Goal: Transaction & Acquisition: Download file/media

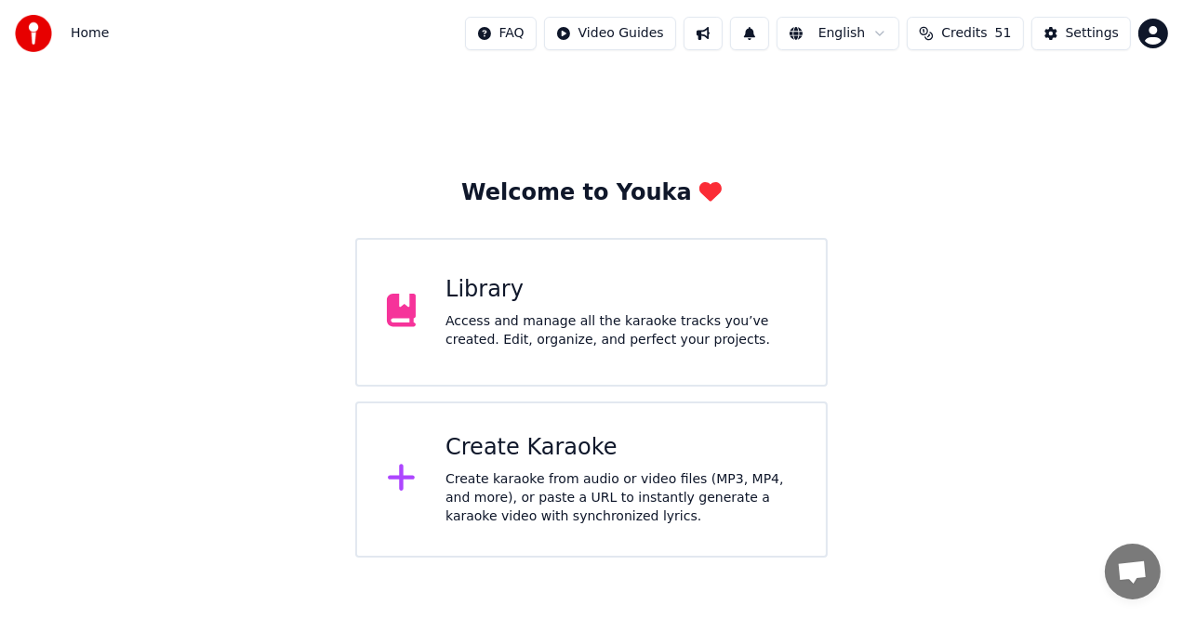
click at [701, 437] on div "Create Karaoke" at bounding box center [620, 448] width 351 height 30
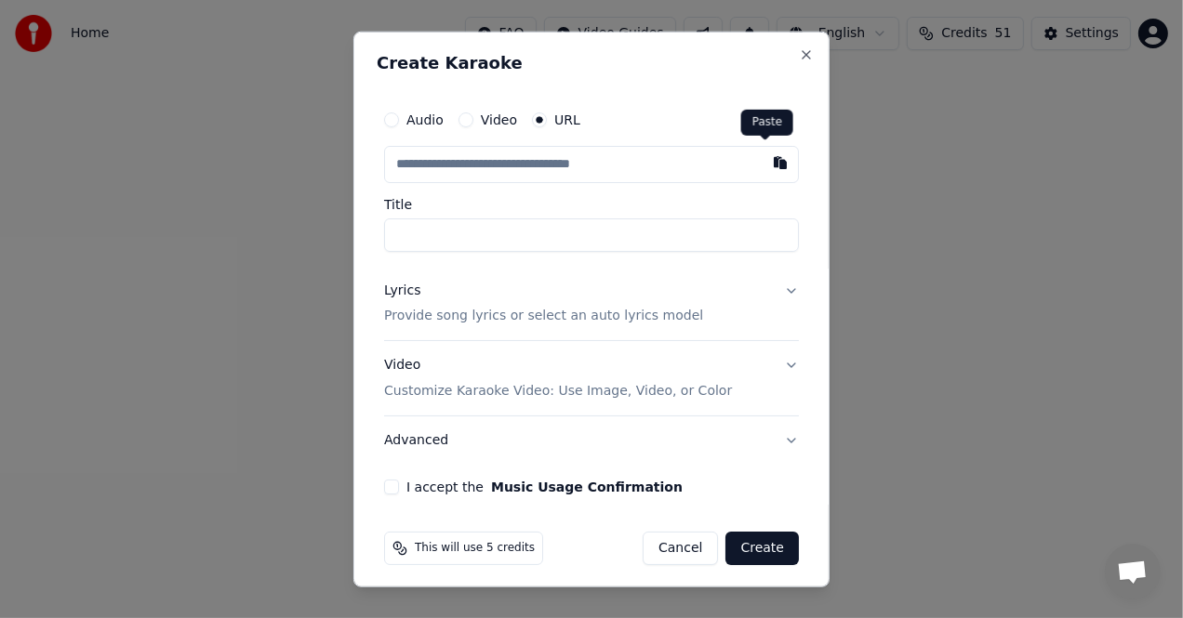
click at [762, 158] on button "button" at bounding box center [780, 161] width 37 height 33
type input "**********"
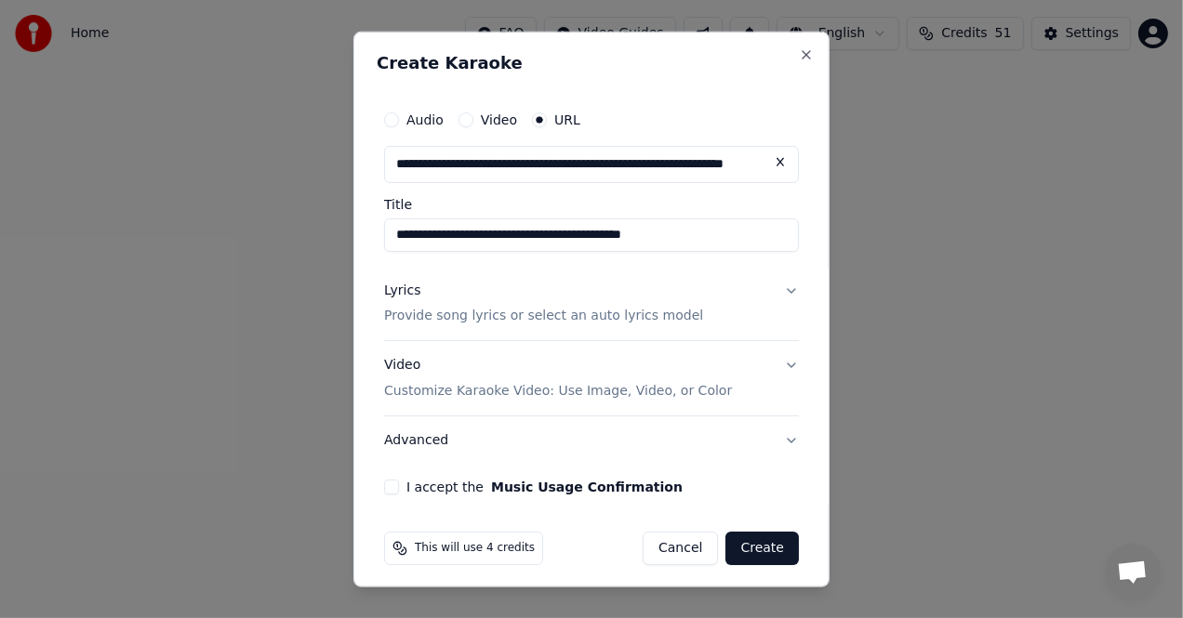
type input "**********"
click at [403, 289] on div "Lyrics" at bounding box center [402, 290] width 36 height 19
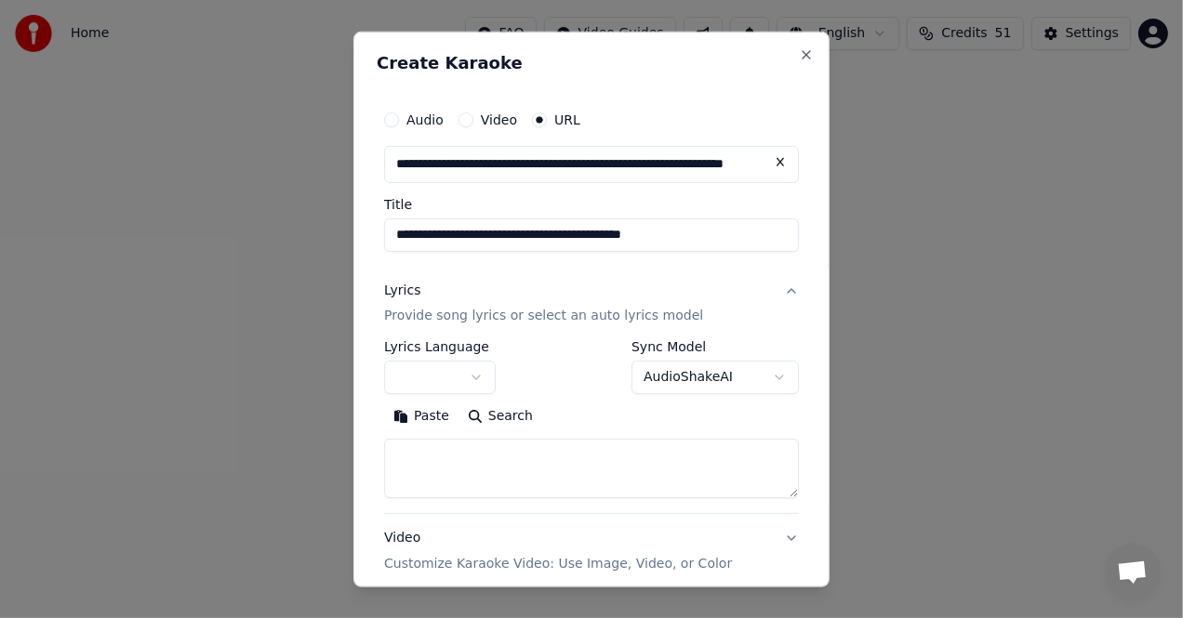
click at [418, 424] on button "Paste" at bounding box center [421, 417] width 74 height 30
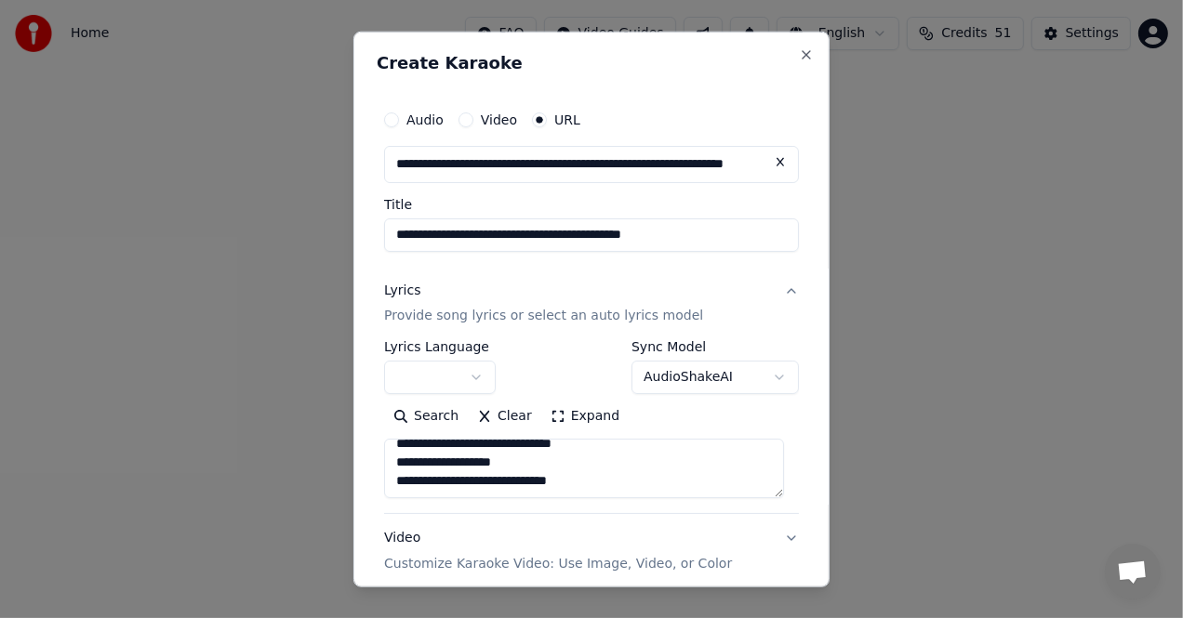
scroll to position [179, 0]
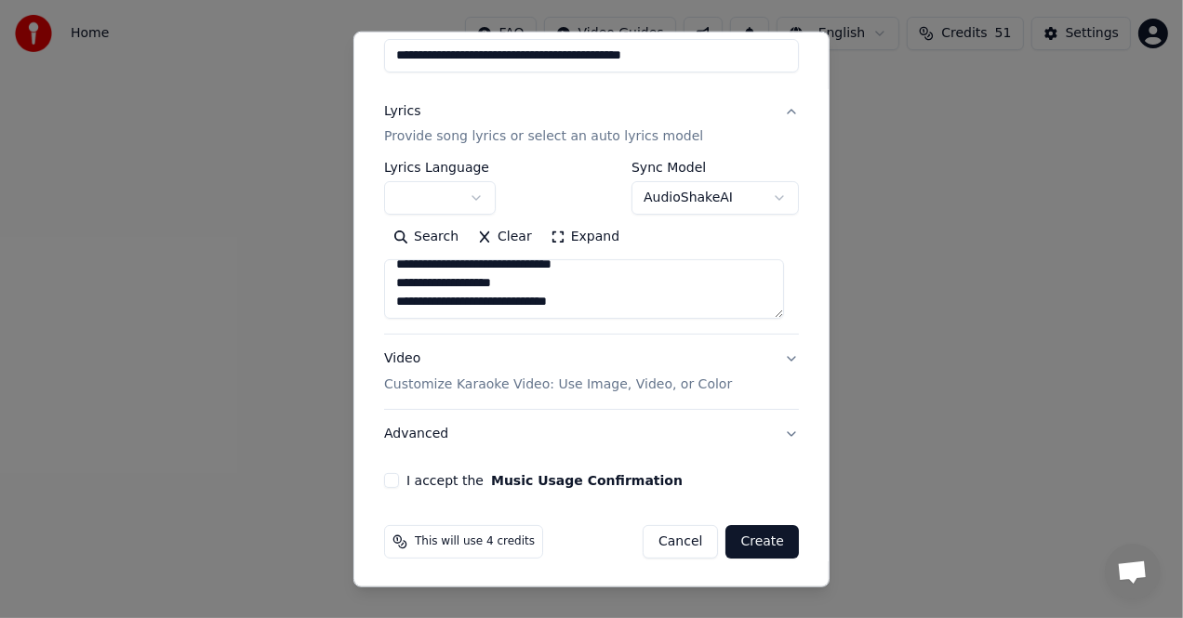
click at [393, 479] on button "I accept the Music Usage Confirmation" at bounding box center [391, 480] width 15 height 15
click at [479, 382] on p "Customize Karaoke Video: Use Image, Video, or Color" at bounding box center [558, 385] width 348 height 19
type textarea "**********"
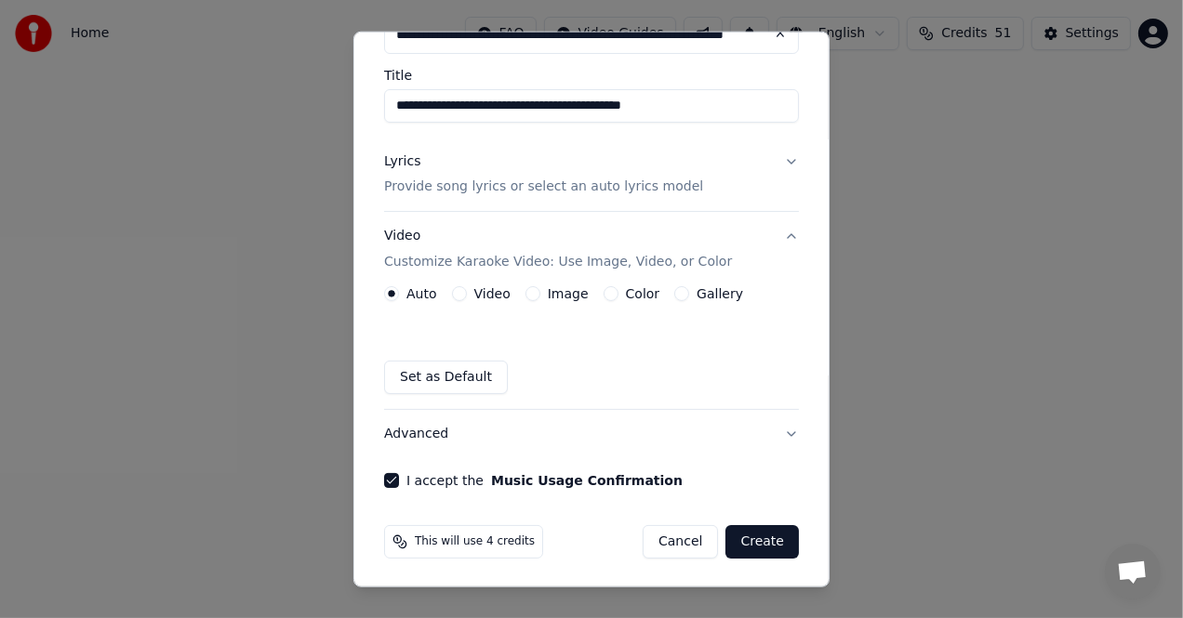
scroll to position [129, 0]
click at [559, 296] on label "Image" at bounding box center [568, 293] width 41 height 13
click at [540, 296] on button "Image" at bounding box center [532, 293] width 15 height 15
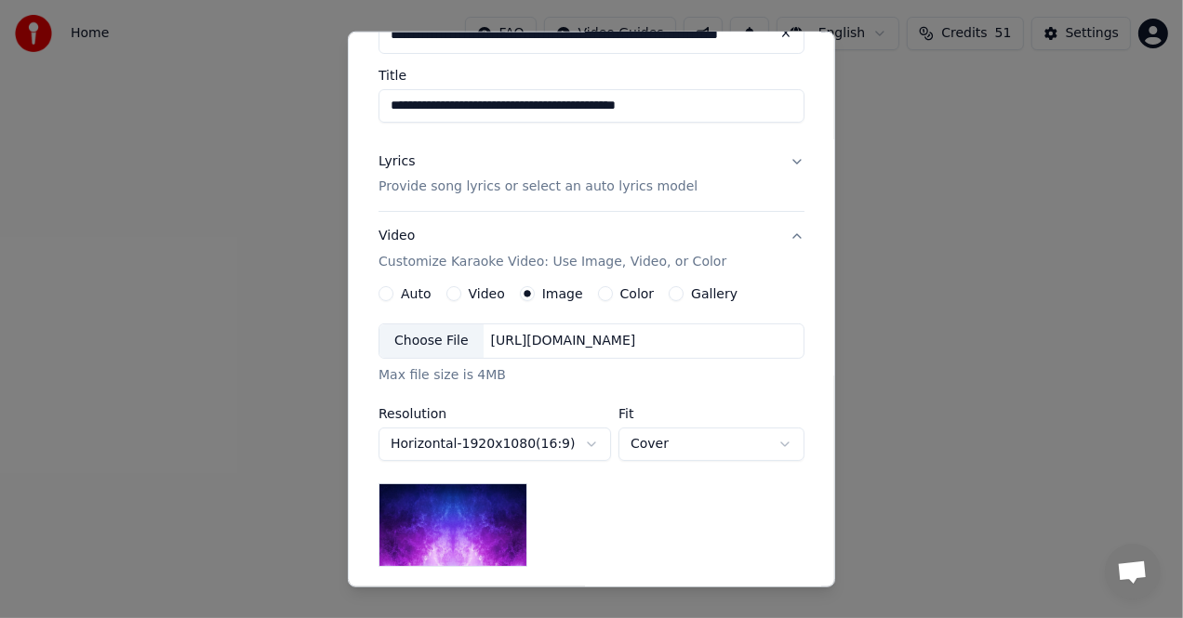
click at [449, 339] on div "Choose File" at bounding box center [431, 341] width 104 height 33
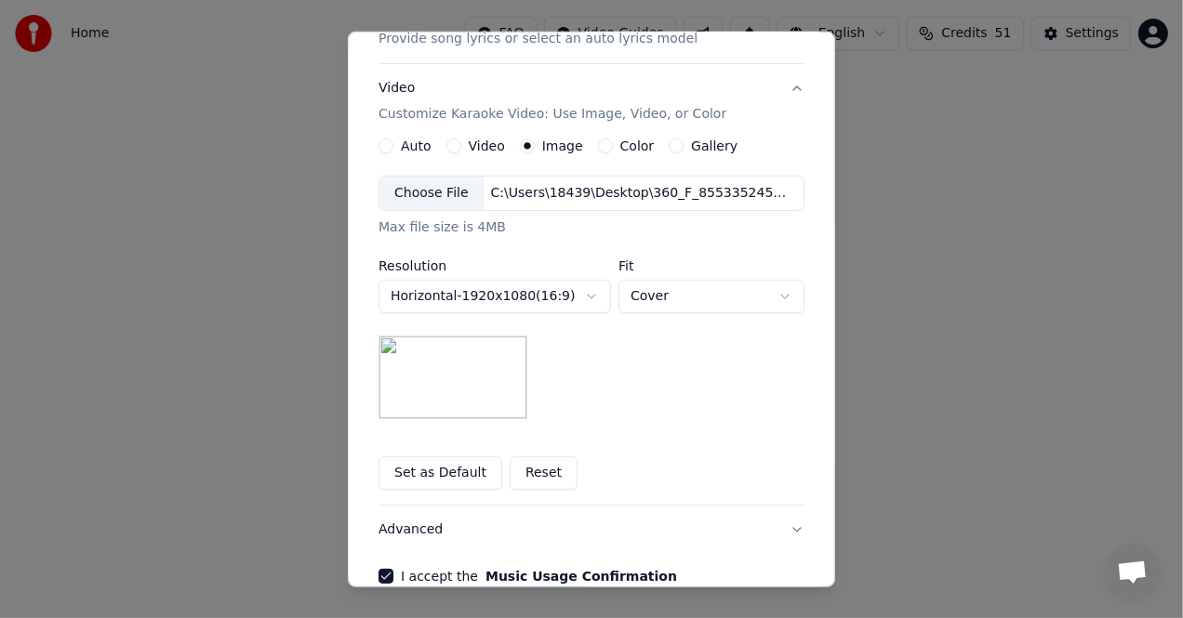
scroll to position [372, 0]
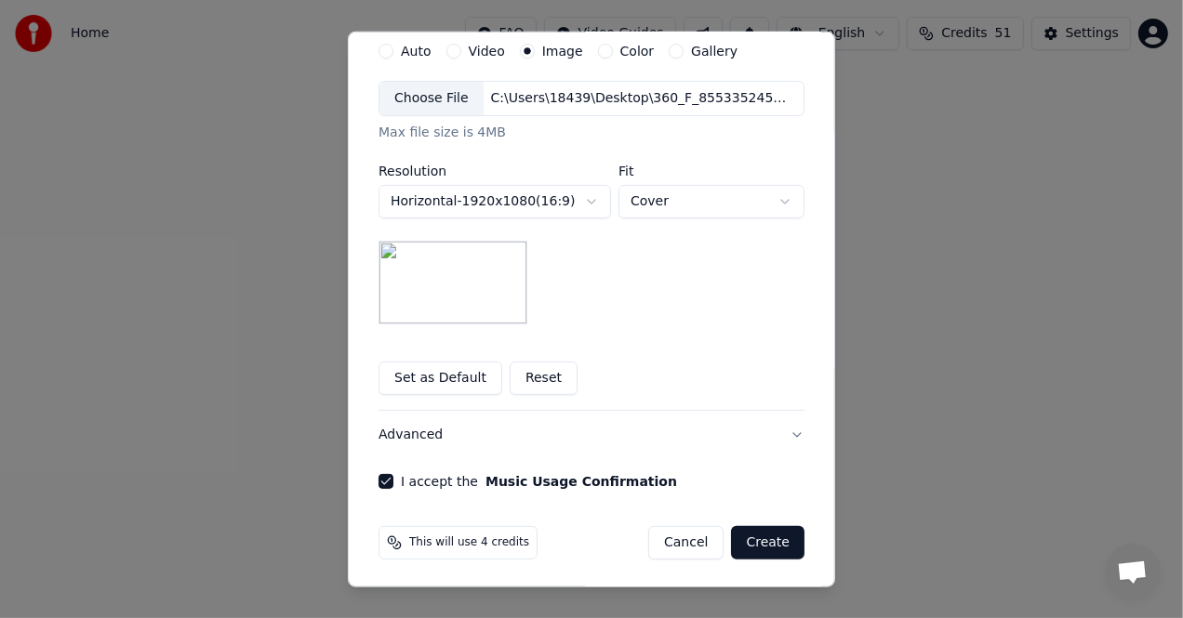
click at [751, 546] on button "Create" at bounding box center [767, 542] width 73 height 33
click at [751, 546] on div "Cancel Create" at bounding box center [726, 542] width 156 height 33
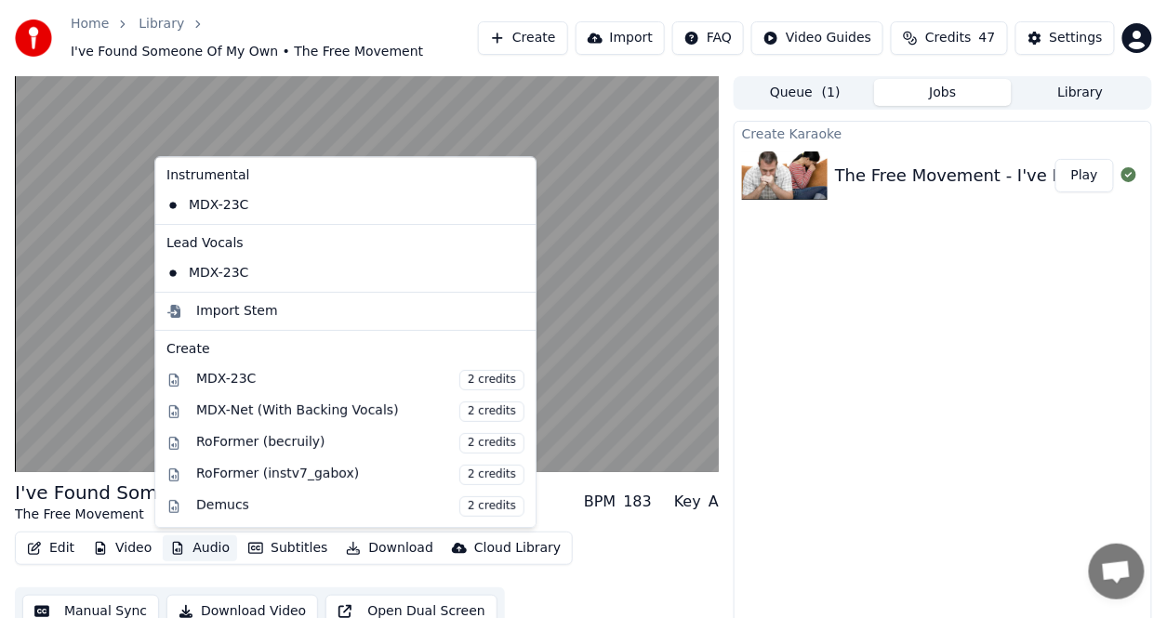
click at [195, 548] on button "Audio" at bounding box center [200, 549] width 74 height 26
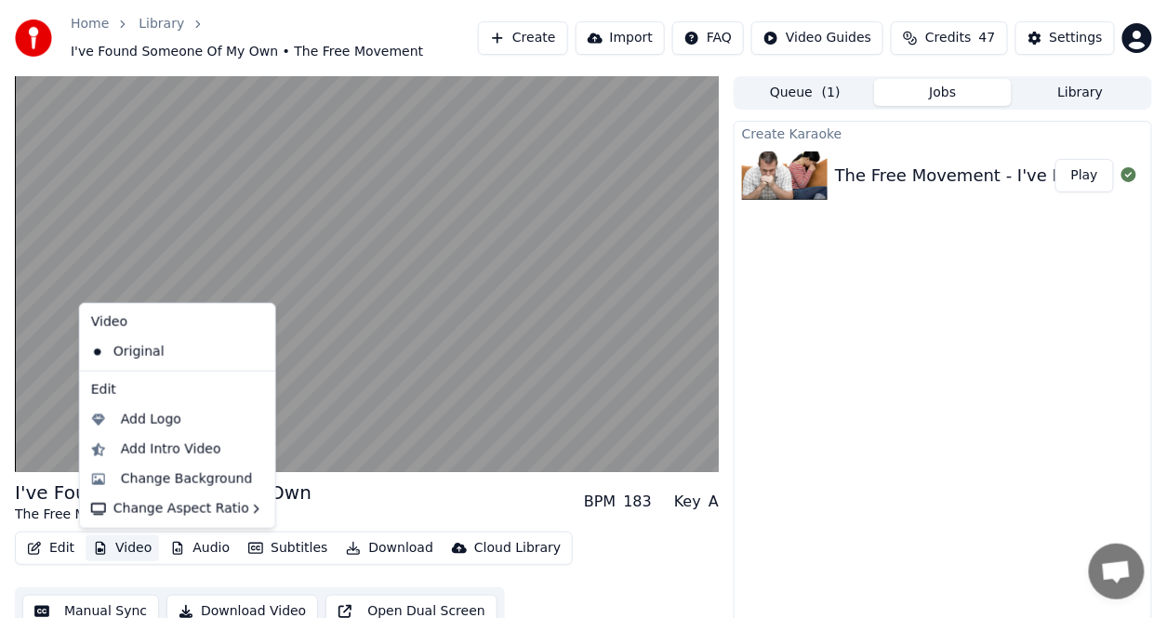
click at [126, 549] on button "Video" at bounding box center [122, 549] width 73 height 26
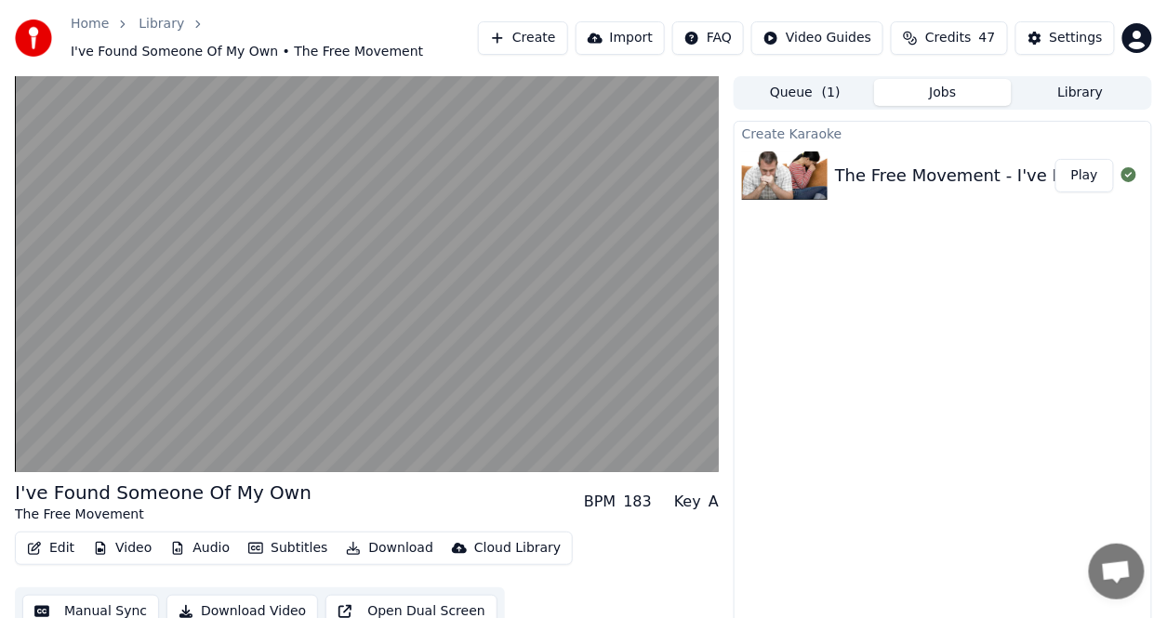
click at [126, 549] on button "Video" at bounding box center [122, 549] width 73 height 26
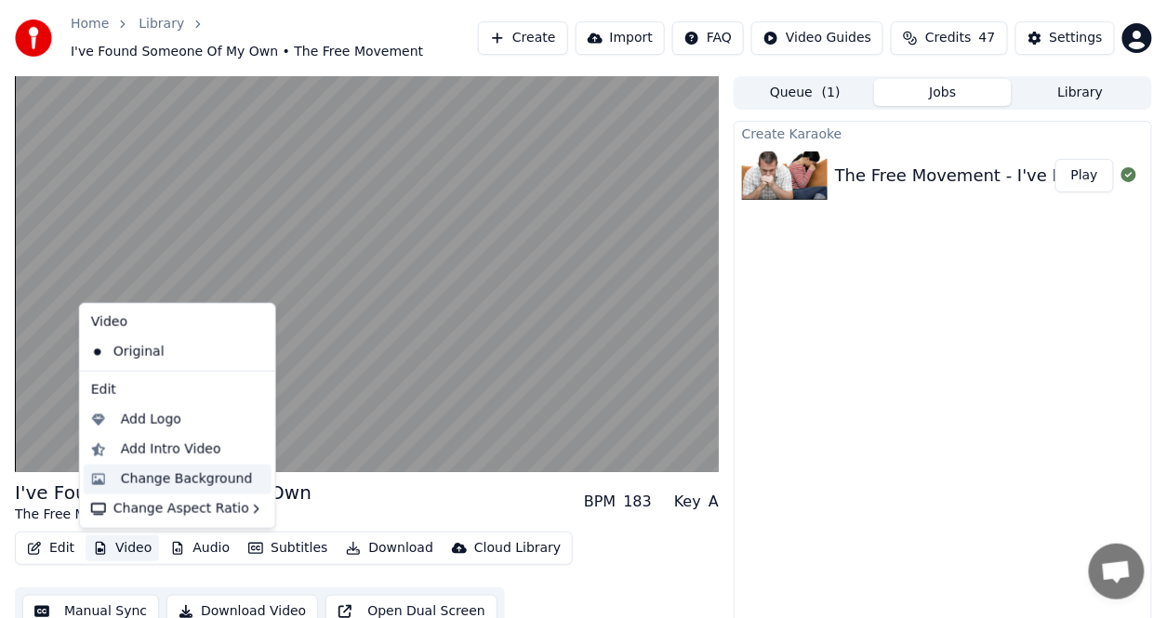
click at [143, 479] on div "Change Background" at bounding box center [187, 480] width 132 height 19
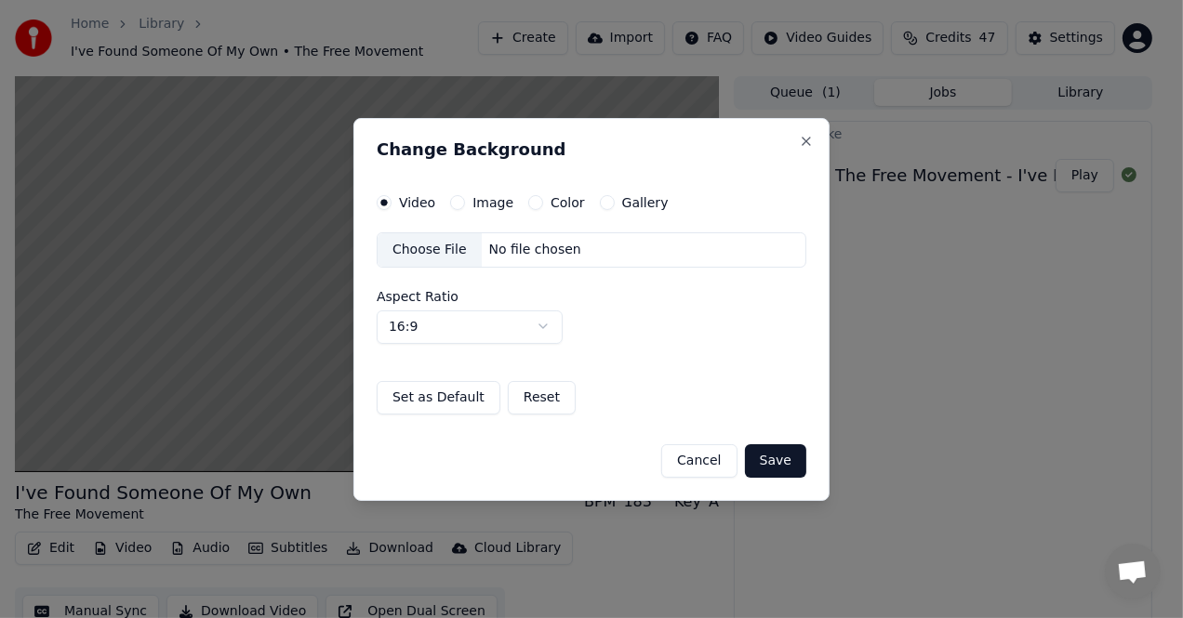
click at [437, 247] on div "Choose File" at bounding box center [430, 249] width 104 height 33
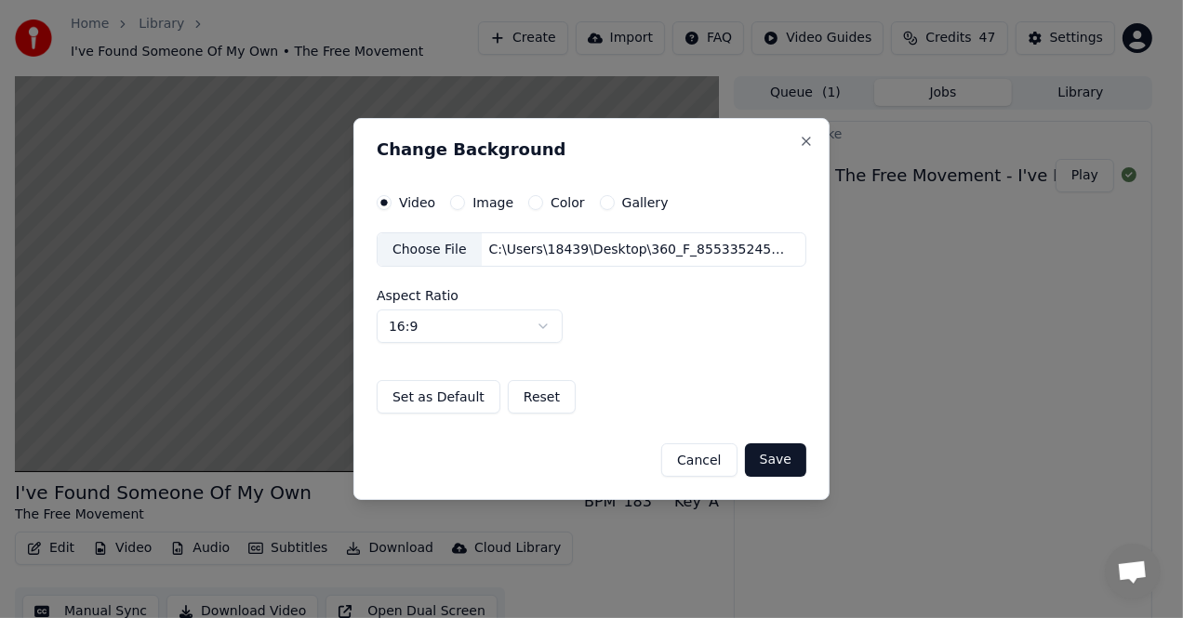
click at [778, 453] on button "Save" at bounding box center [775, 460] width 61 height 33
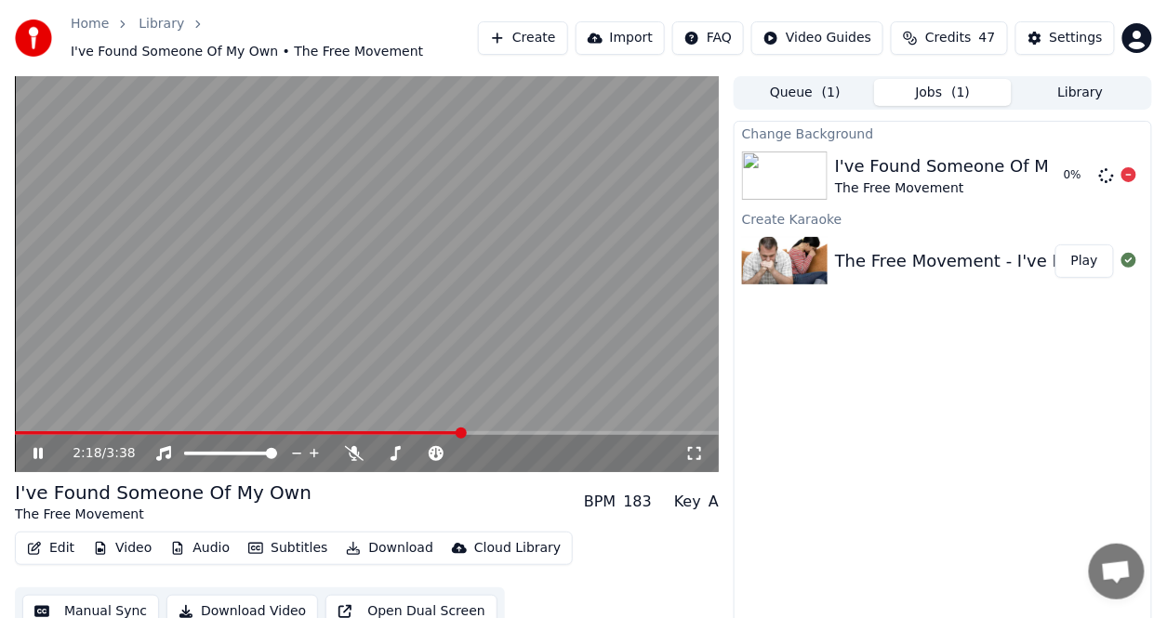
click at [891, 162] on div "I've Found Someone Of My Own" at bounding box center [968, 166] width 267 height 26
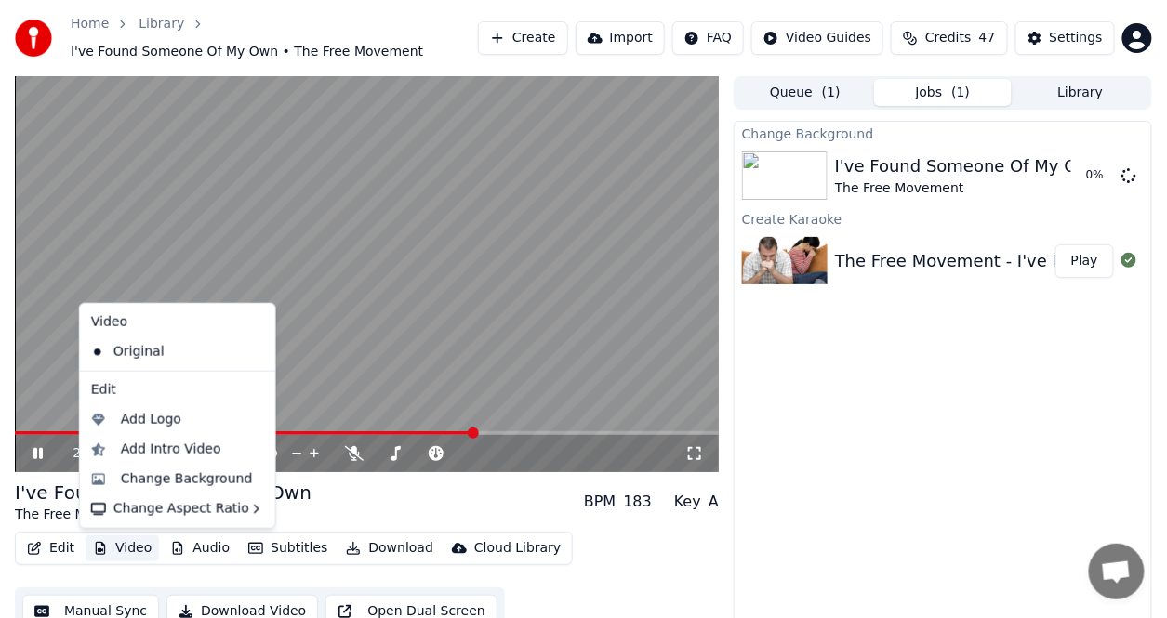
click at [135, 549] on button "Video" at bounding box center [122, 549] width 73 height 26
click at [184, 479] on div "Change Background" at bounding box center [187, 480] width 132 height 19
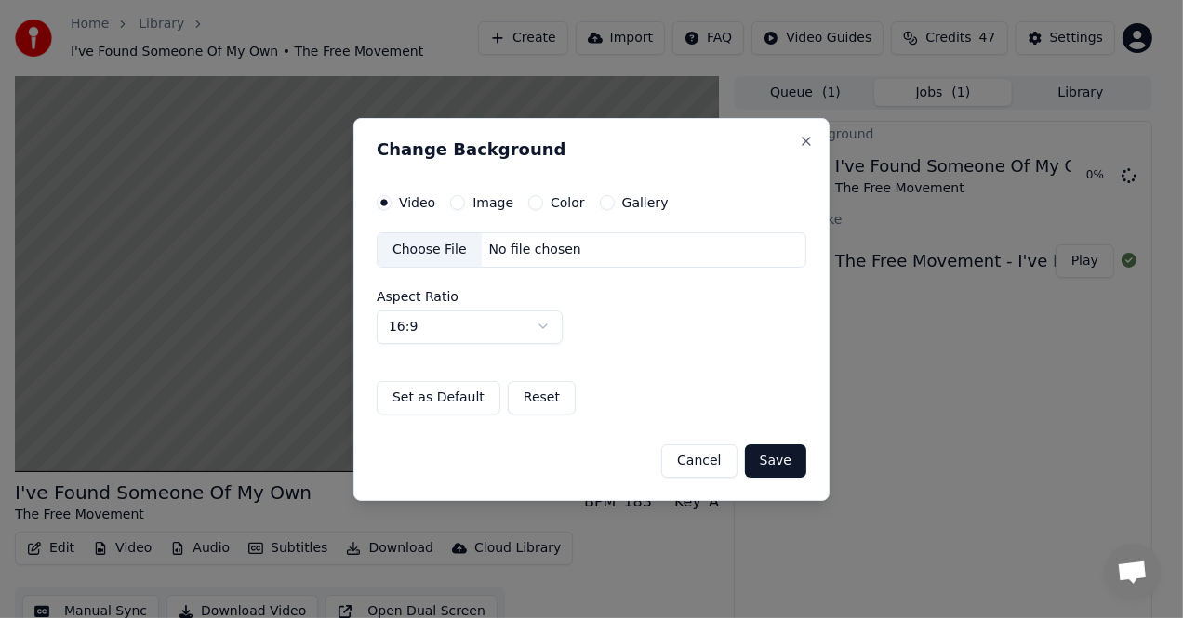
click at [499, 205] on label "Image" at bounding box center [492, 202] width 41 height 13
click at [465, 205] on button "Image" at bounding box center [457, 202] width 15 height 15
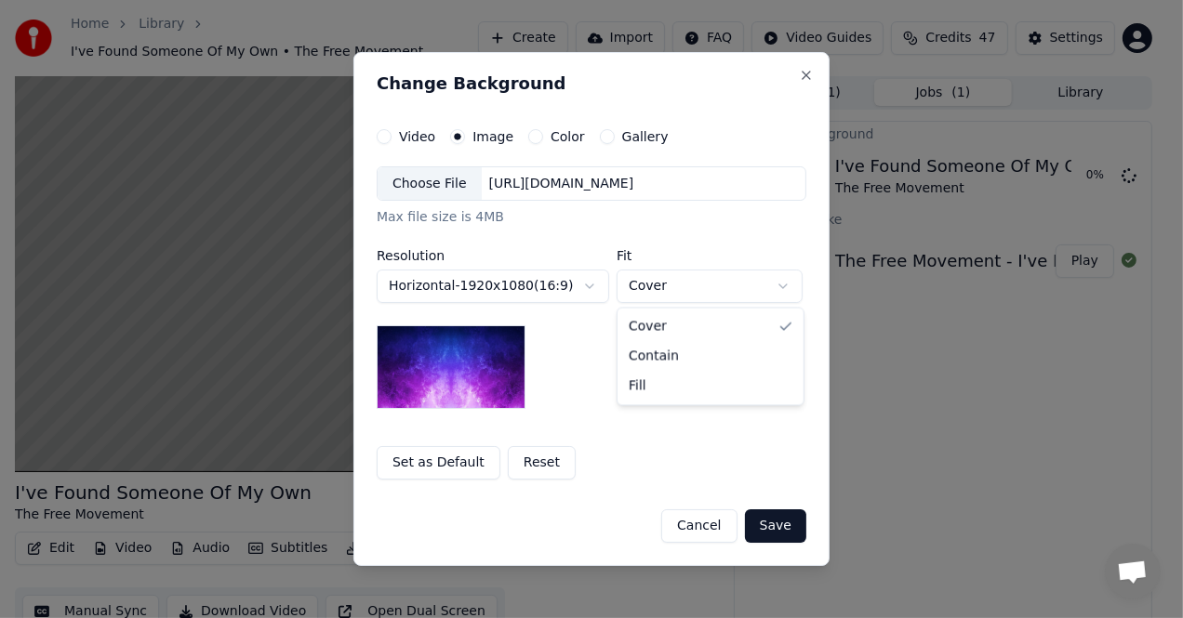
click at [647, 295] on body "**********" at bounding box center [583, 309] width 1167 height 618
click at [539, 192] on body "**********" at bounding box center [583, 309] width 1167 height 618
click at [535, 182] on div "https://imagedelivery.net/jkI57_JBx8hWPzcSI-uF5w/c7639807-3f76-4ea5-9112-66e75e…" at bounding box center [562, 184] width 160 height 19
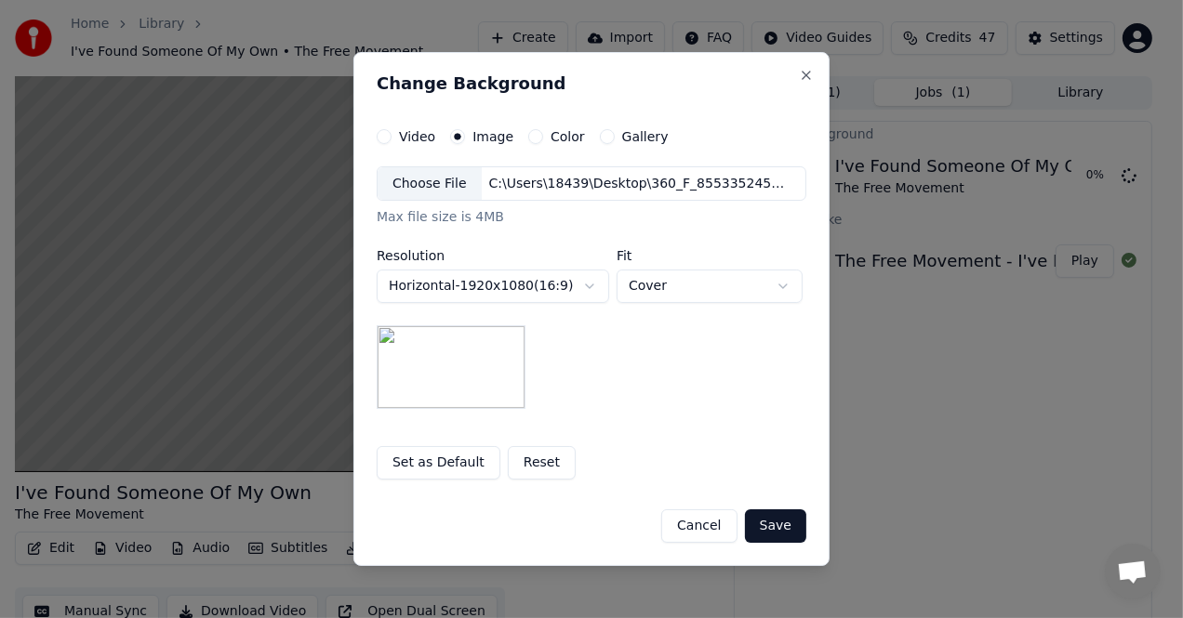
click at [761, 526] on button "Save" at bounding box center [775, 526] width 61 height 33
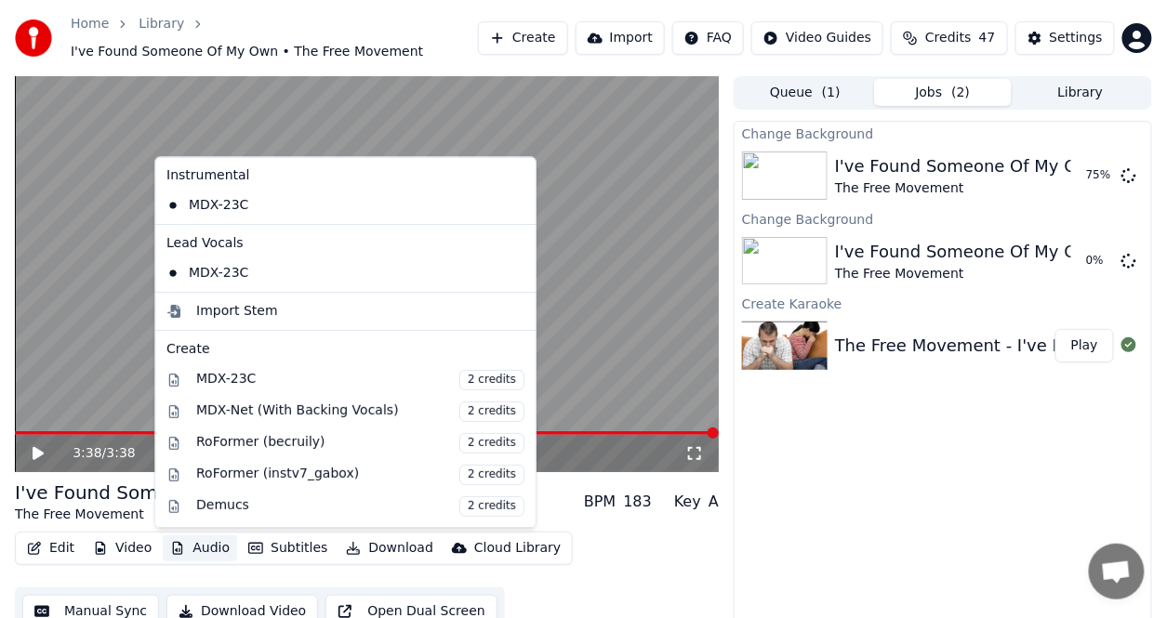
click at [218, 547] on button "Audio" at bounding box center [200, 549] width 74 height 26
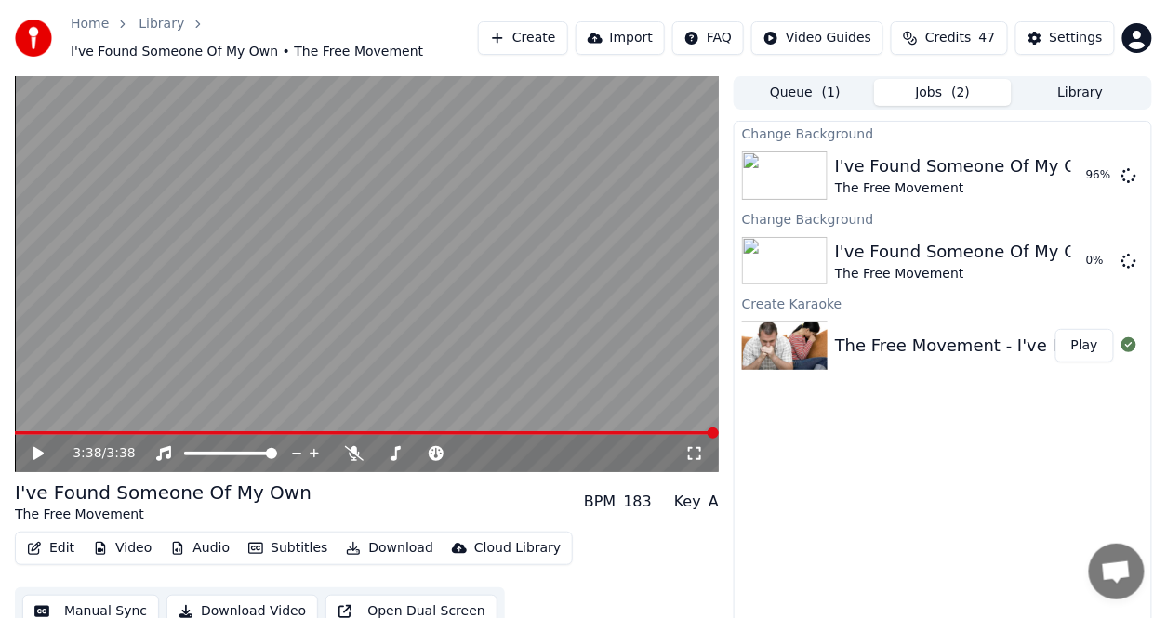
click at [724, 577] on div "3:38 / 3:38 I've Found Someone Of My Own The Free Movement BPM 183 Key A Edit V…" at bounding box center [583, 361] width 1167 height 570
click at [1088, 178] on button "Play" at bounding box center [1085, 175] width 59 height 33
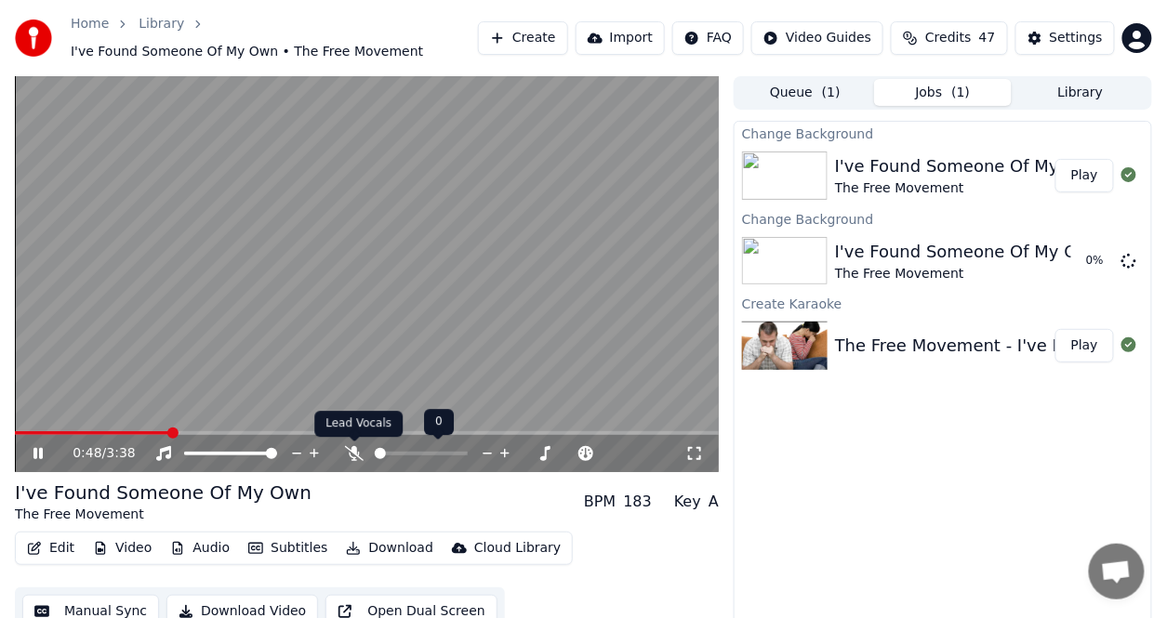
click at [352, 452] on icon at bounding box center [354, 453] width 19 height 15
click at [353, 452] on icon at bounding box center [355, 453] width 10 height 15
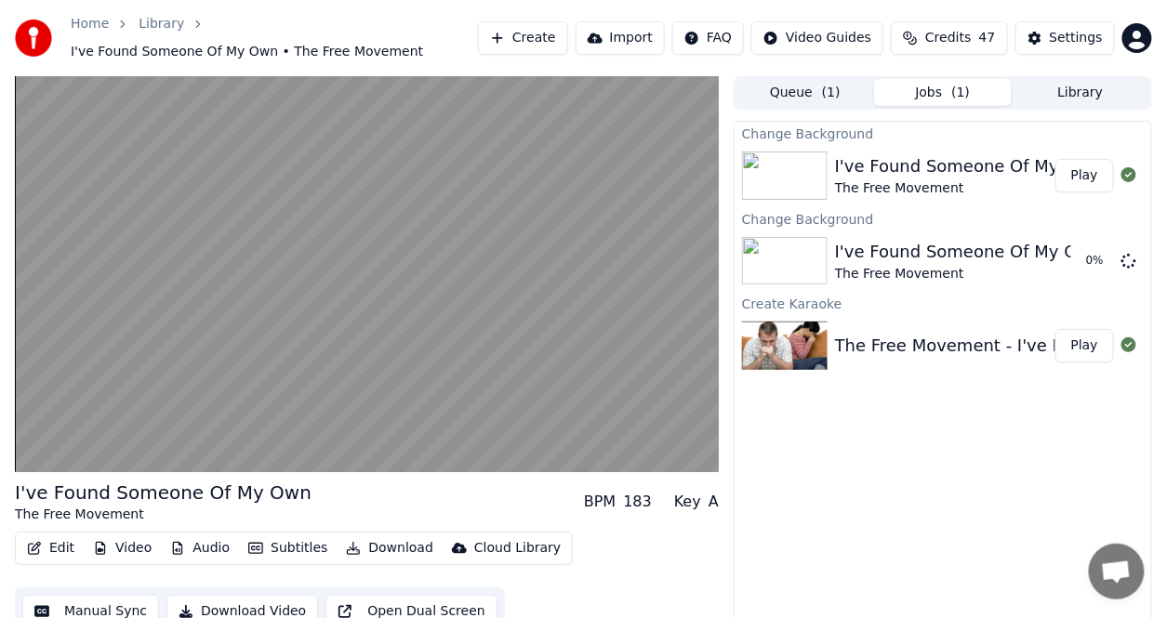
click at [299, 545] on button "Subtitles" at bounding box center [288, 549] width 94 height 26
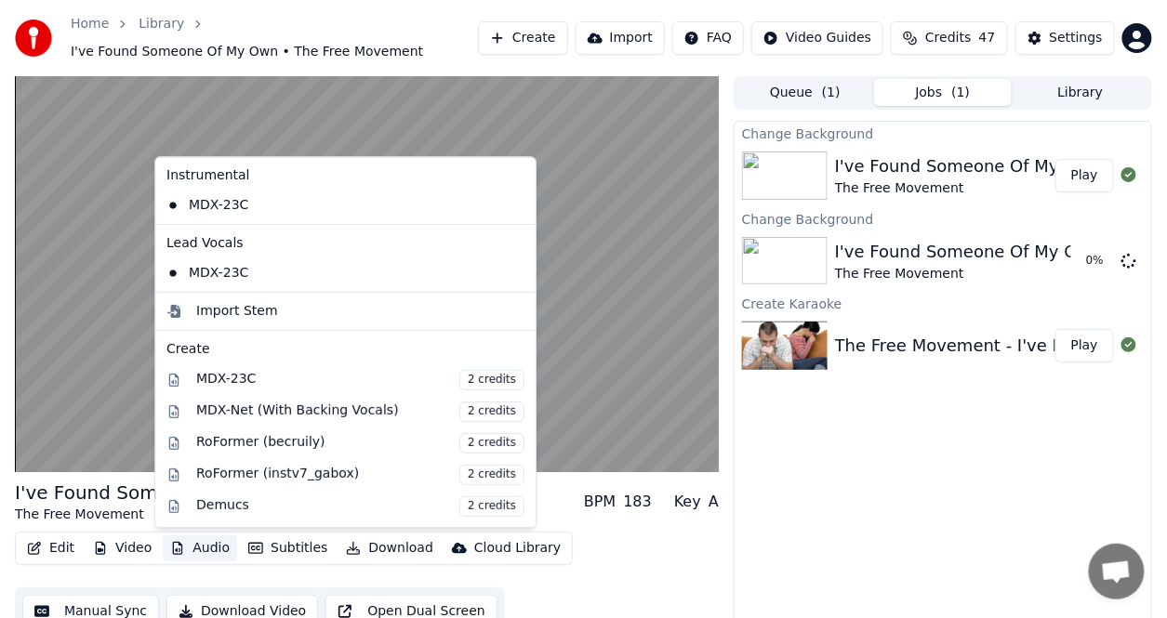
click at [206, 546] on button "Audio" at bounding box center [200, 549] width 74 height 26
click at [343, 408] on div "MDX-Net (With Backing Vocals) 2 credits" at bounding box center [360, 412] width 328 height 20
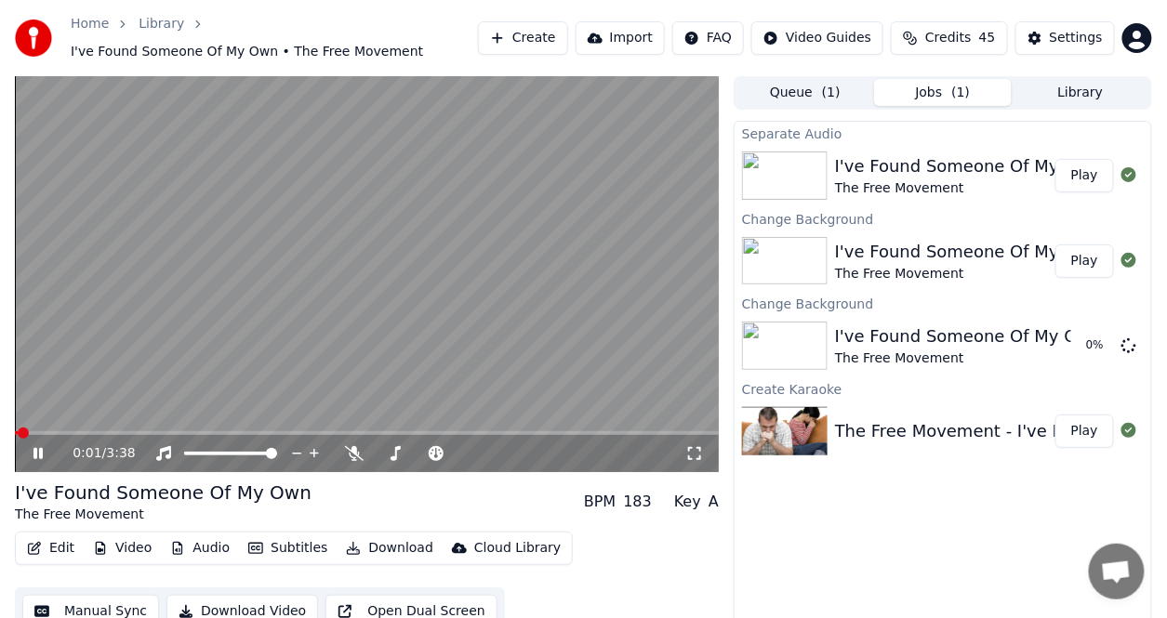
click at [18, 431] on span at bounding box center [23, 433] width 11 height 11
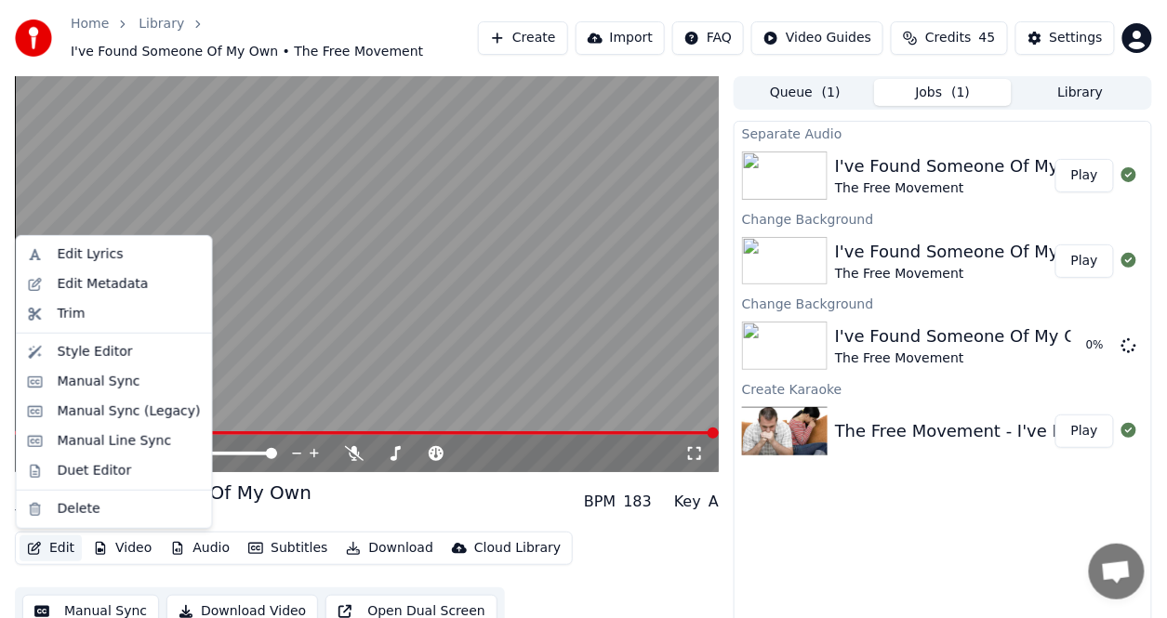
click at [61, 549] on button "Edit" at bounding box center [51, 549] width 62 height 26
click at [95, 253] on div "Edit Lyrics" at bounding box center [91, 255] width 66 height 19
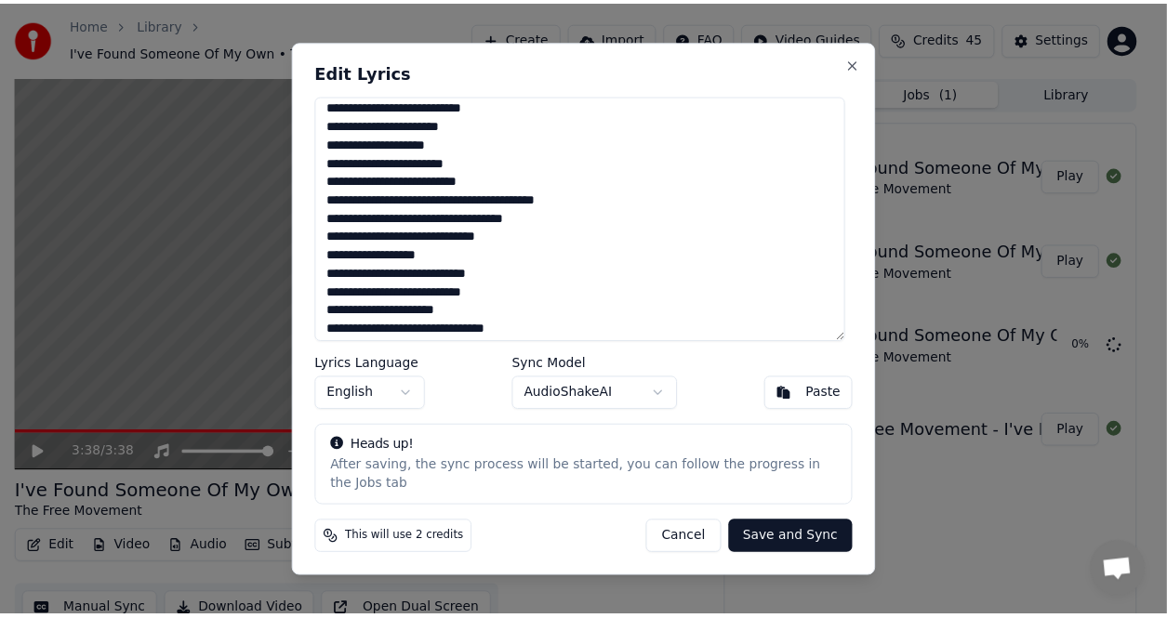
scroll to position [186, 0]
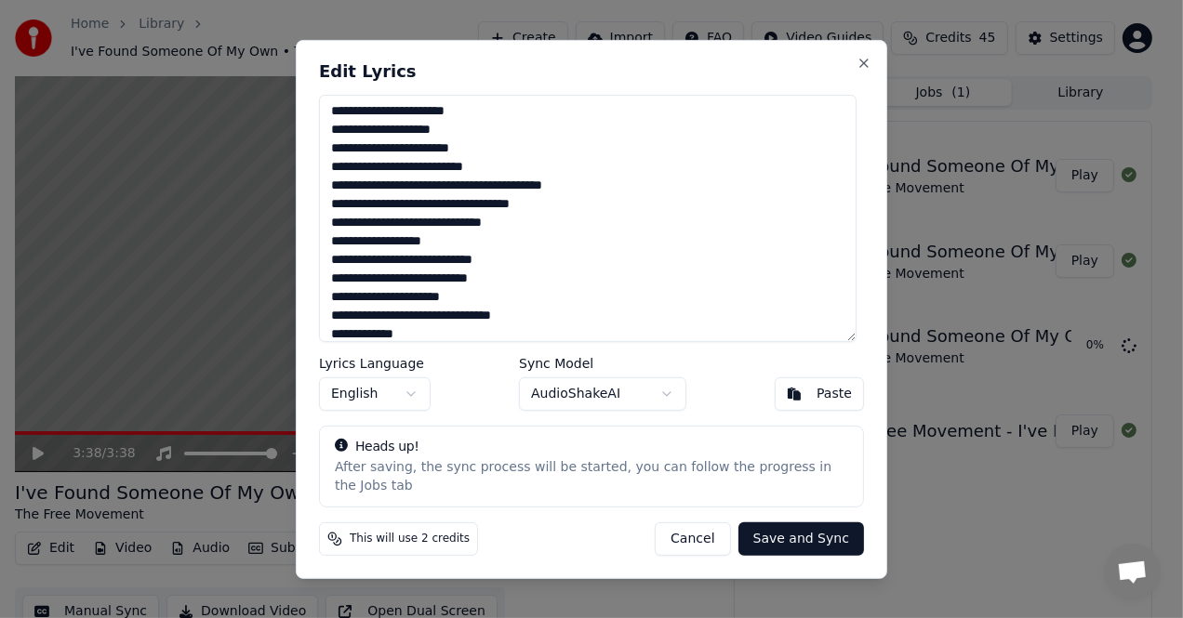
click at [339, 160] on textarea "**********" at bounding box center [588, 217] width 538 height 247
click at [857, 70] on button "Close" at bounding box center [864, 62] width 15 height 15
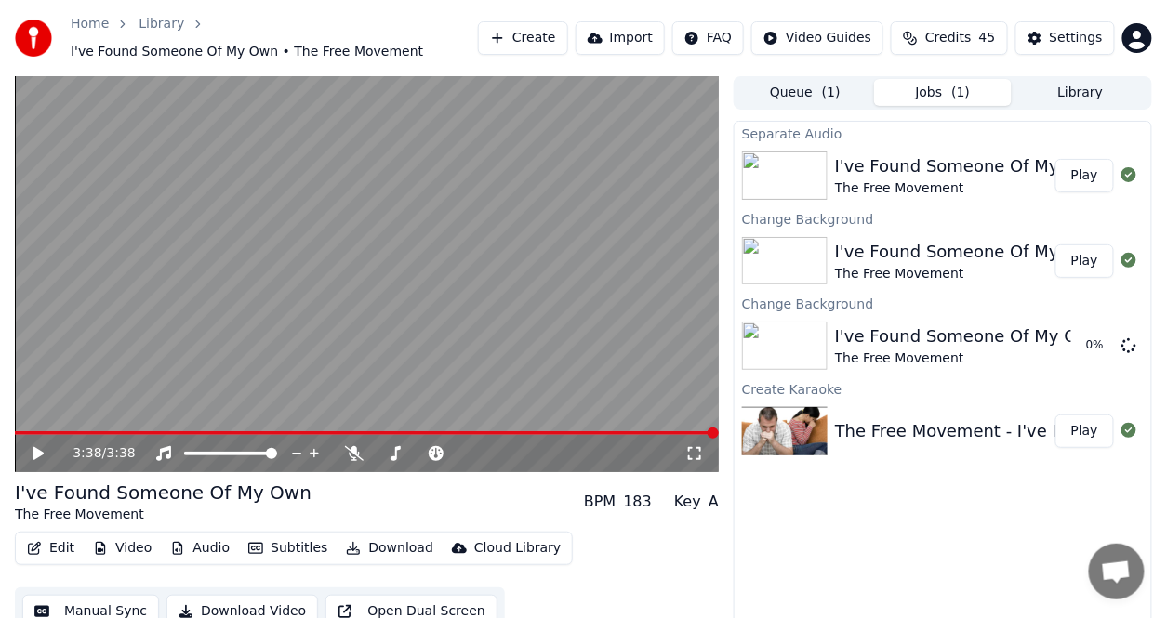
drag, startPoint x: 680, startPoint y: 386, endPoint x: 1000, endPoint y: 321, distance: 326.5
click at [757, 361] on div "3:38 / 3:38 I've Found Someone Of My Own The Free Movement BPM 183 Key A Edit V…" at bounding box center [583, 361] width 1167 height 570
click at [1090, 179] on button "Play" at bounding box center [1085, 175] width 59 height 33
click at [1083, 171] on button "Play" at bounding box center [1085, 175] width 59 height 33
click at [182, 432] on span at bounding box center [367, 434] width 704 height 4
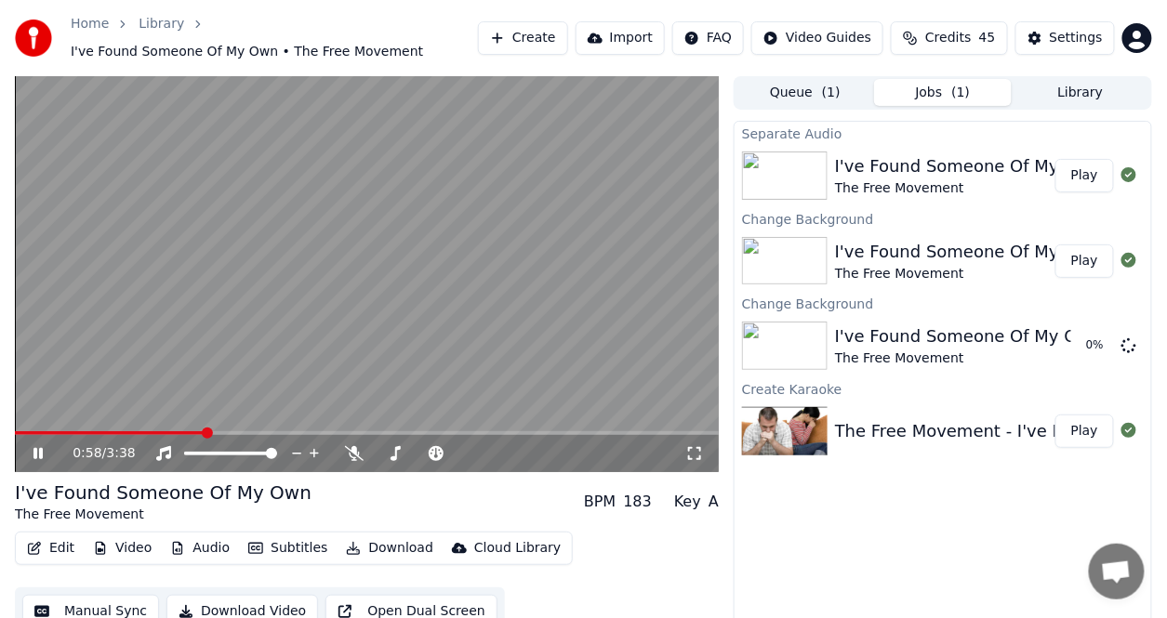
click at [315, 361] on video at bounding box center [367, 274] width 704 height 396
click at [1089, 257] on button "Play" at bounding box center [1085, 261] width 59 height 33
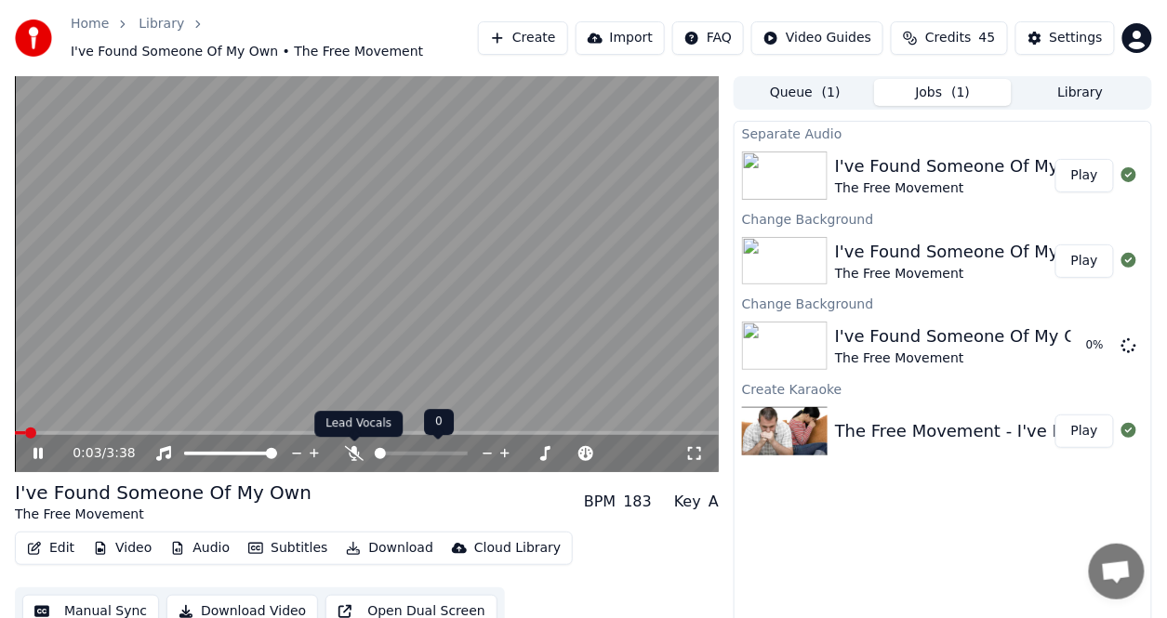
click at [350, 454] on icon at bounding box center [354, 453] width 19 height 15
click at [350, 454] on icon at bounding box center [355, 453] width 10 height 15
click at [202, 428] on video at bounding box center [367, 274] width 704 height 396
click at [204, 429] on video at bounding box center [367, 274] width 704 height 396
click at [206, 432] on span at bounding box center [367, 434] width 704 height 4
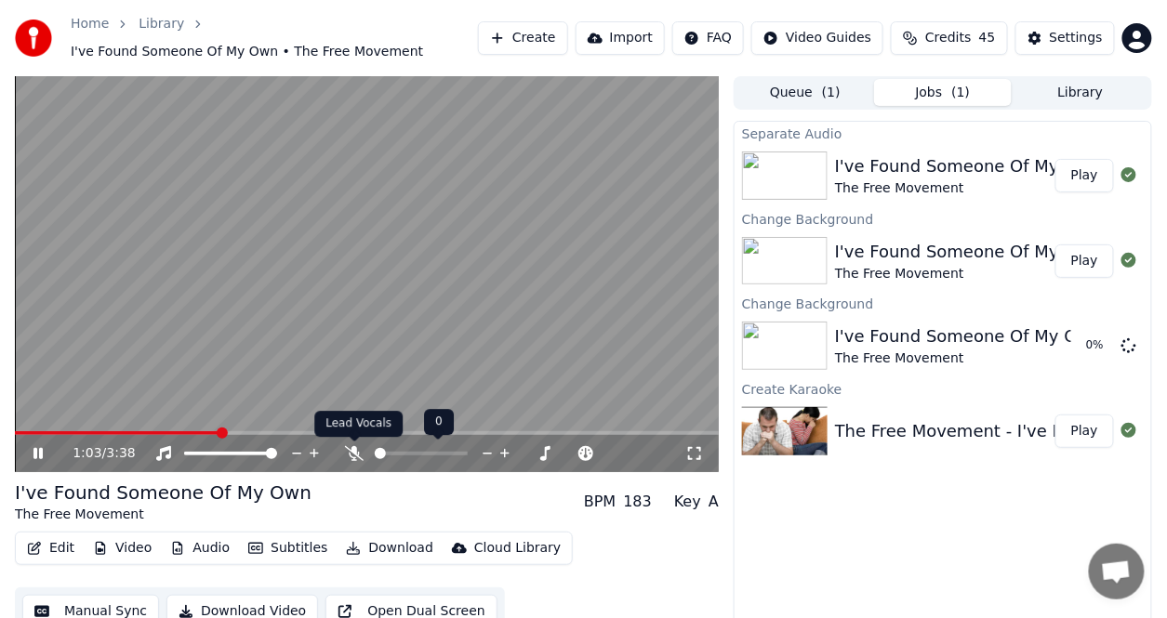
click at [352, 451] on icon at bounding box center [354, 453] width 19 height 15
click at [21, 432] on span at bounding box center [137, 434] width 244 height 4
click at [1091, 173] on button "Play" at bounding box center [1085, 175] width 59 height 33
click at [357, 455] on icon at bounding box center [354, 453] width 19 height 15
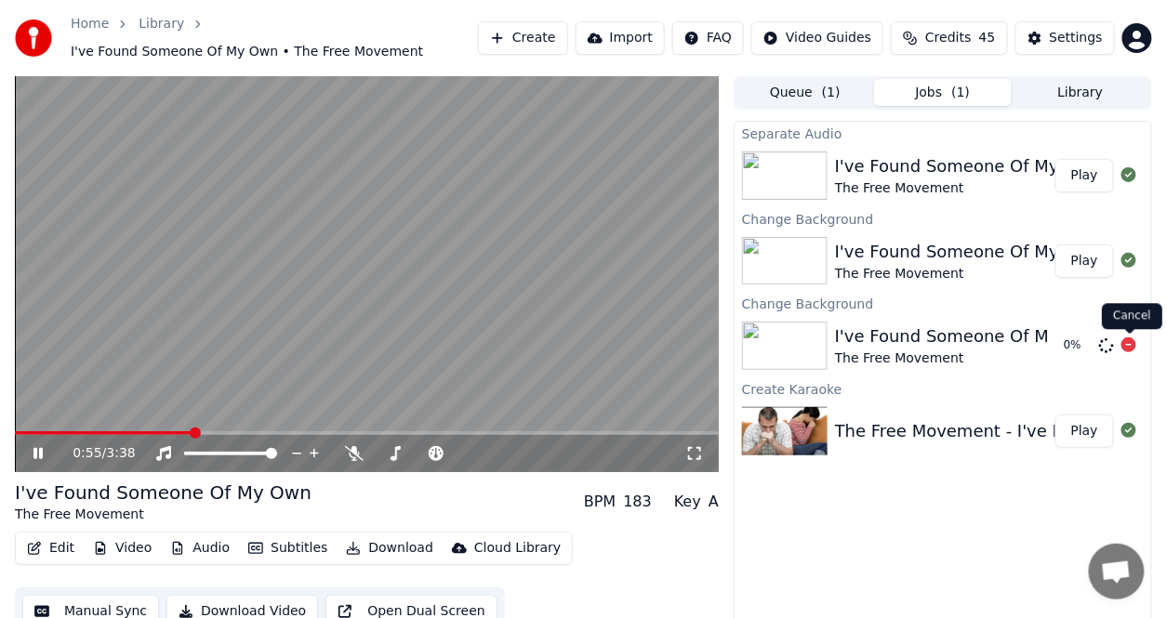
click at [1135, 346] on icon at bounding box center [1129, 345] width 15 height 15
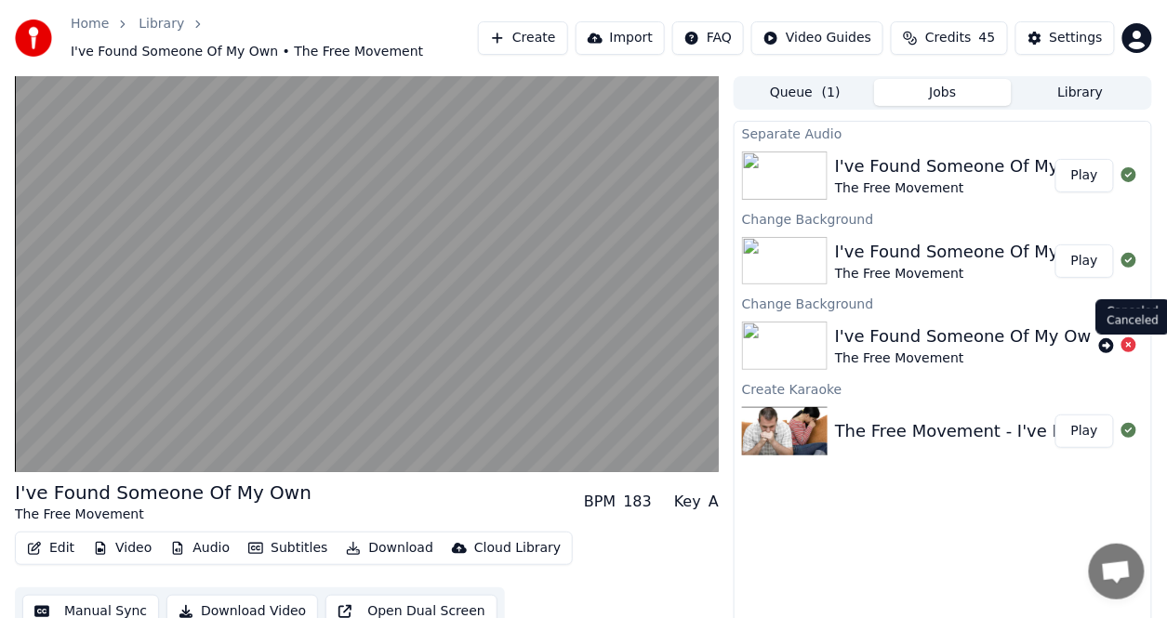
click at [1128, 344] on icon at bounding box center [1129, 345] width 15 height 15
click at [1129, 345] on icon at bounding box center [1129, 345] width 15 height 15
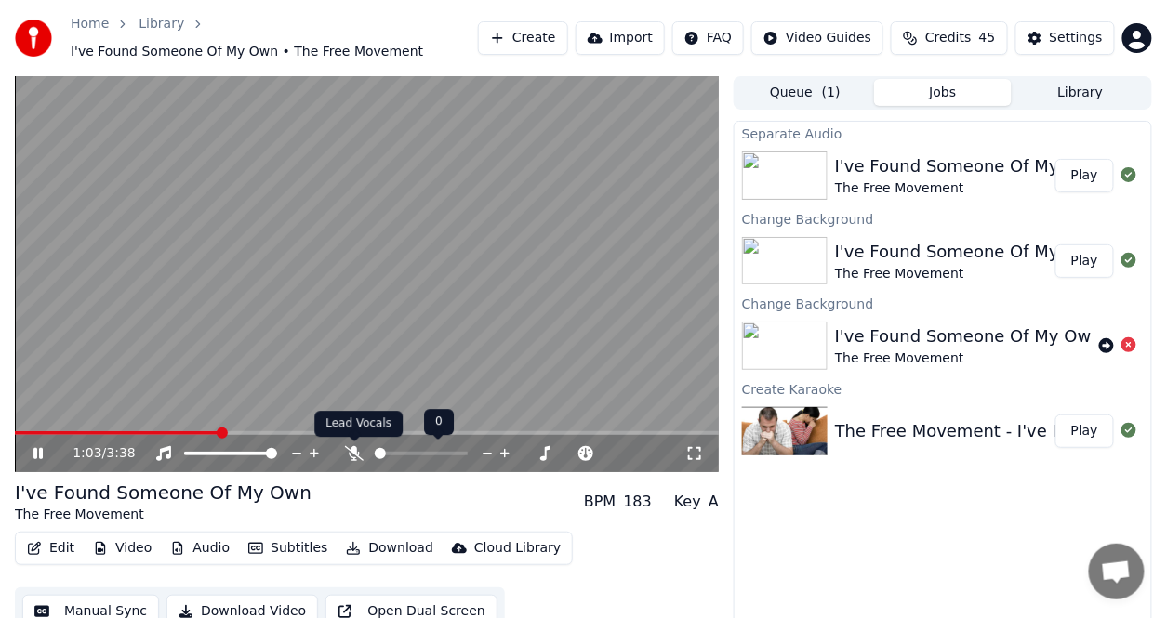
click at [353, 456] on icon at bounding box center [354, 453] width 19 height 15
click at [355, 454] on icon at bounding box center [355, 453] width 10 height 15
click at [206, 548] on button "Audio" at bounding box center [200, 549] width 74 height 26
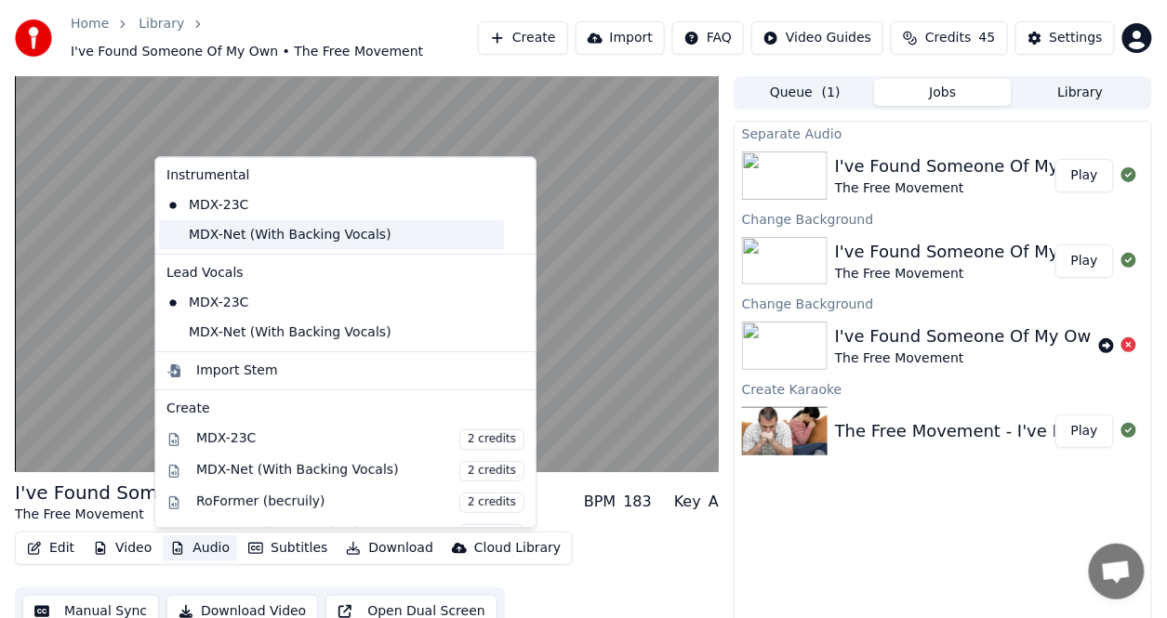
click at [284, 226] on div "MDX-Net (With Backing Vocals)" at bounding box center [331, 235] width 345 height 30
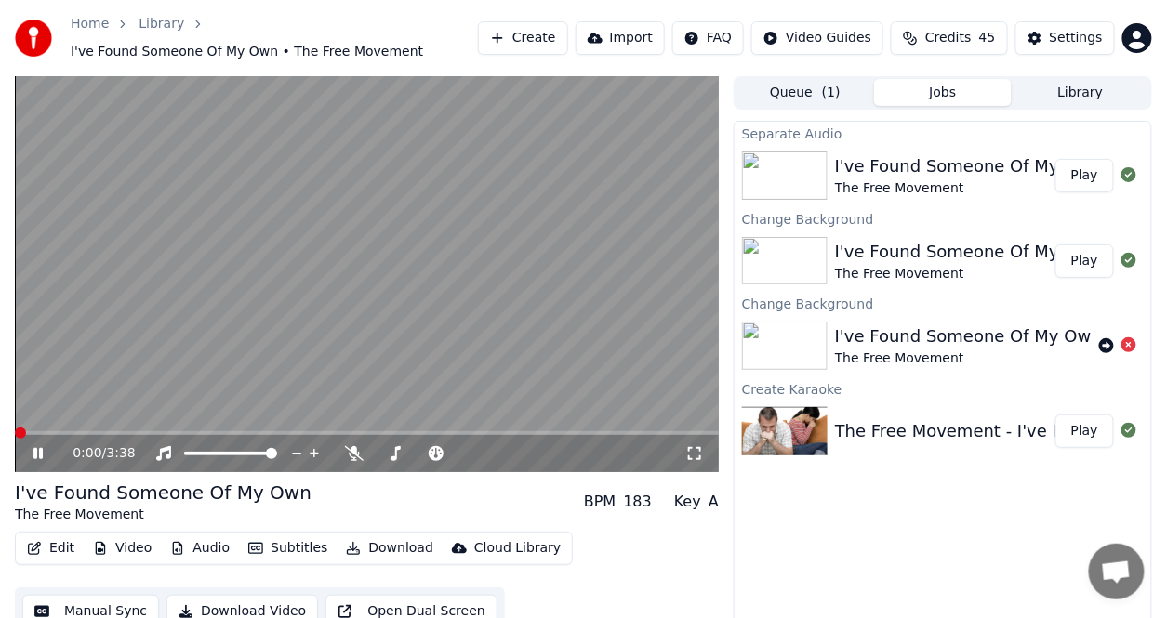
click at [15, 428] on span at bounding box center [20, 433] width 11 height 11
click at [127, 433] on span at bounding box center [367, 434] width 704 height 4
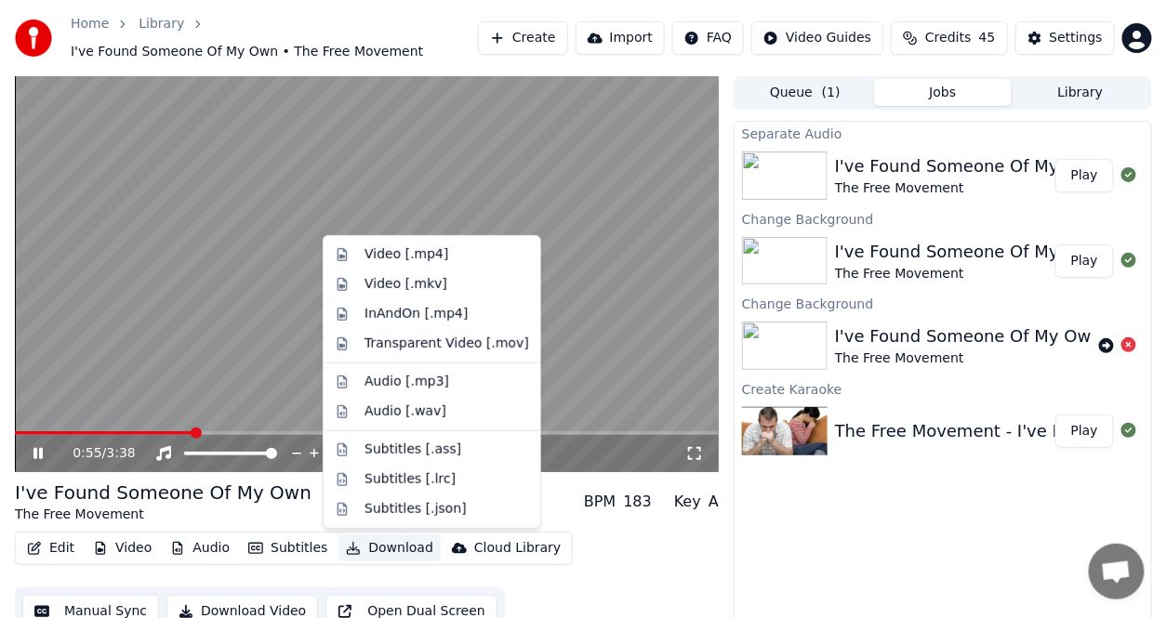
click at [386, 545] on button "Download" at bounding box center [390, 549] width 102 height 26
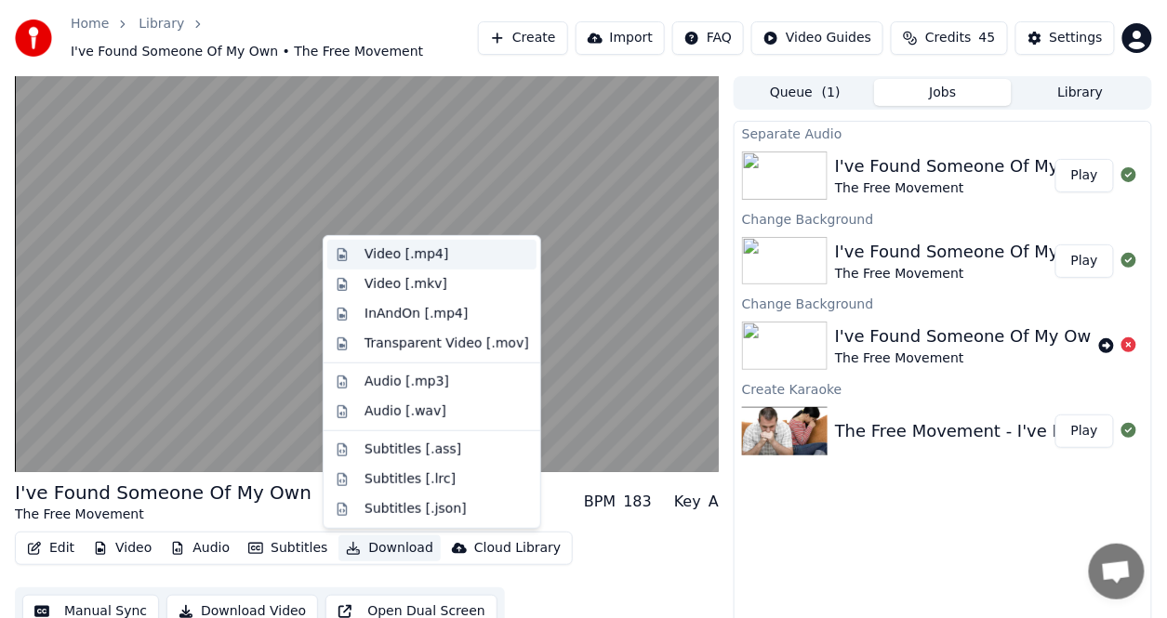
click at [381, 247] on div "Video [.mp4]" at bounding box center [407, 255] width 84 height 19
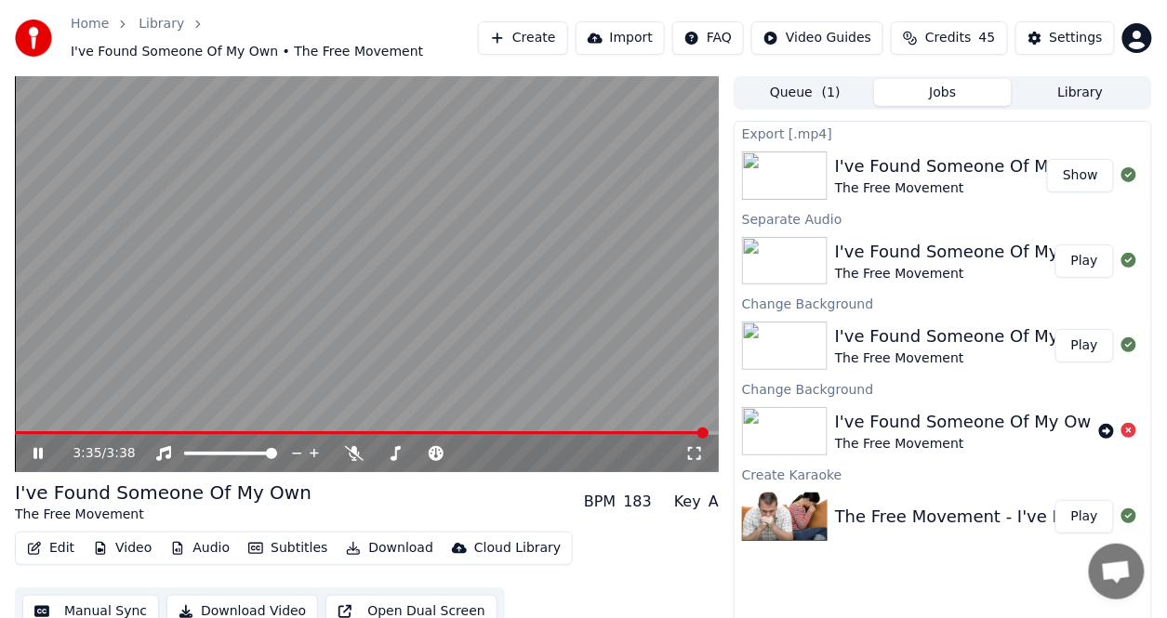
click at [1083, 175] on button "Show" at bounding box center [1080, 175] width 67 height 33
click at [363, 451] on icon at bounding box center [354, 453] width 19 height 15
click at [33, 458] on icon at bounding box center [38, 453] width 11 height 13
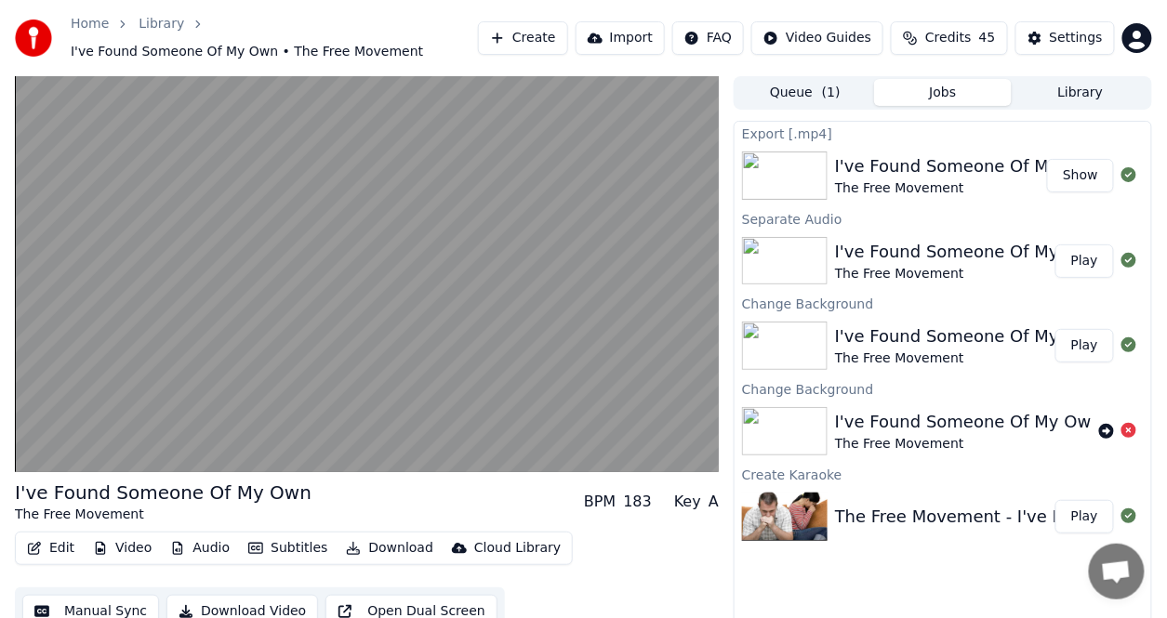
click at [56, 545] on button "Edit" at bounding box center [51, 549] width 62 height 26
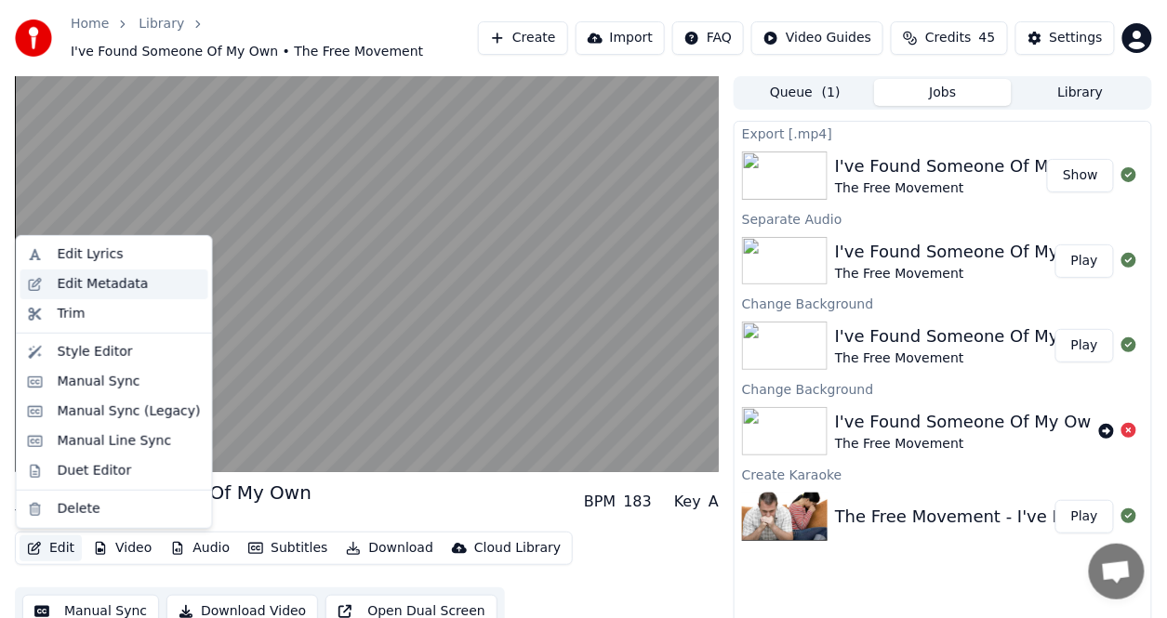
click at [91, 279] on div "Edit Metadata" at bounding box center [103, 284] width 91 height 19
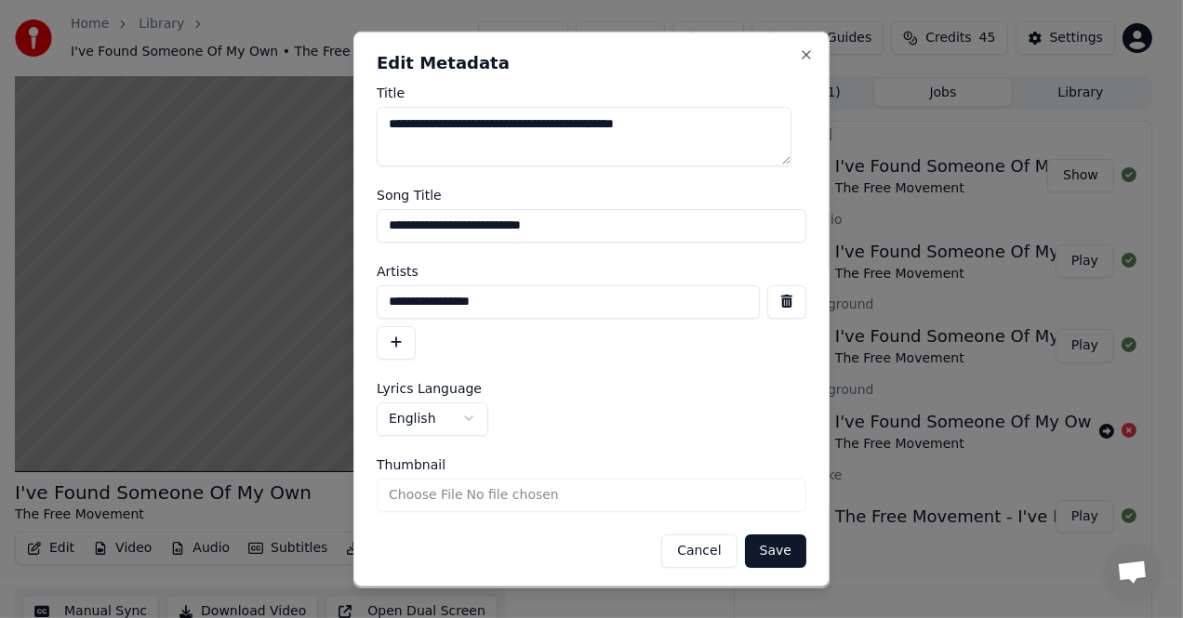
click at [565, 224] on input "**********" at bounding box center [592, 224] width 430 height 33
click at [799, 54] on button "Close" at bounding box center [806, 53] width 15 height 15
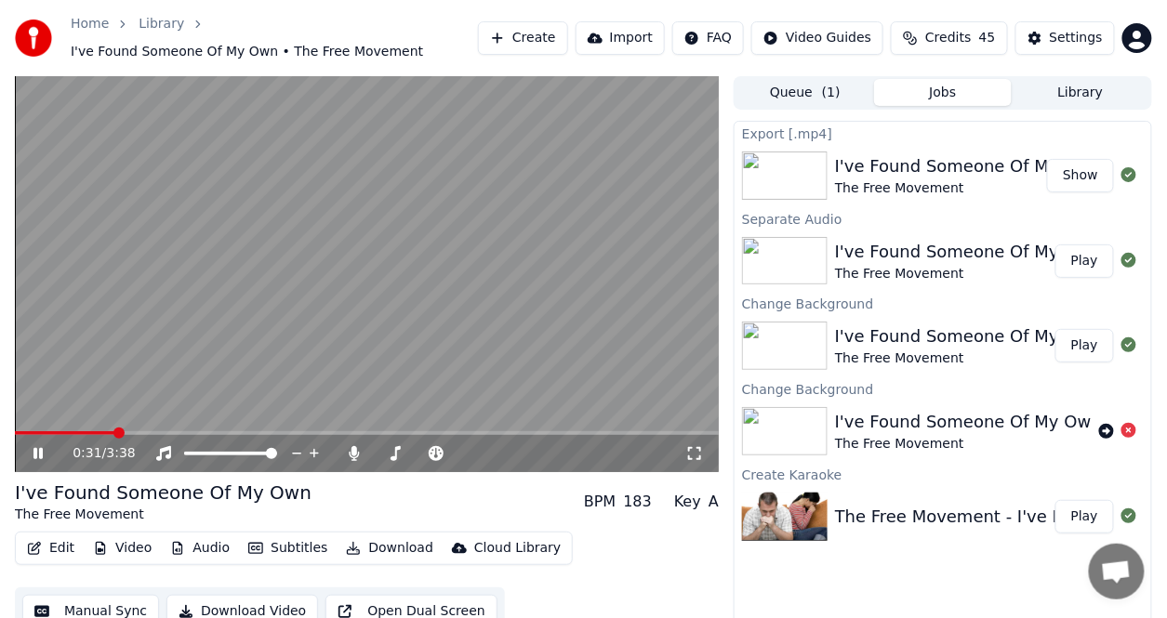
click at [64, 550] on button "Edit" at bounding box center [51, 549] width 62 height 26
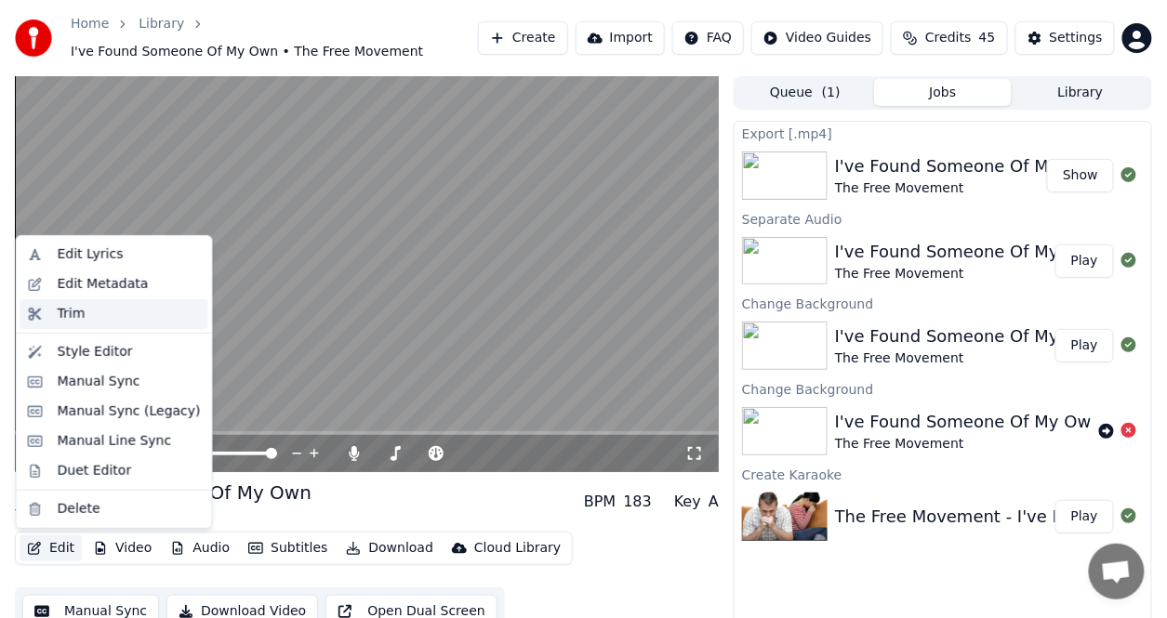
click at [66, 316] on div "Trim" at bounding box center [72, 314] width 28 height 19
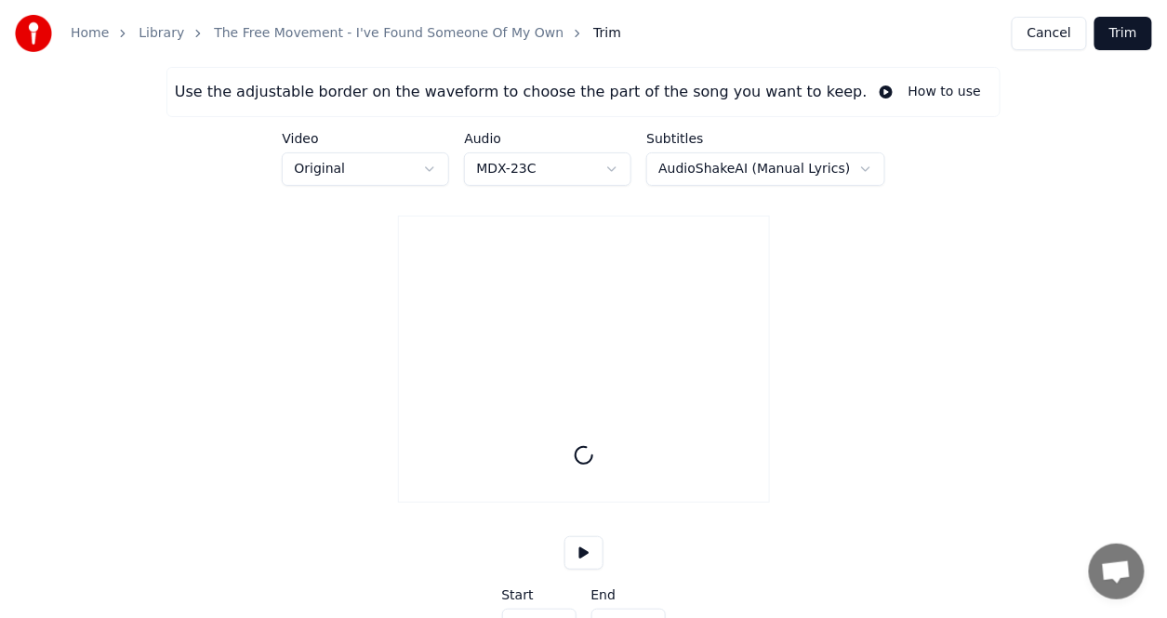
click at [66, 316] on div "Use the adjustable border on the waveform to choose the part of the song you wa…" at bounding box center [583, 373] width 1167 height 613
type input "*****"
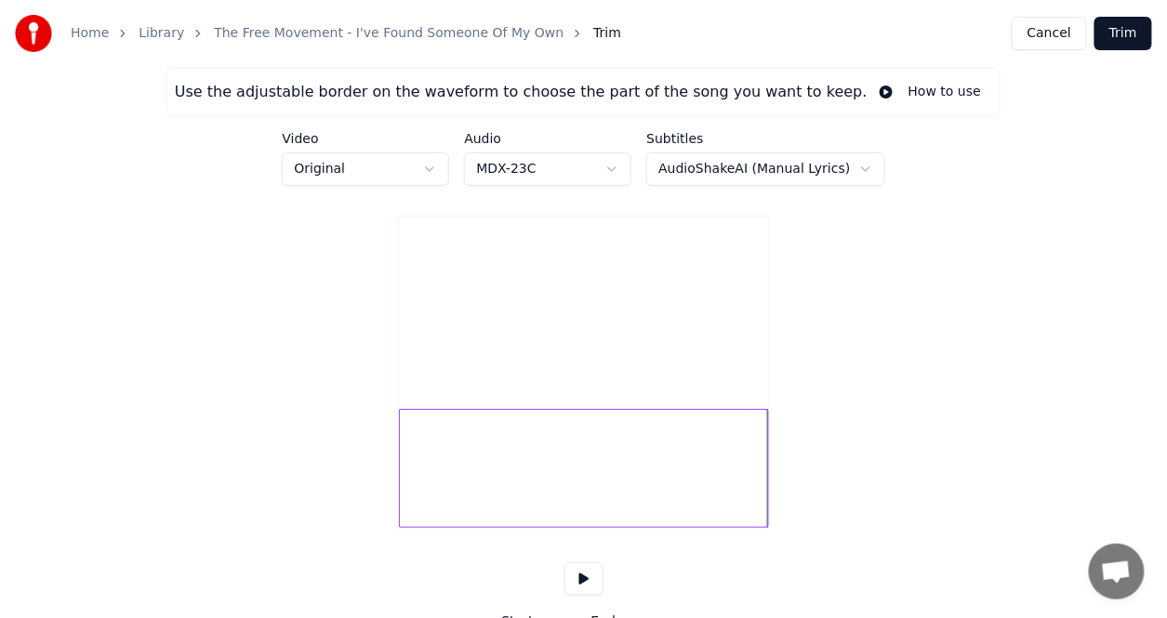
click at [1037, 44] on button "Cancel" at bounding box center [1049, 33] width 75 height 33
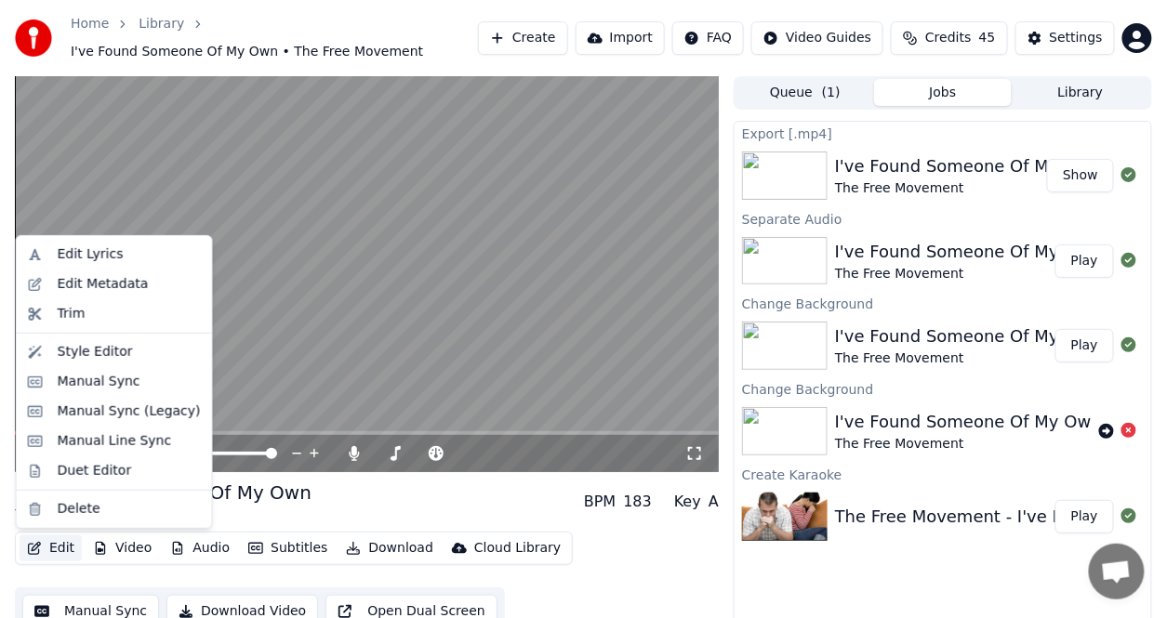
click at [67, 547] on button "Edit" at bounding box center [51, 549] width 62 height 26
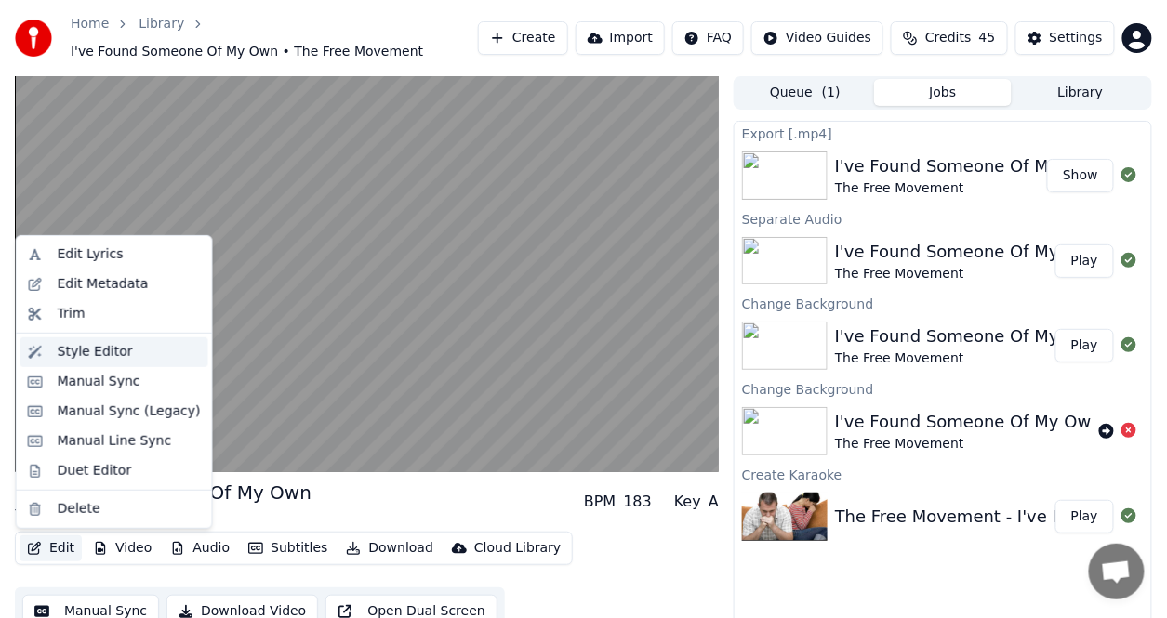
click at [79, 351] on div "Style Editor" at bounding box center [95, 352] width 75 height 19
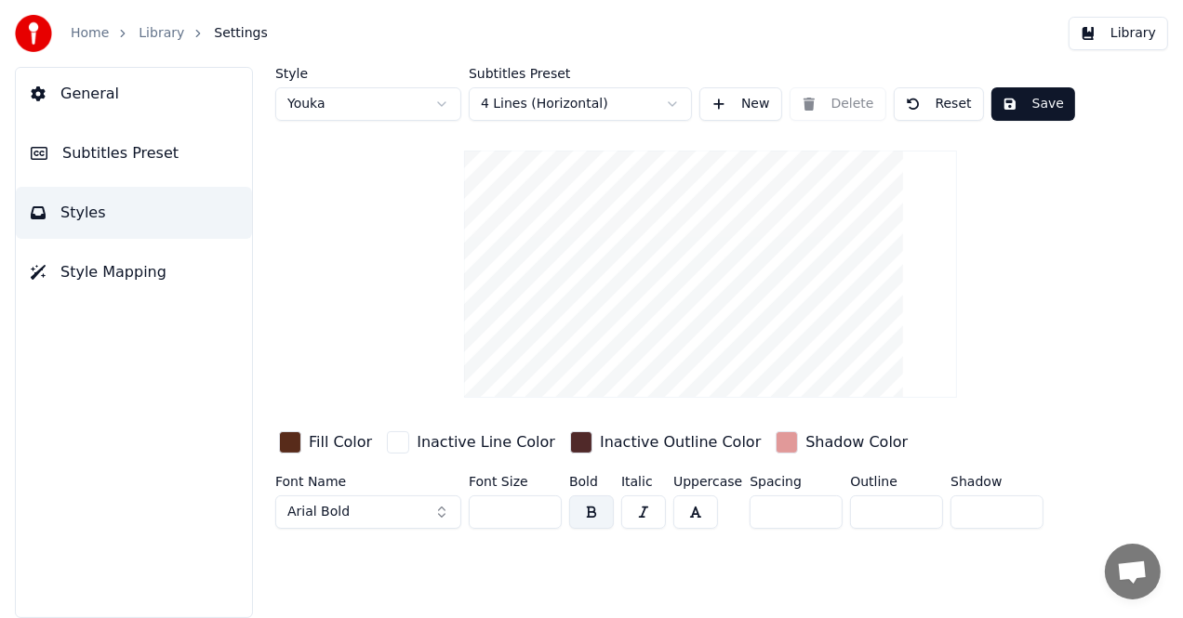
click at [132, 146] on span "Subtitles Preset" at bounding box center [120, 153] width 116 height 22
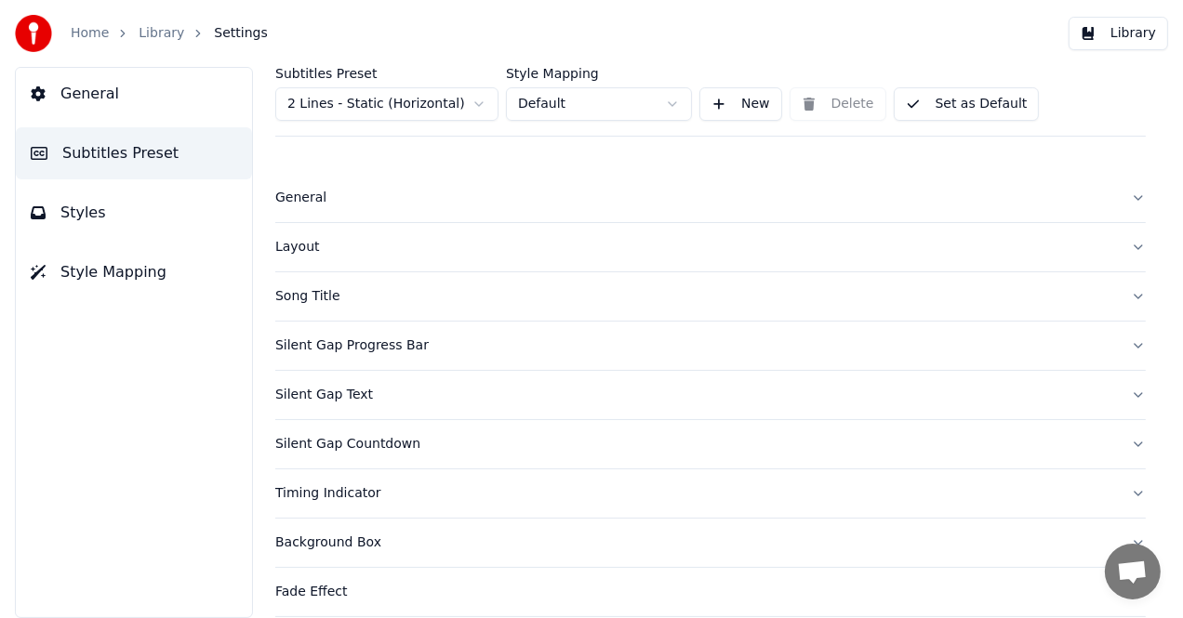
click at [338, 300] on div "Song Title" at bounding box center [695, 296] width 841 height 19
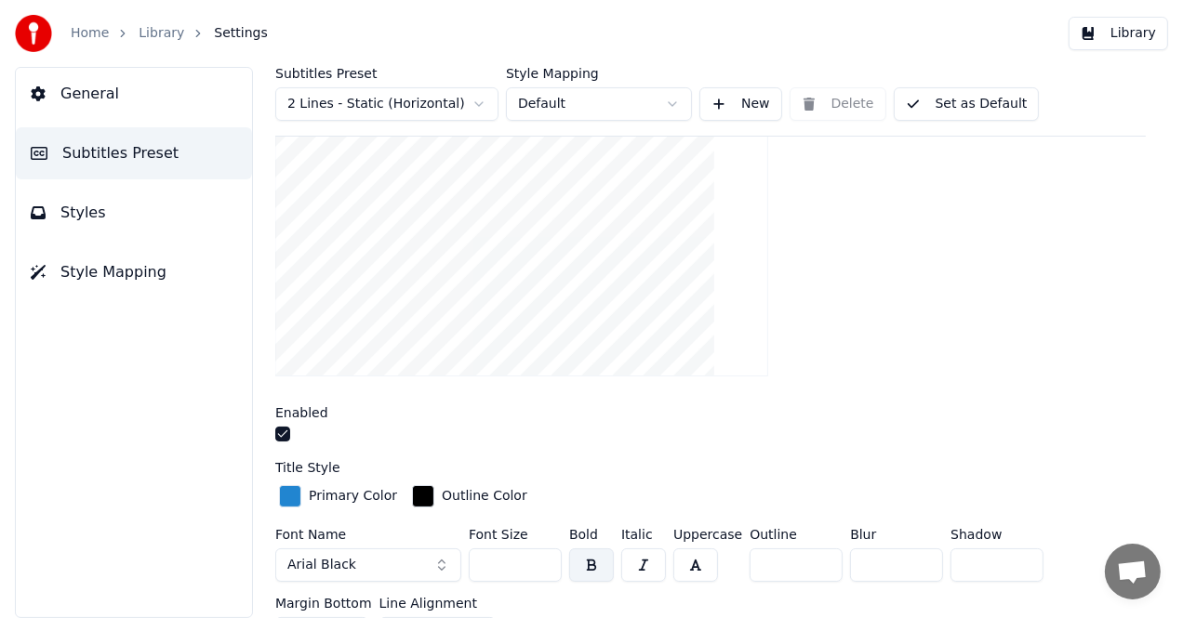
scroll to position [279, 0]
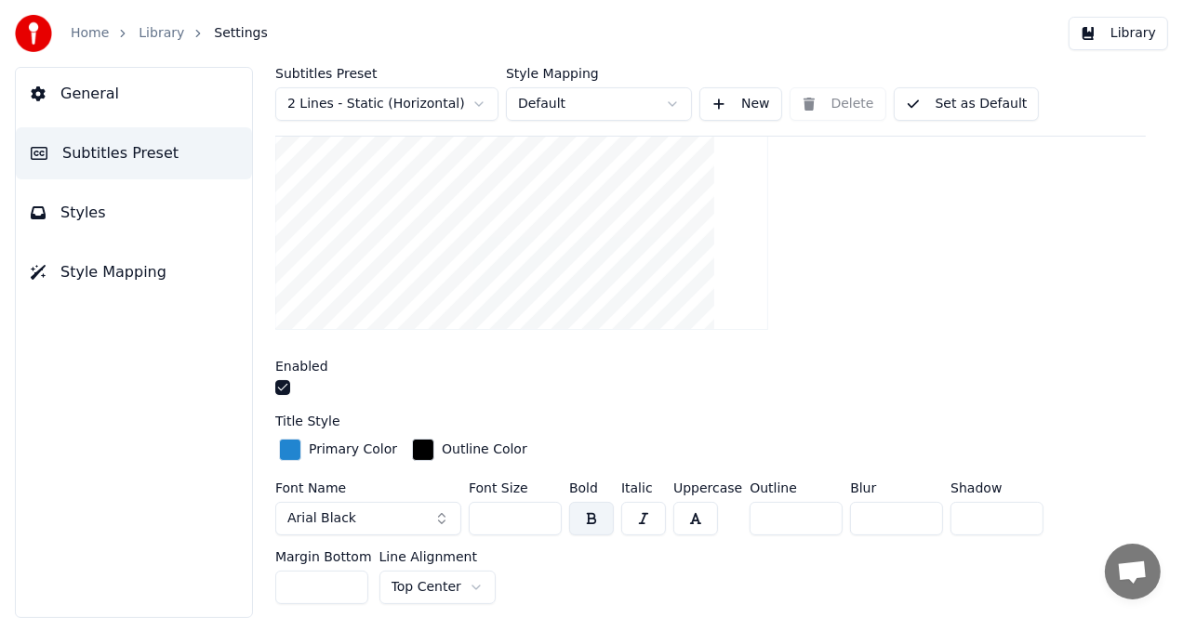
click at [296, 456] on div "button" at bounding box center [290, 450] width 22 height 22
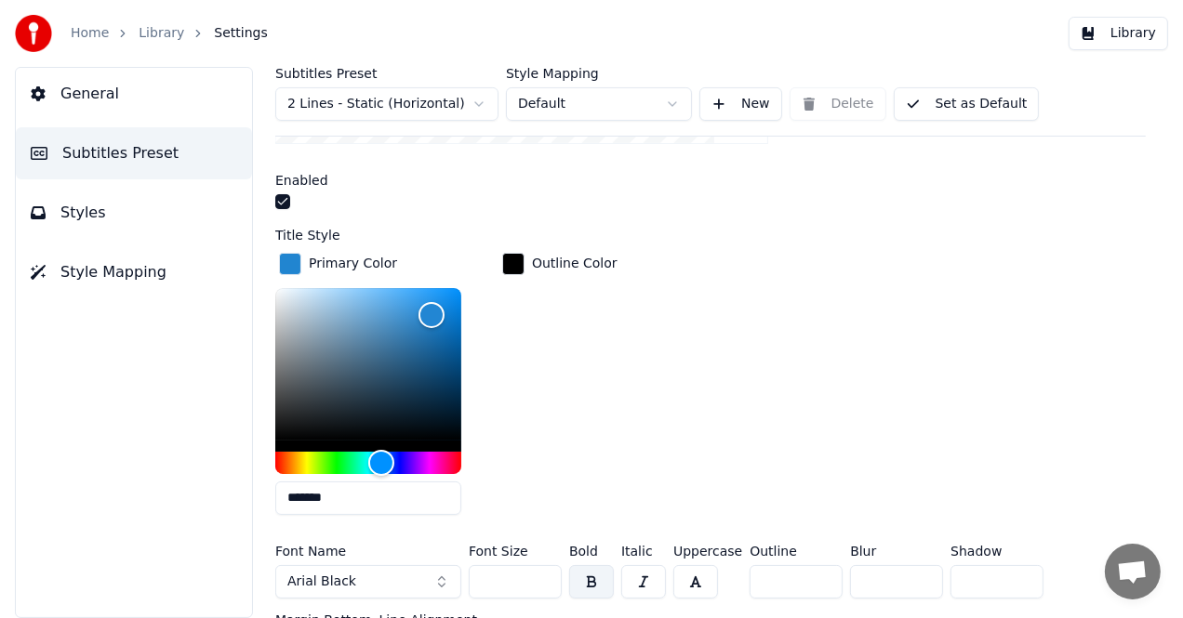
scroll to position [372, 0]
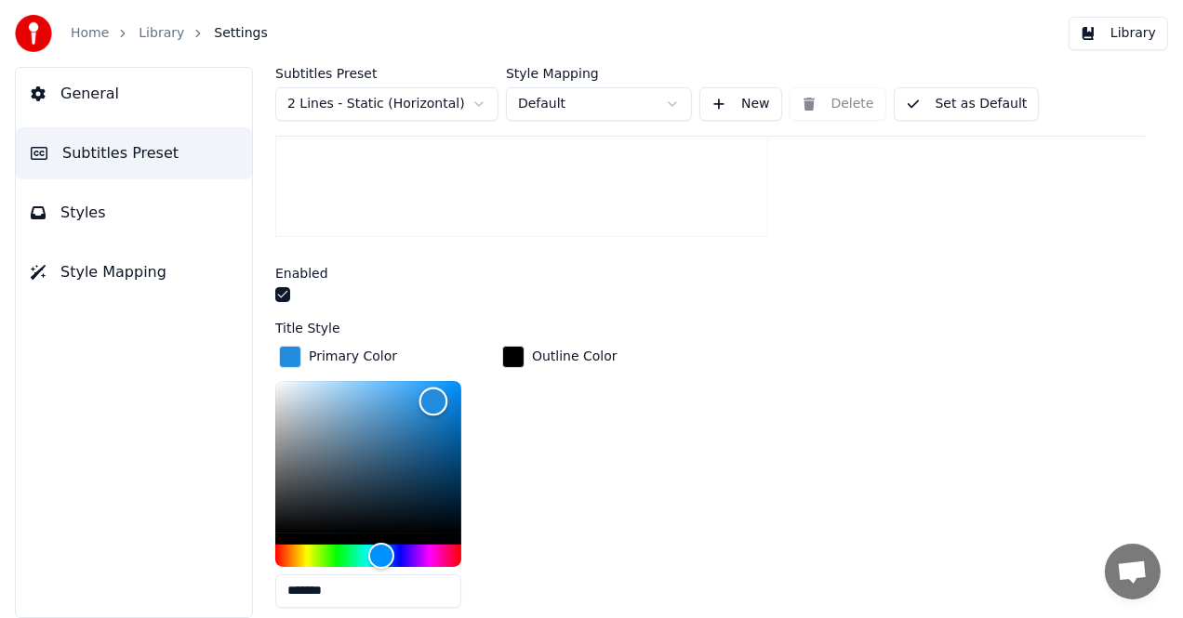
type input "*******"
click at [433, 398] on div "Color" at bounding box center [433, 401] width 29 height 29
click at [515, 362] on div "button" at bounding box center [513, 357] width 22 height 22
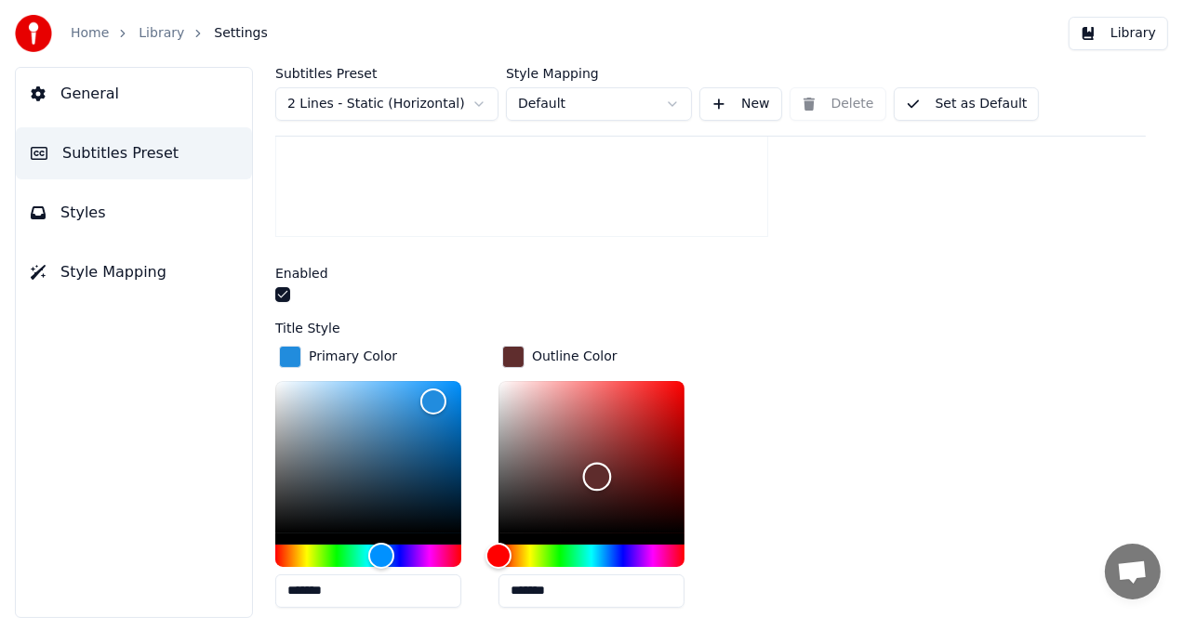
type input "*******"
drag, startPoint x: 504, startPoint y: 526, endPoint x: 598, endPoint y: 475, distance: 107.0
click at [598, 475] on div "Color" at bounding box center [598, 478] width 29 height 29
drag, startPoint x: 431, startPoint y: 395, endPoint x: 283, endPoint y: 386, distance: 148.2
click at [283, 386] on div "Color" at bounding box center [283, 389] width 29 height 29
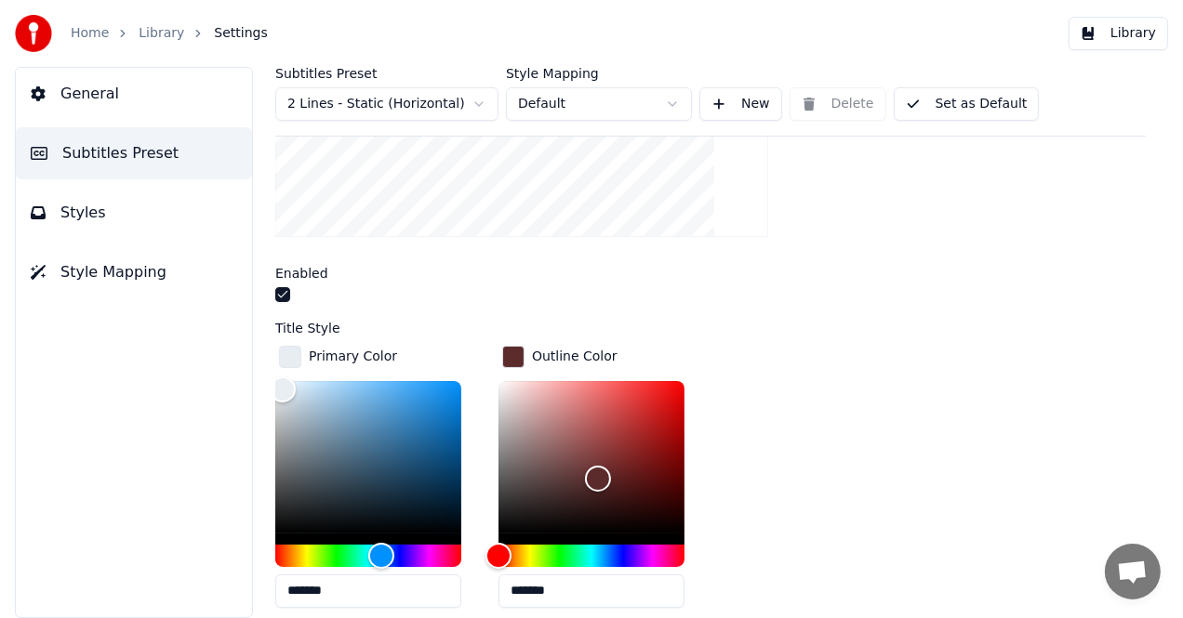
click at [286, 298] on button "button" at bounding box center [282, 294] width 15 height 15
type input "*******"
drag, startPoint x: 281, startPoint y: 386, endPoint x: 396, endPoint y: 485, distance: 152.3
click at [396, 485] on div "Color" at bounding box center [396, 488] width 29 height 29
drag, startPoint x: 589, startPoint y: 477, endPoint x: 581, endPoint y: 418, distance: 60.0
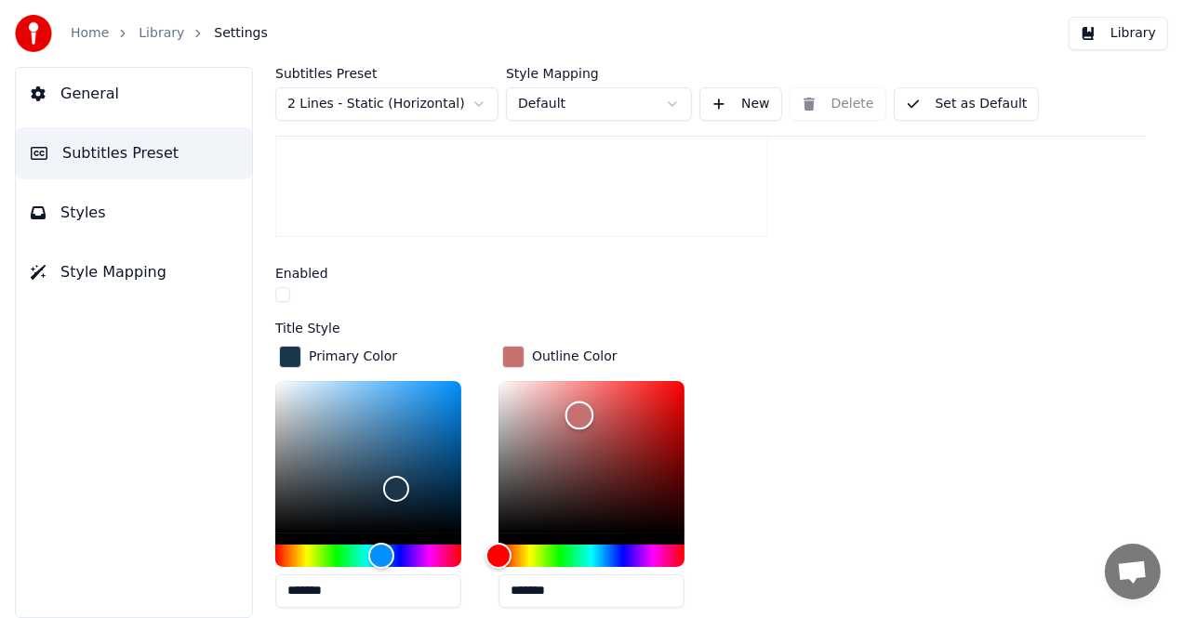
click at [581, 418] on div "Color" at bounding box center [579, 415] width 29 height 29
click at [352, 352] on div "Primary Color" at bounding box center [353, 357] width 88 height 19
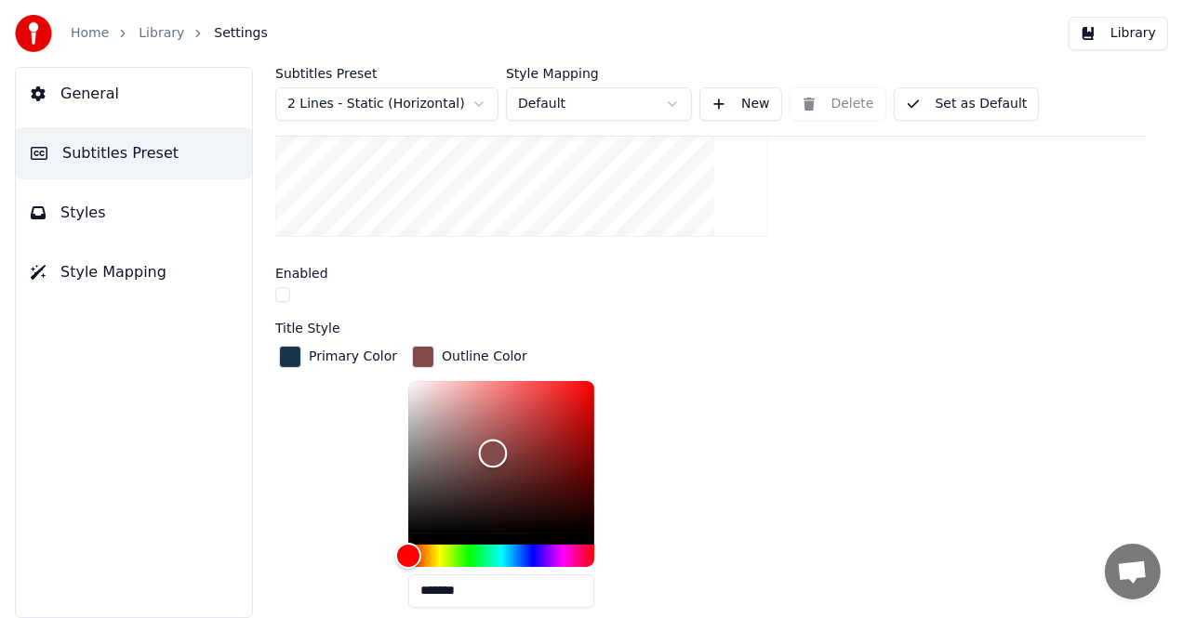
type input "*******"
drag, startPoint x: 474, startPoint y: 420, endPoint x: 483, endPoint y: 451, distance: 31.8
click at [483, 451] on div "Color" at bounding box center [493, 454] width 29 height 29
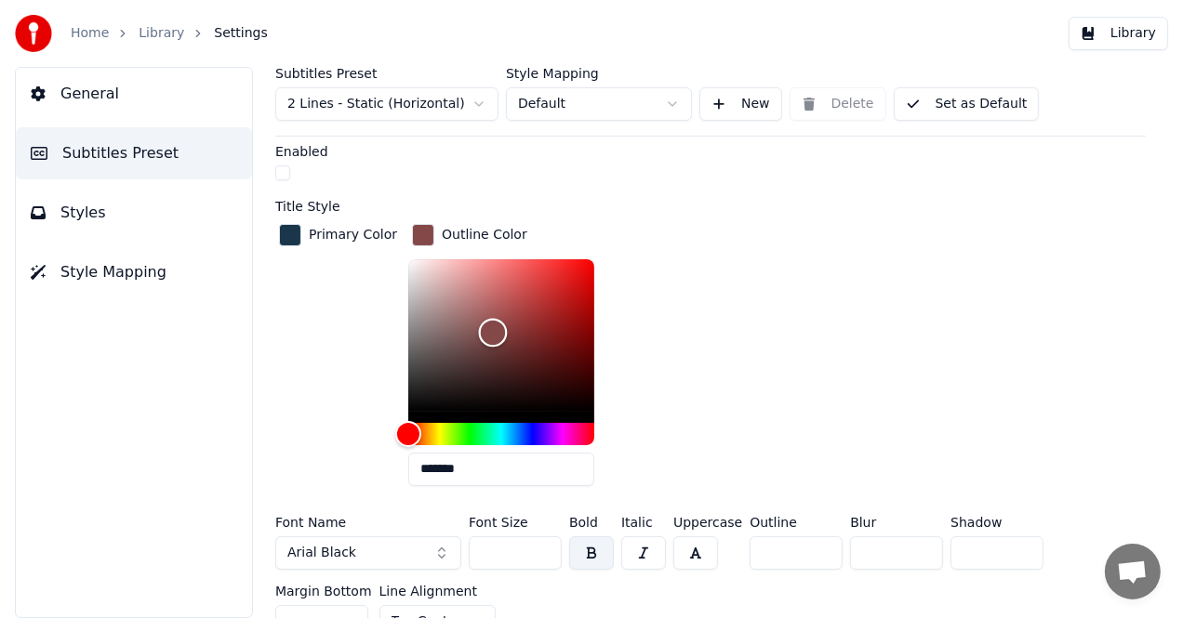
scroll to position [465, 0]
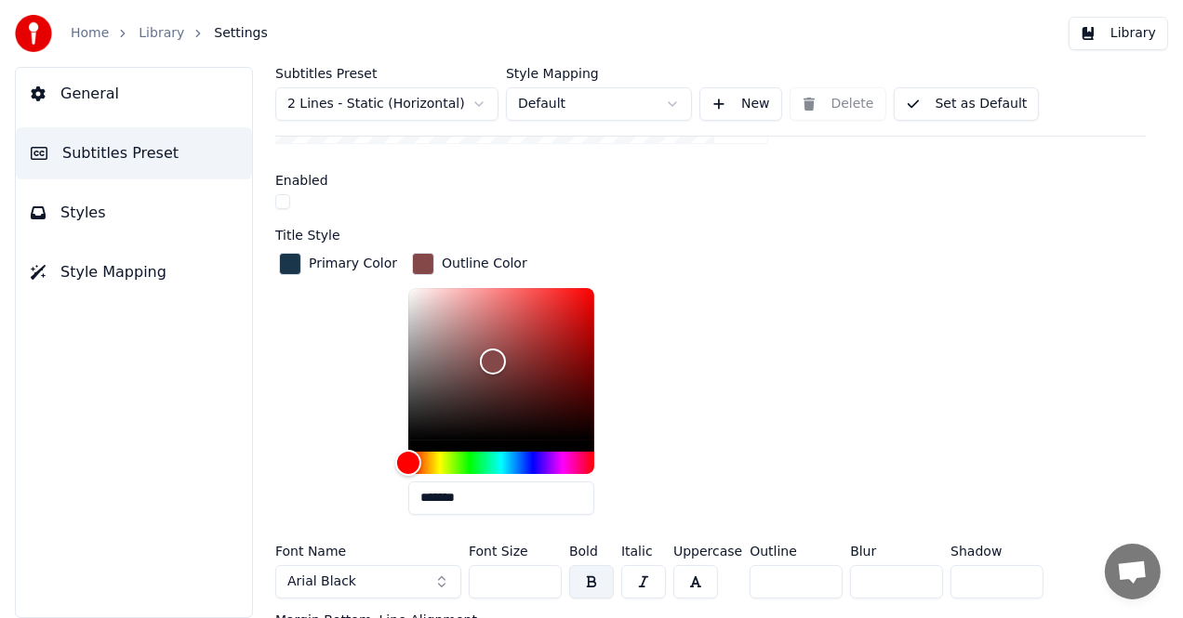
click at [288, 265] on div "button" at bounding box center [290, 264] width 22 height 22
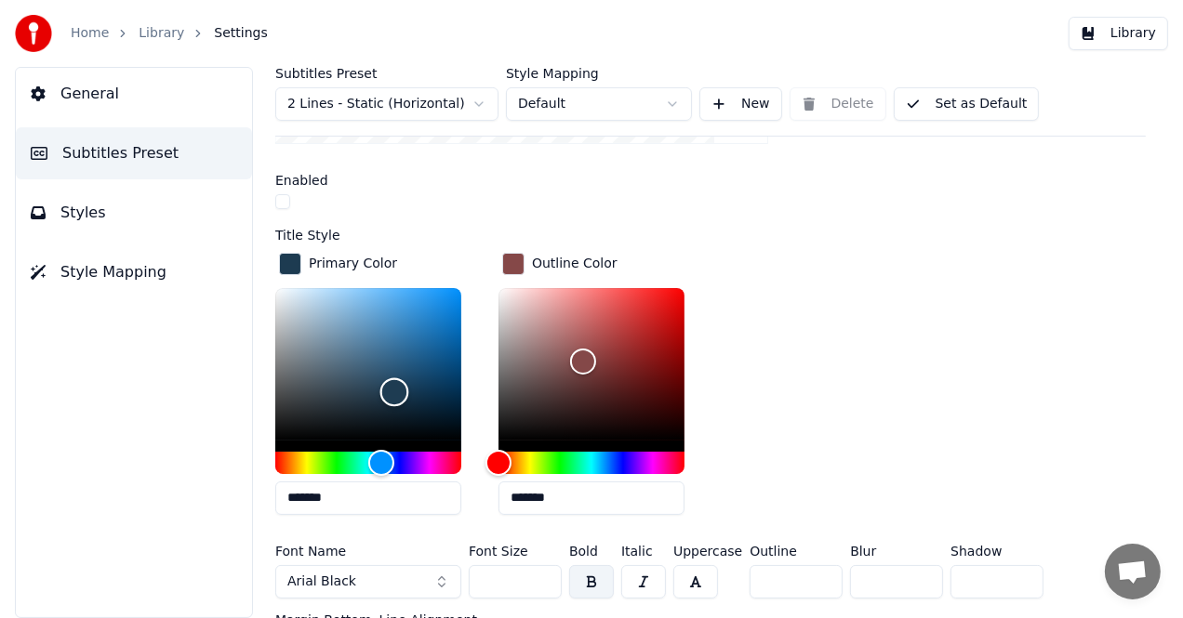
click at [394, 389] on div "Color" at bounding box center [394, 392] width 29 height 29
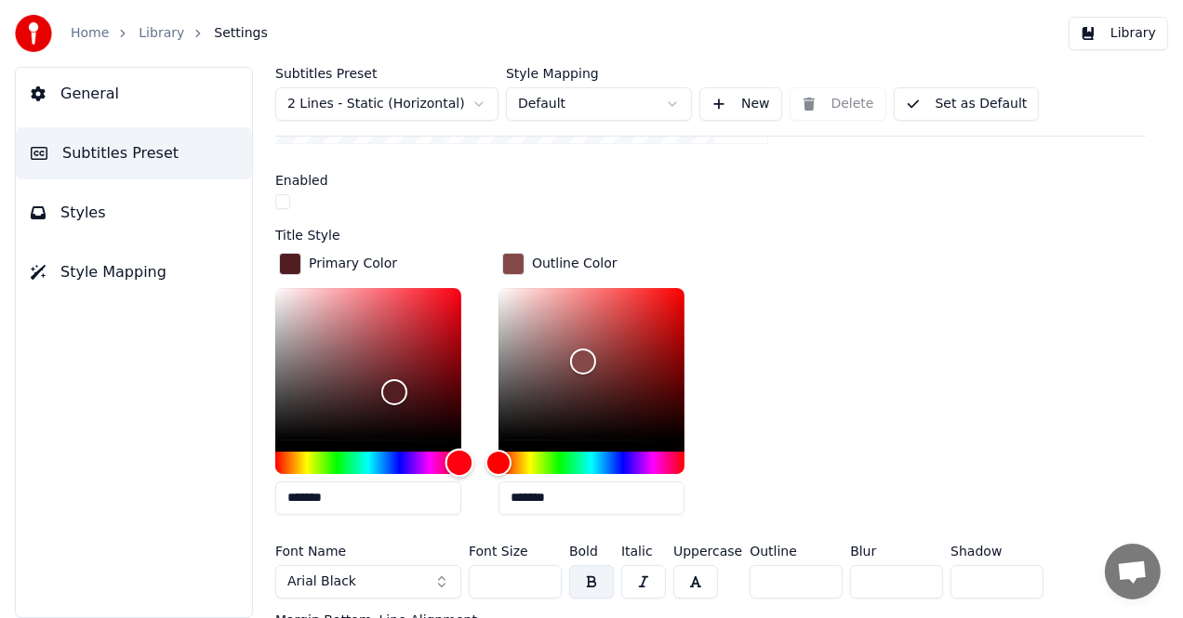
drag, startPoint x: 386, startPoint y: 452, endPoint x: 459, endPoint y: 466, distance: 74.8
click at [459, 466] on div "Hue" at bounding box center [459, 463] width 29 height 29
type input "*******"
drag, startPoint x: 390, startPoint y: 390, endPoint x: 384, endPoint y: 367, distance: 23.0
click at [384, 367] on div "Color" at bounding box center [384, 370] width 29 height 29
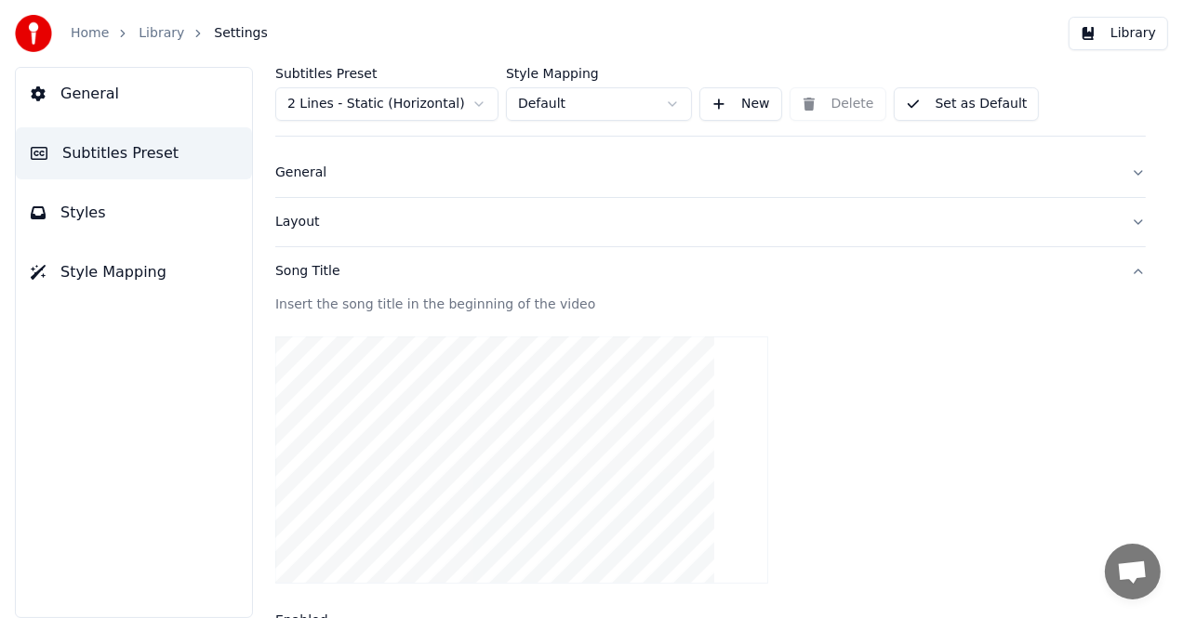
scroll to position [0, 0]
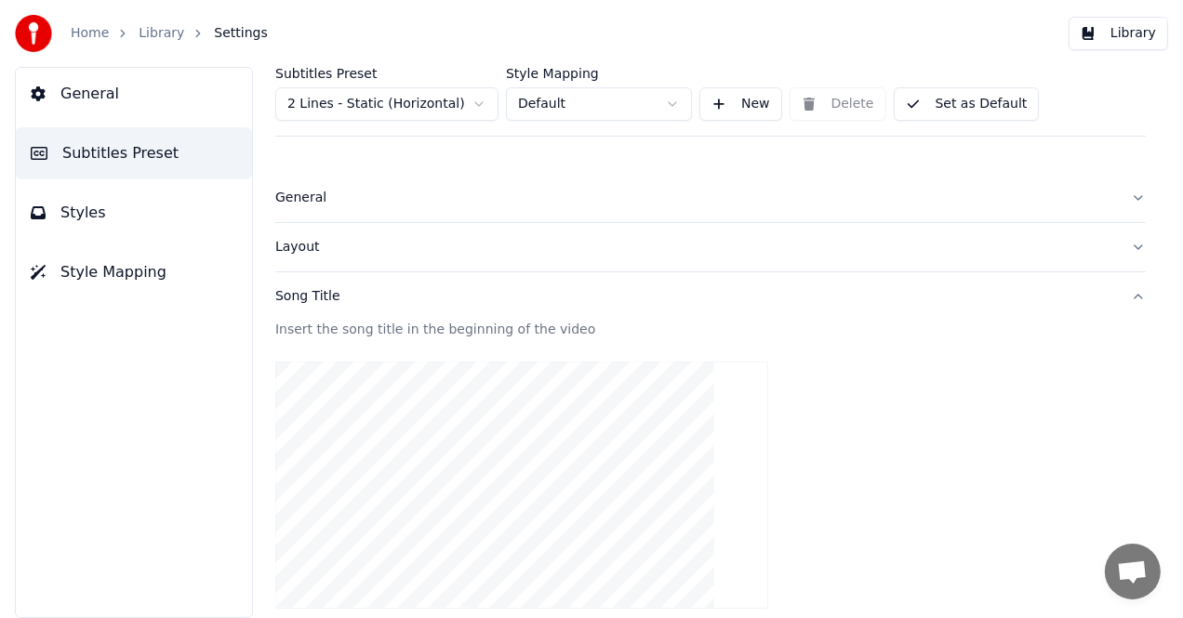
click at [933, 107] on button "Set as Default" at bounding box center [967, 103] width 146 height 33
click at [934, 101] on button "Done" at bounding box center [938, 103] width 88 height 33
click at [139, 32] on link "Library" at bounding box center [162, 33] width 46 height 19
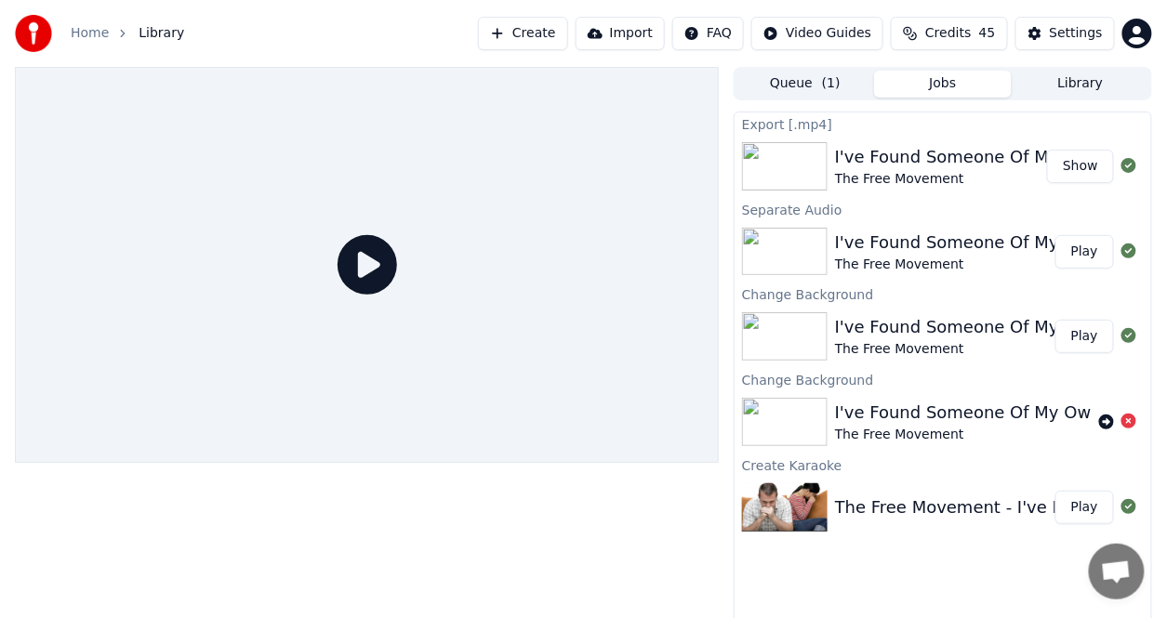
click at [878, 153] on div "I've Found Someone Of My Own" at bounding box center [968, 157] width 267 height 26
click at [365, 280] on icon at bounding box center [368, 265] width 60 height 60
click at [89, 30] on link "Home" at bounding box center [90, 33] width 38 height 19
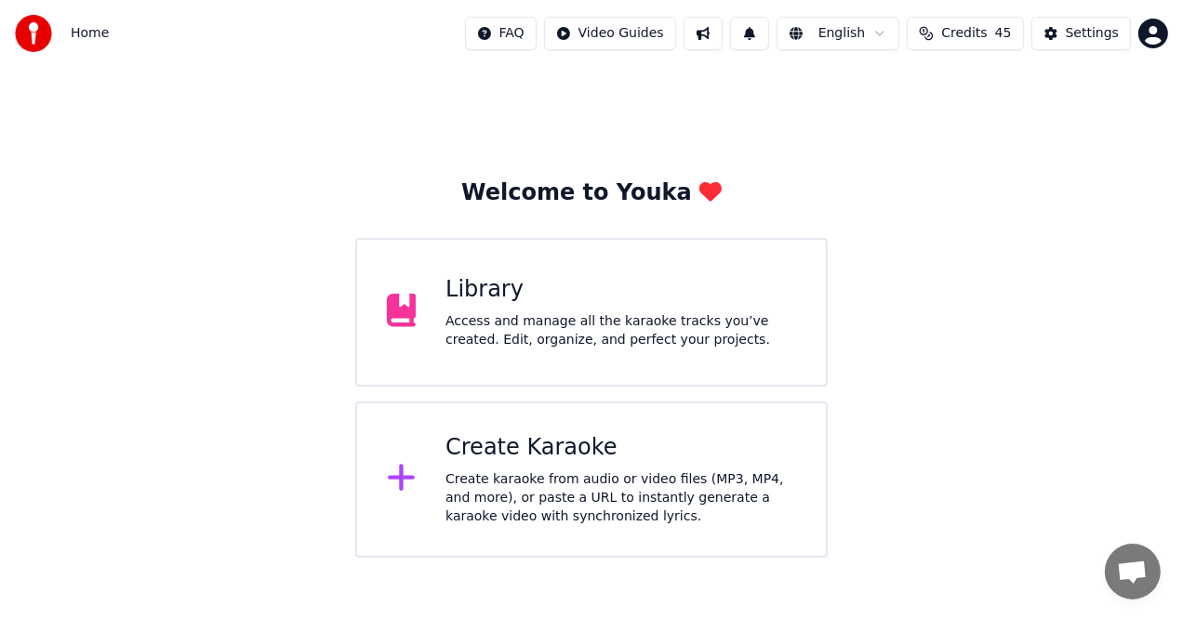
click at [538, 281] on div "Library" at bounding box center [620, 290] width 351 height 30
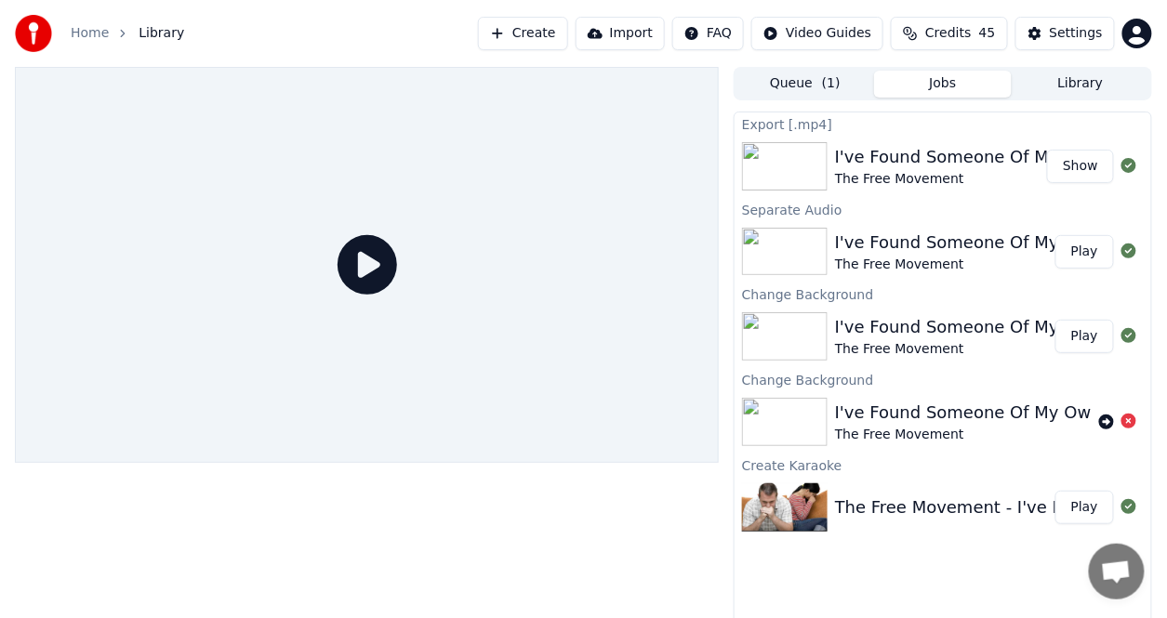
click at [1084, 250] on button "Play" at bounding box center [1085, 251] width 59 height 33
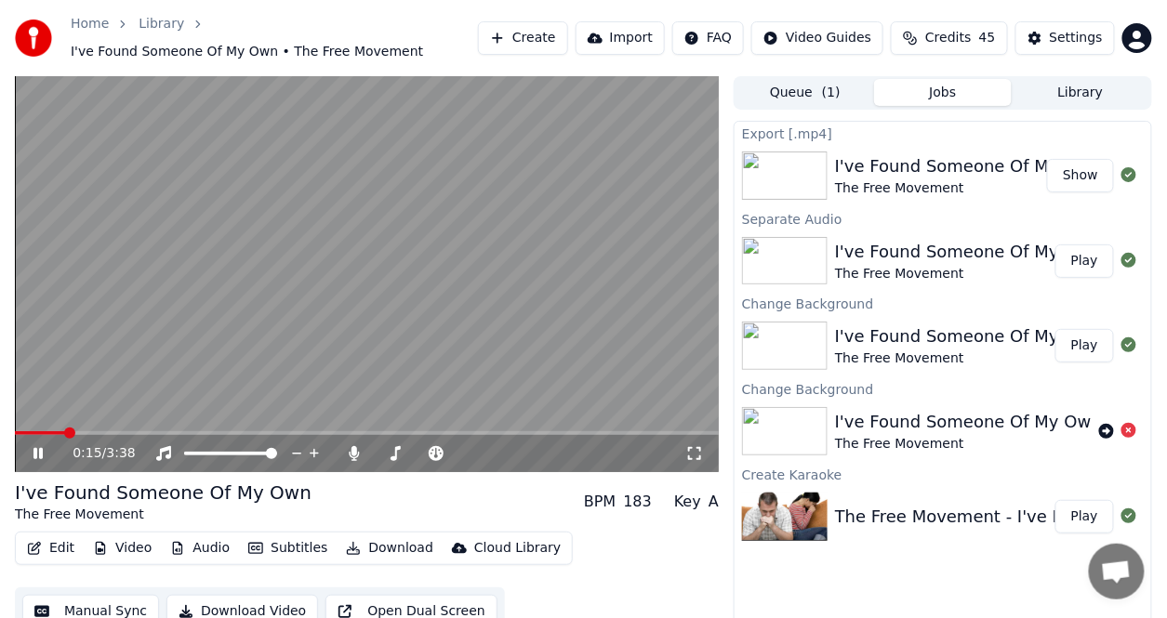
click at [898, 166] on div "I've Found Someone Of My Own" at bounding box center [968, 166] width 267 height 26
click at [56, 545] on button "Edit" at bounding box center [51, 549] width 62 height 26
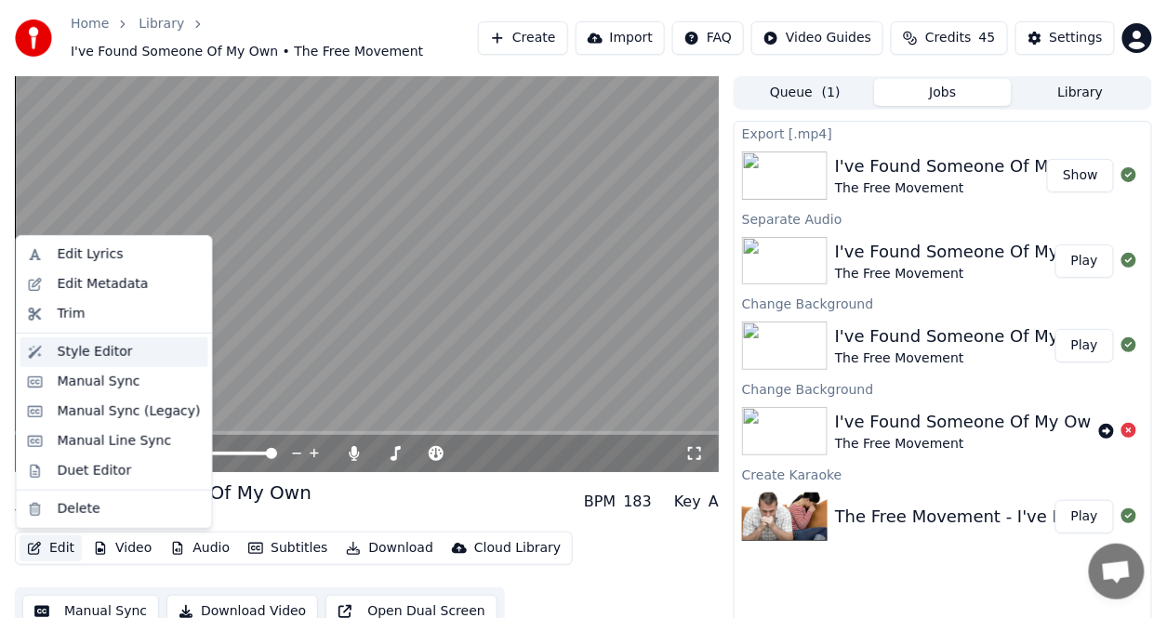
click at [95, 364] on div "Style Editor" at bounding box center [114, 353] width 188 height 30
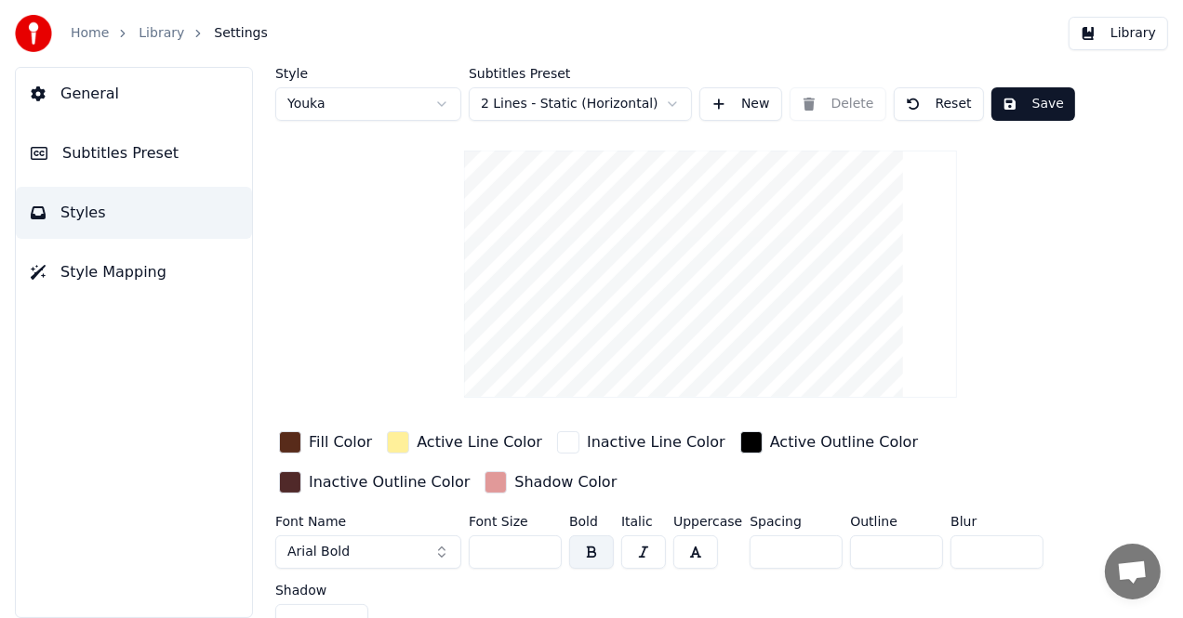
click at [135, 153] on span "Subtitles Preset" at bounding box center [120, 153] width 116 height 22
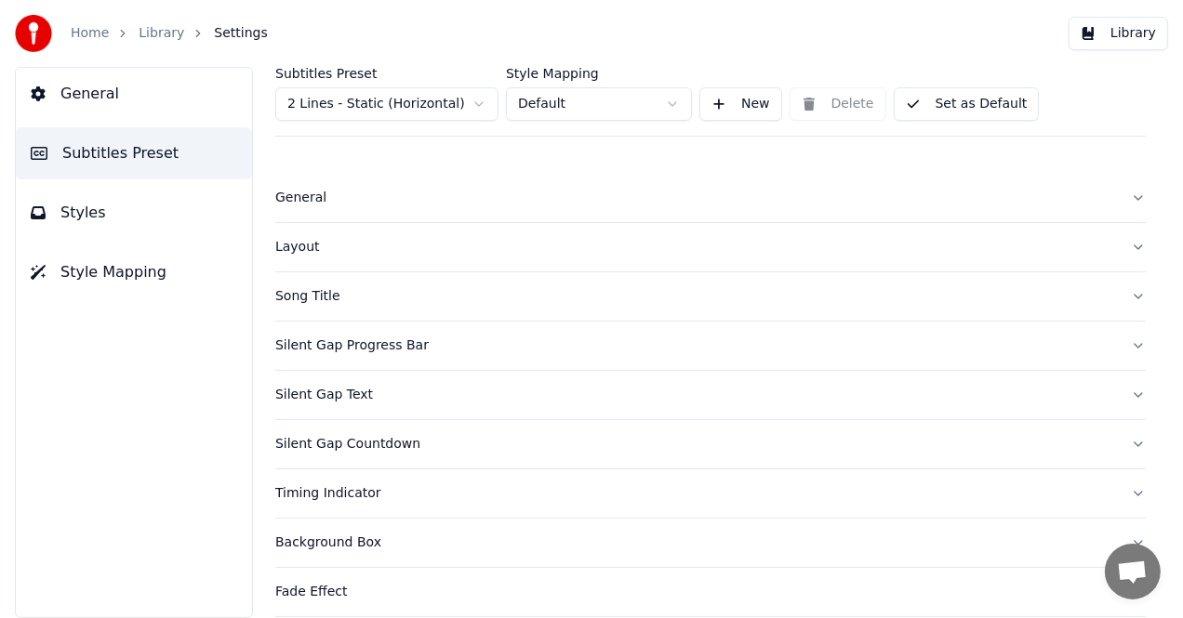
click at [302, 287] on div "Song Title" at bounding box center [695, 296] width 841 height 19
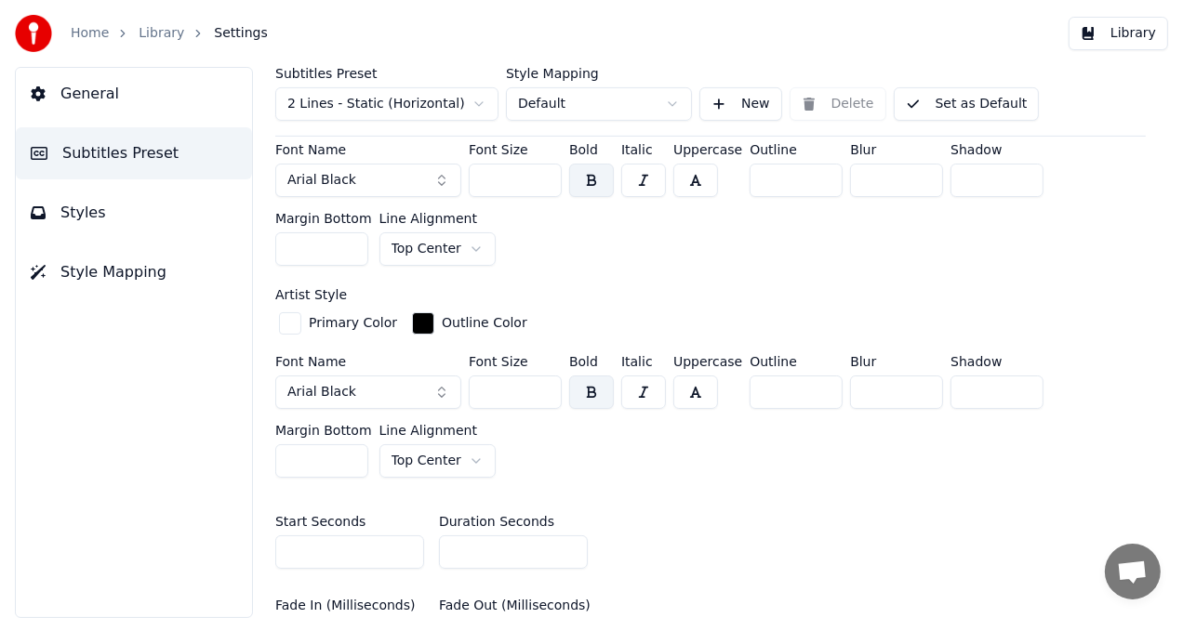
scroll to position [651, 0]
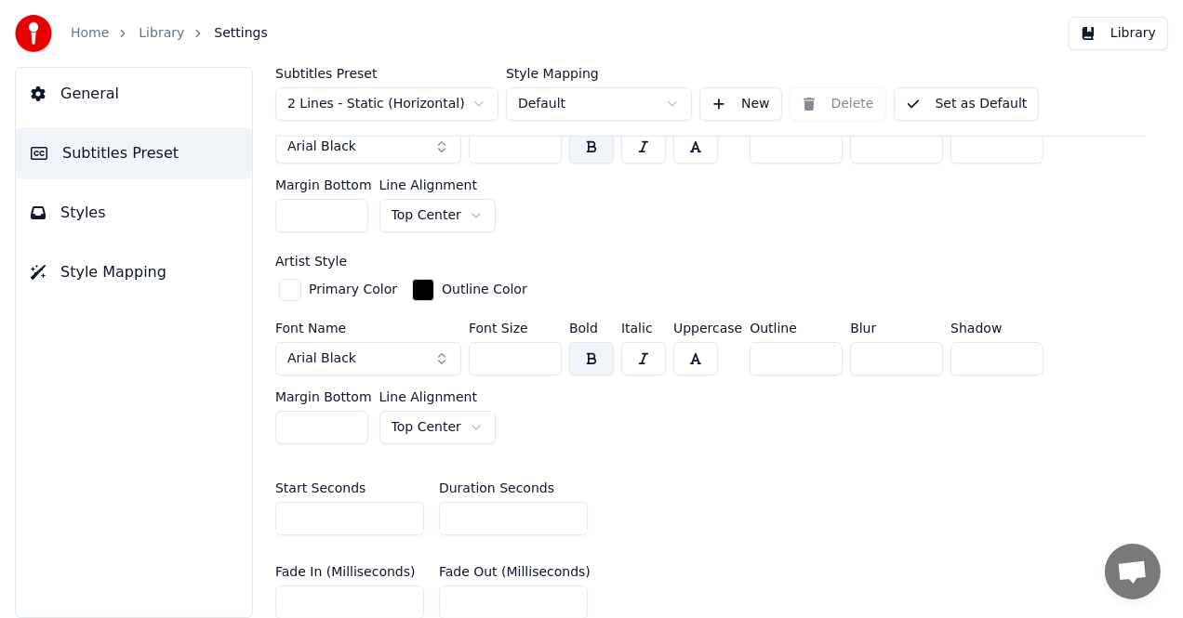
click at [368, 287] on div "Primary Color" at bounding box center [353, 290] width 88 height 19
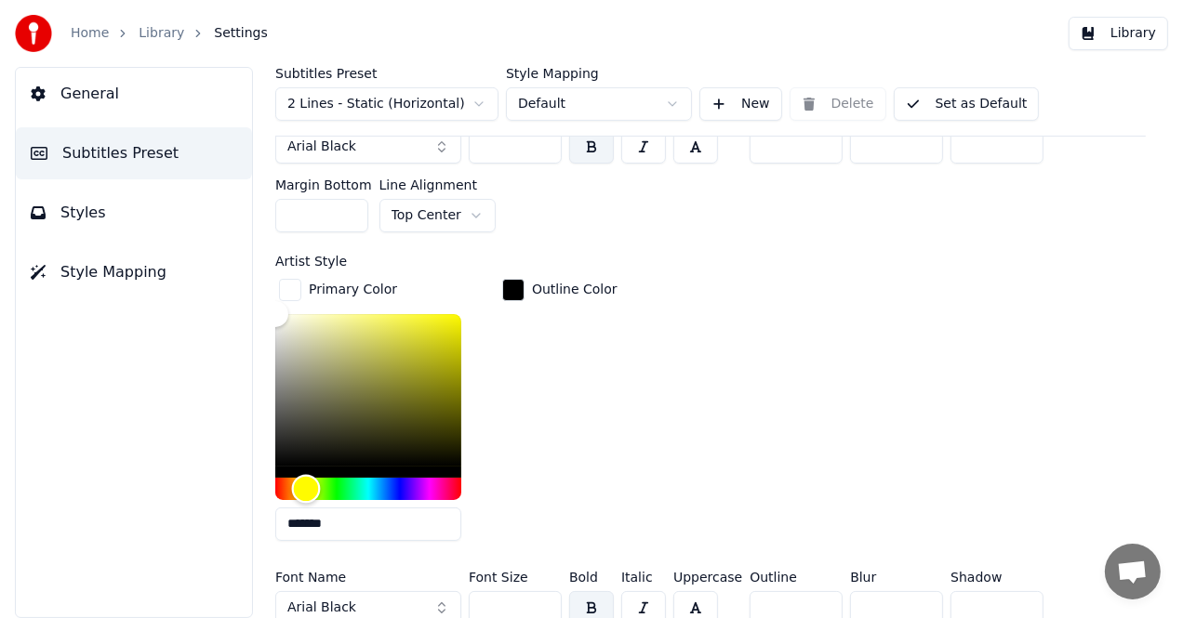
drag, startPoint x: 275, startPoint y: 483, endPoint x: 306, endPoint y: 405, distance: 83.9
click at [306, 405] on div at bounding box center [368, 407] width 186 height 186
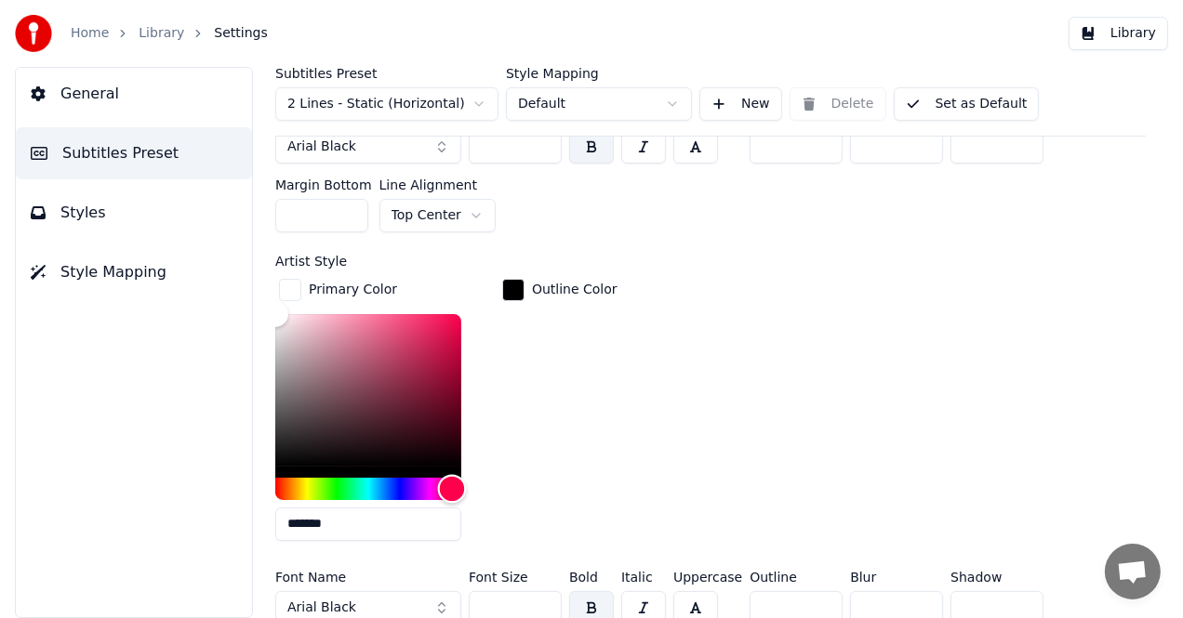
drag, startPoint x: 304, startPoint y: 480, endPoint x: 460, endPoint y: 386, distance: 182.3
click at [457, 390] on div at bounding box center [368, 407] width 186 height 186
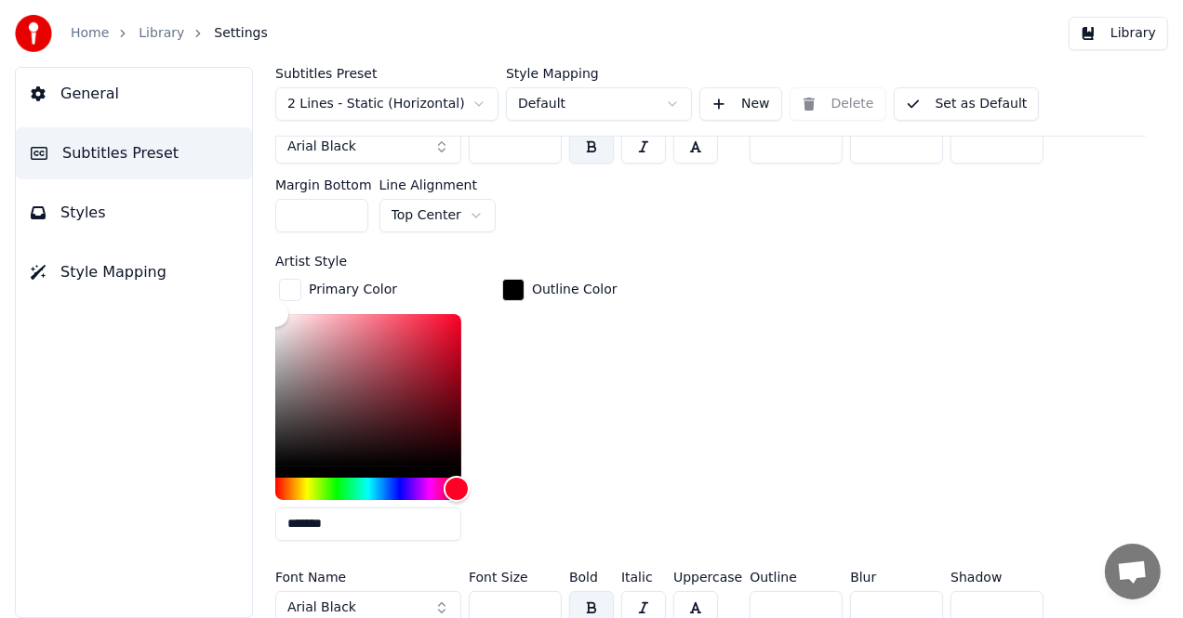
click at [517, 287] on div "button" at bounding box center [513, 290] width 22 height 22
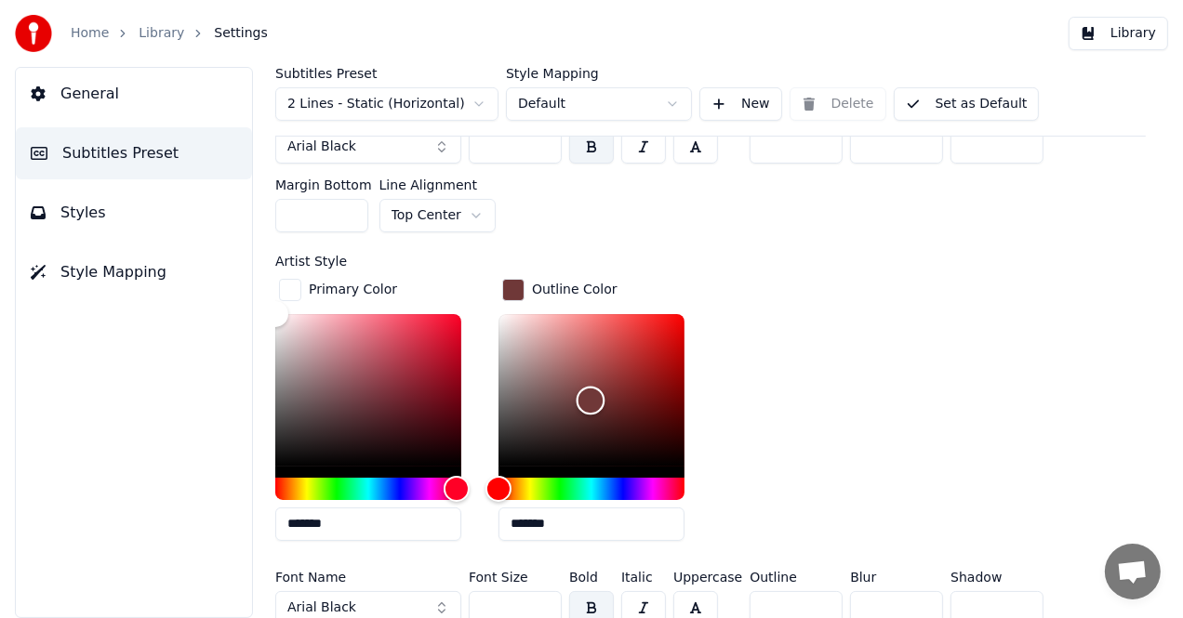
type input "*******"
drag, startPoint x: 498, startPoint y: 463, endPoint x: 591, endPoint y: 396, distance: 114.6
click at [591, 396] on div "Color" at bounding box center [591, 401] width 29 height 29
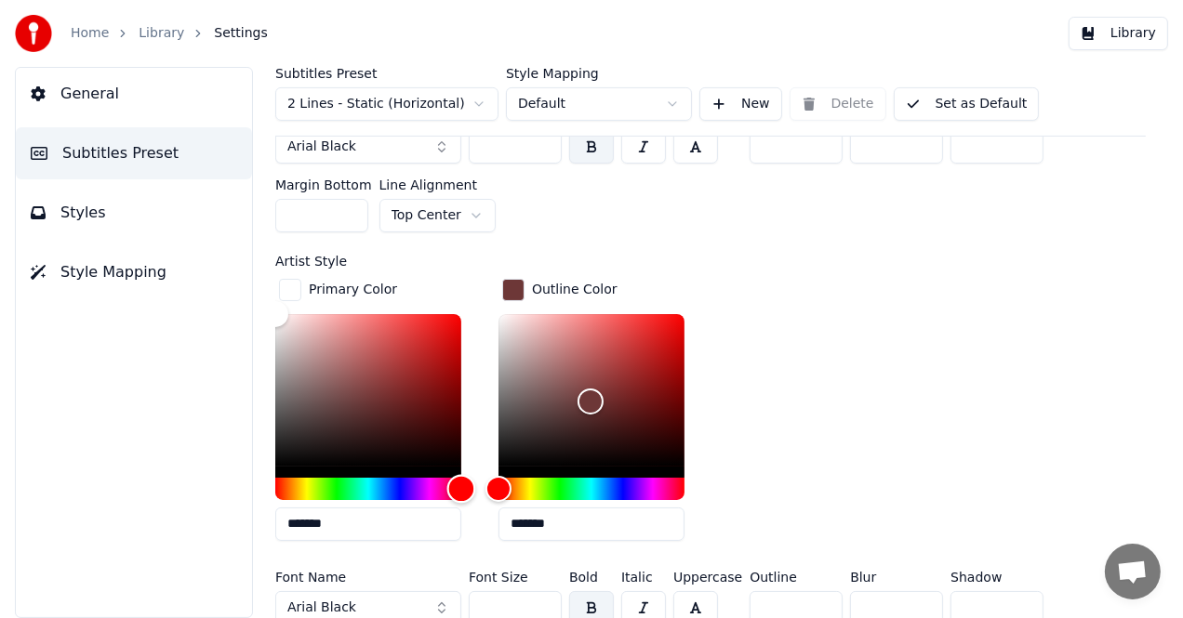
drag, startPoint x: 465, startPoint y: 484, endPoint x: 473, endPoint y: 430, distance: 54.6
click at [473, 430] on div "*******" at bounding box center [383, 431] width 216 height 234
drag, startPoint x: 410, startPoint y: 416, endPoint x: 392, endPoint y: 408, distance: 20.0
click at [392, 408] on div "Color" at bounding box center [368, 390] width 186 height 153
type input "*******"
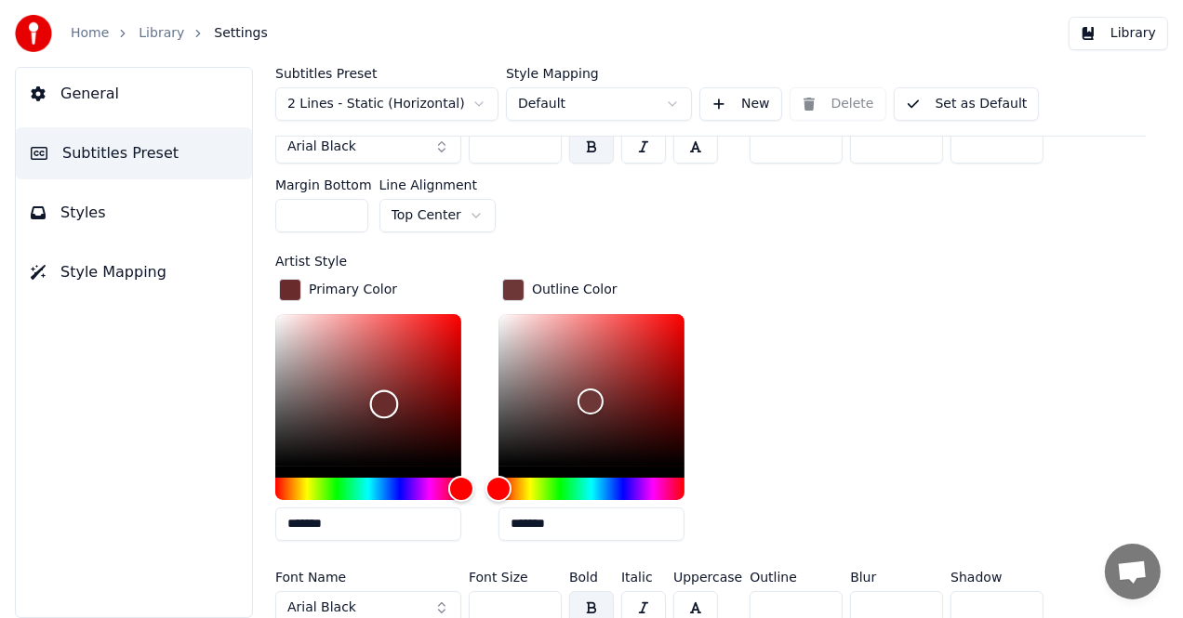
drag, startPoint x: 392, startPoint y: 408, endPoint x: 384, endPoint y: 399, distance: 11.9
click at [384, 399] on div "Color" at bounding box center [384, 404] width 29 height 29
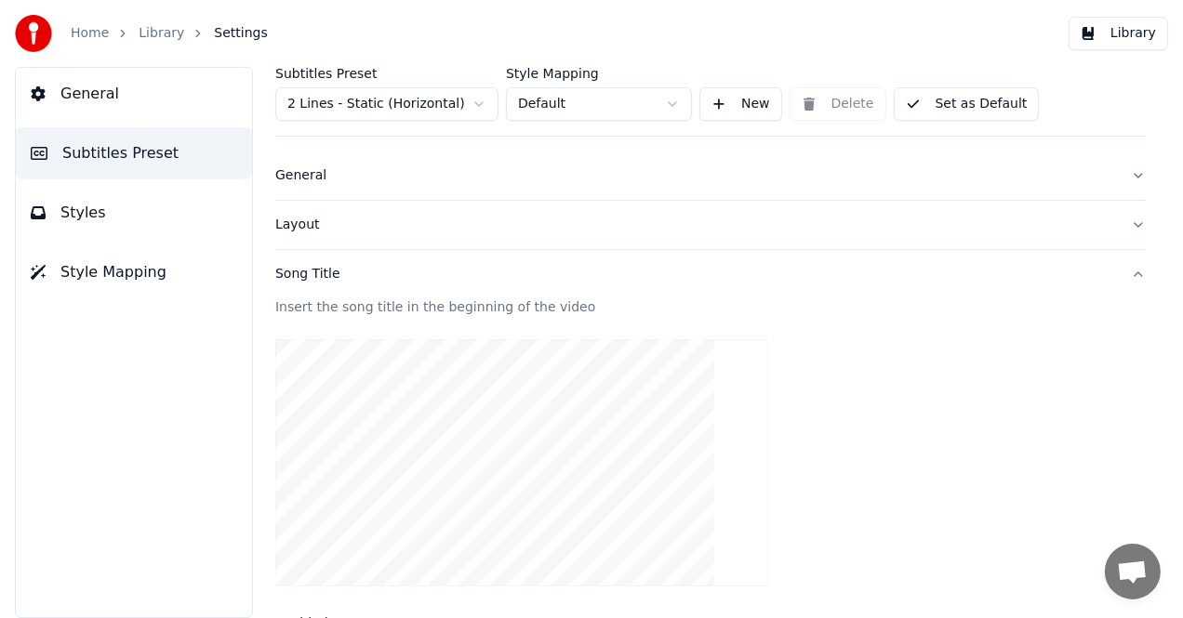
scroll to position [0, 0]
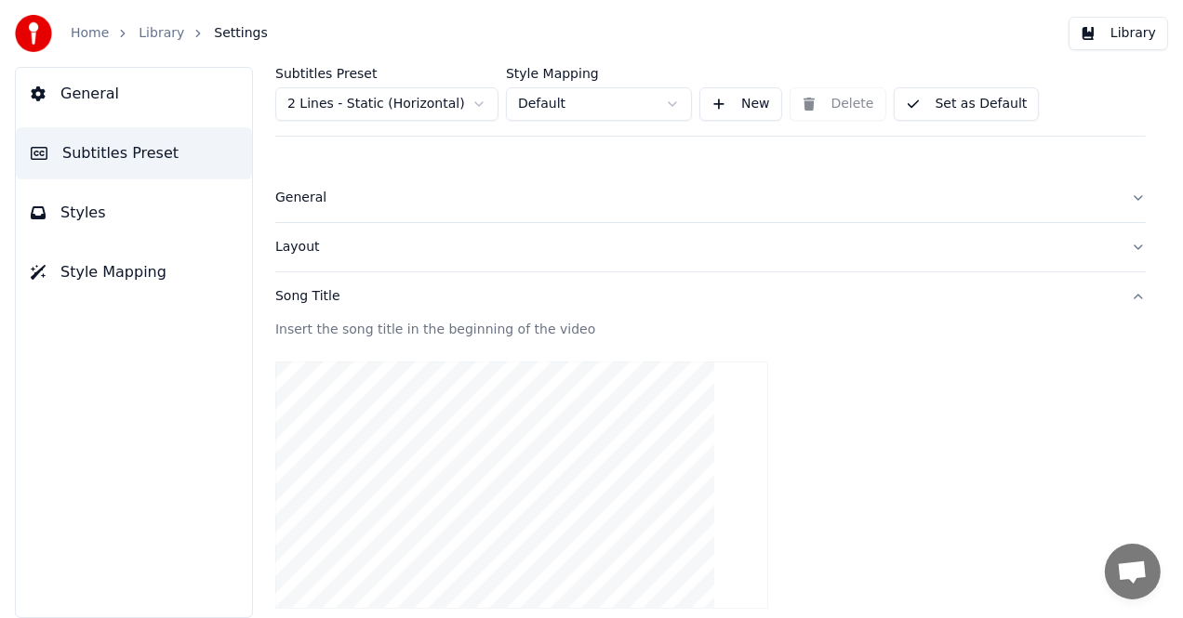
click at [325, 301] on div "Song Title" at bounding box center [695, 296] width 841 height 19
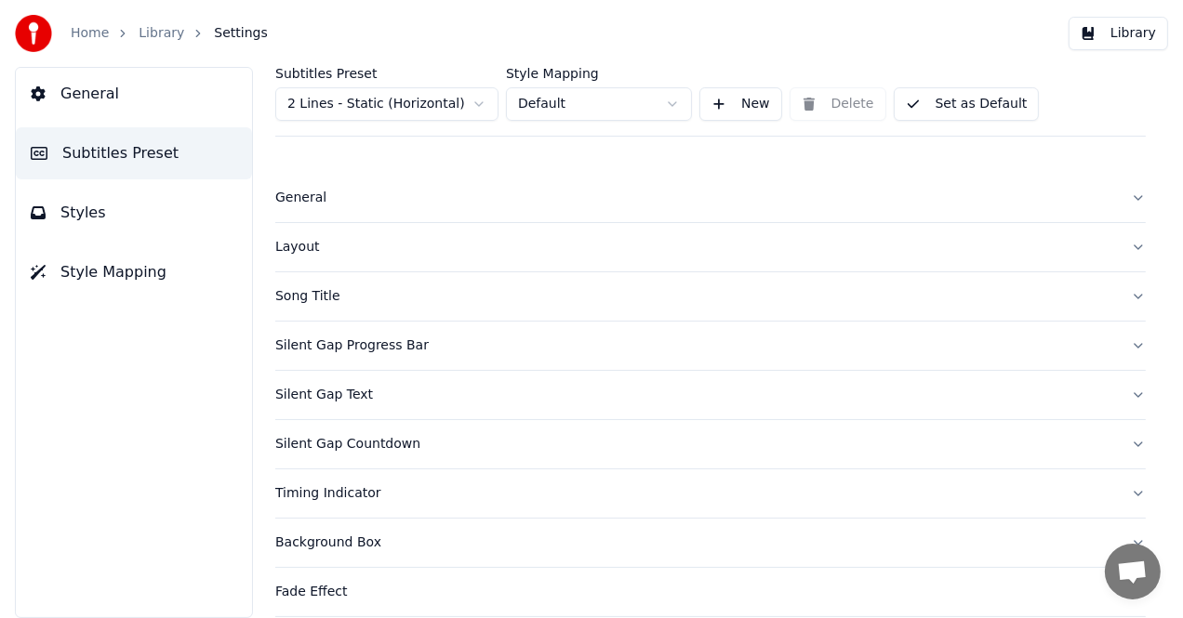
click at [325, 301] on div "Song Title" at bounding box center [695, 296] width 841 height 19
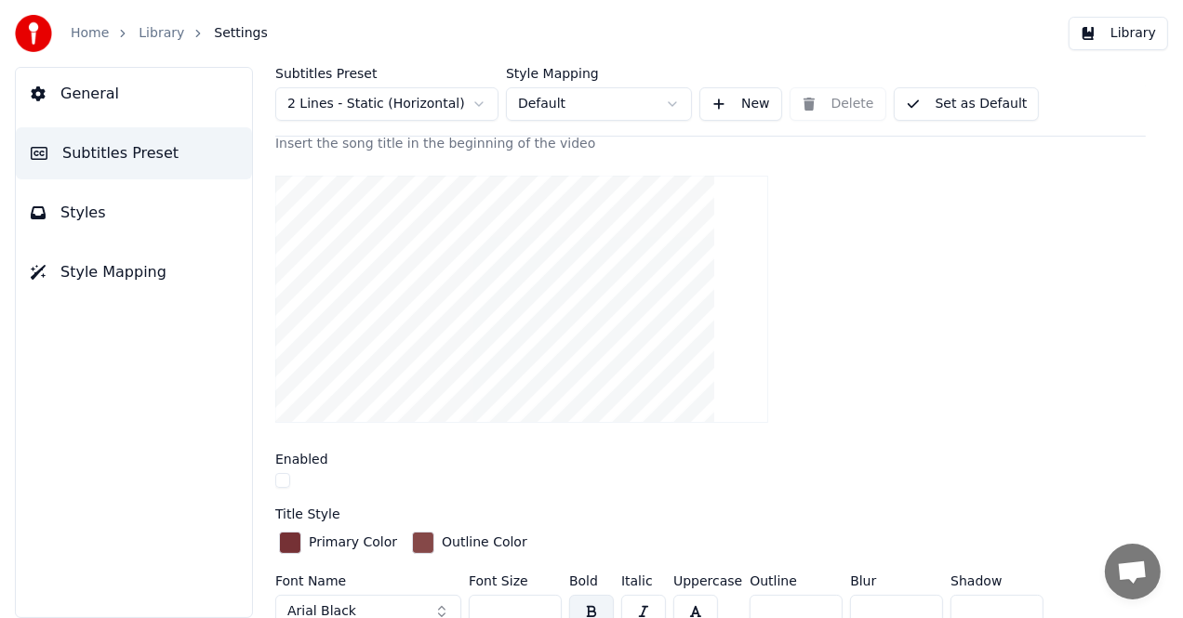
scroll to position [93, 0]
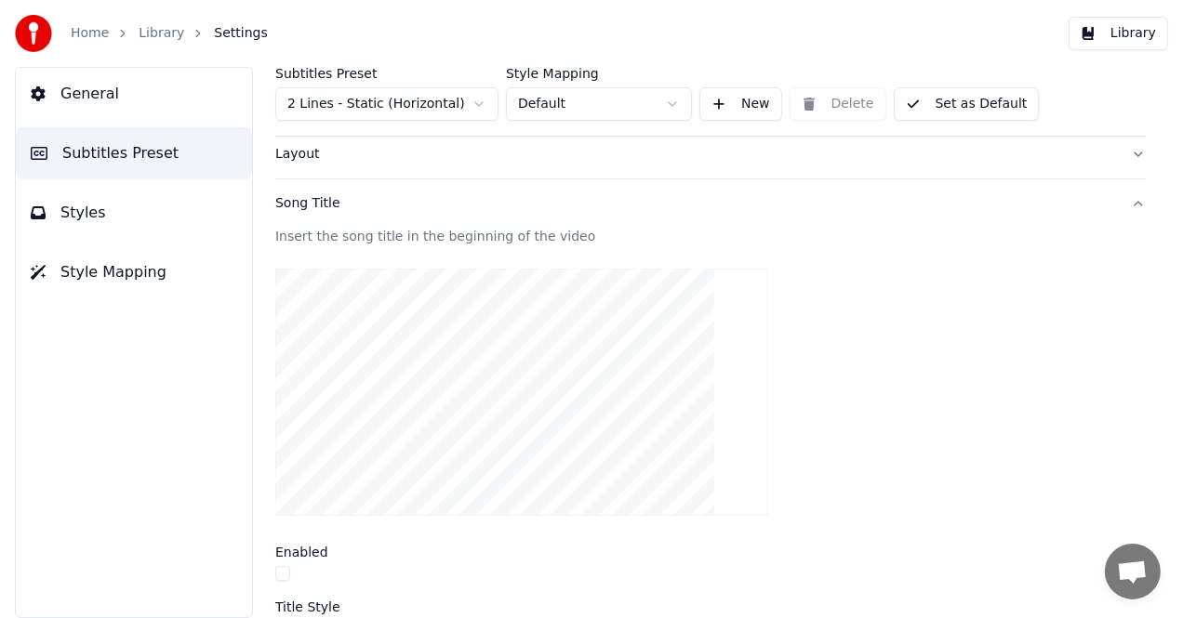
click at [421, 338] on video at bounding box center [521, 392] width 493 height 247
click at [765, 99] on button "New" at bounding box center [740, 103] width 83 height 33
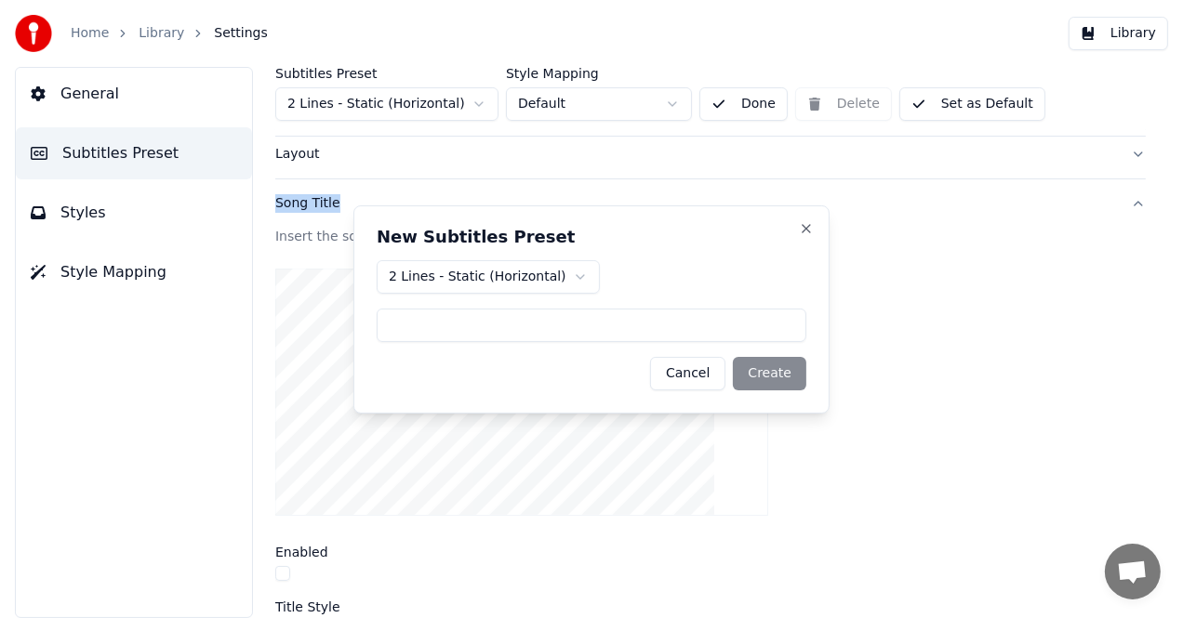
drag, startPoint x: 792, startPoint y: 195, endPoint x: 794, endPoint y: 215, distance: 19.6
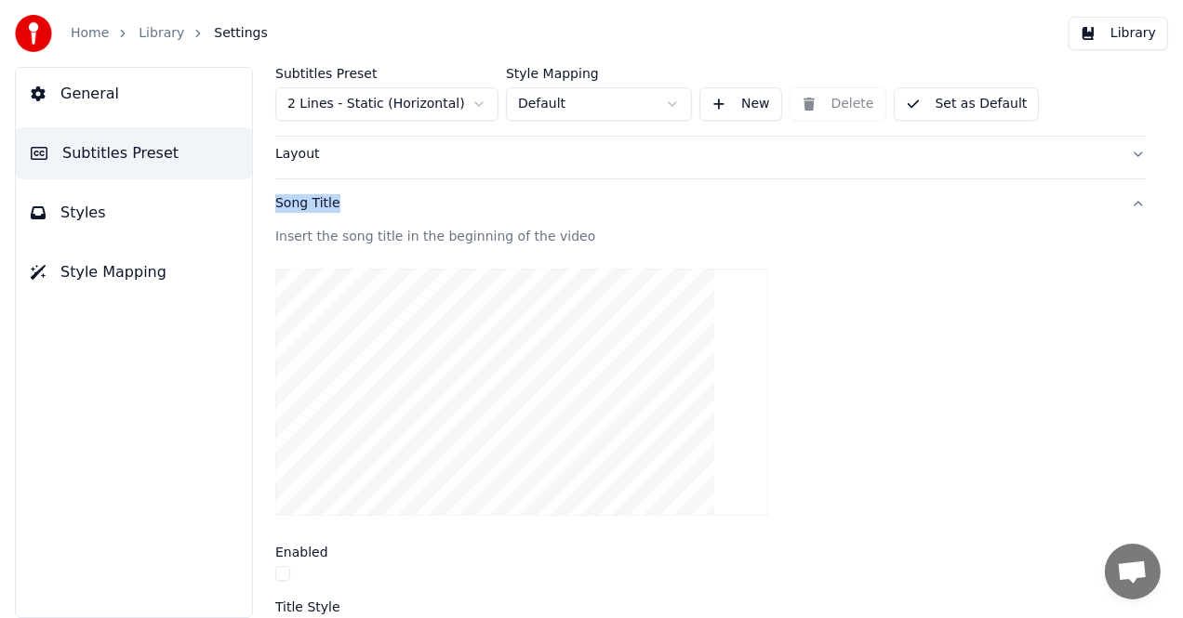
click at [966, 102] on button "Set as Default" at bounding box center [967, 103] width 146 height 33
click at [820, 207] on div "Song Title" at bounding box center [695, 203] width 841 height 19
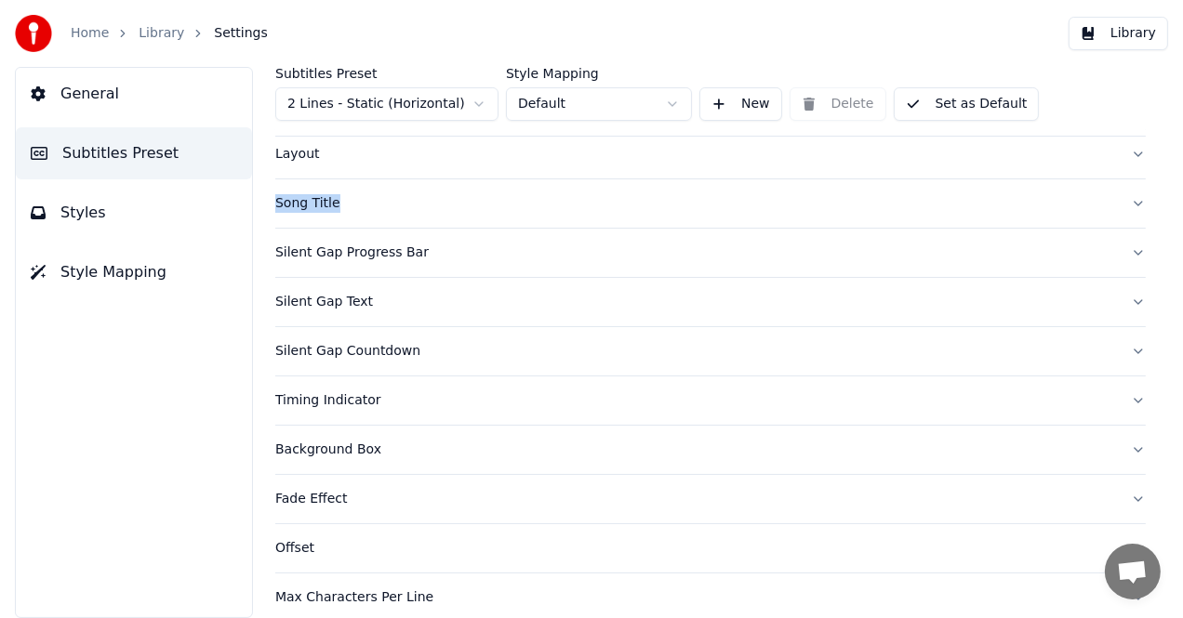
click at [579, 267] on button "Silent Gap Progress Bar" at bounding box center [710, 253] width 870 height 48
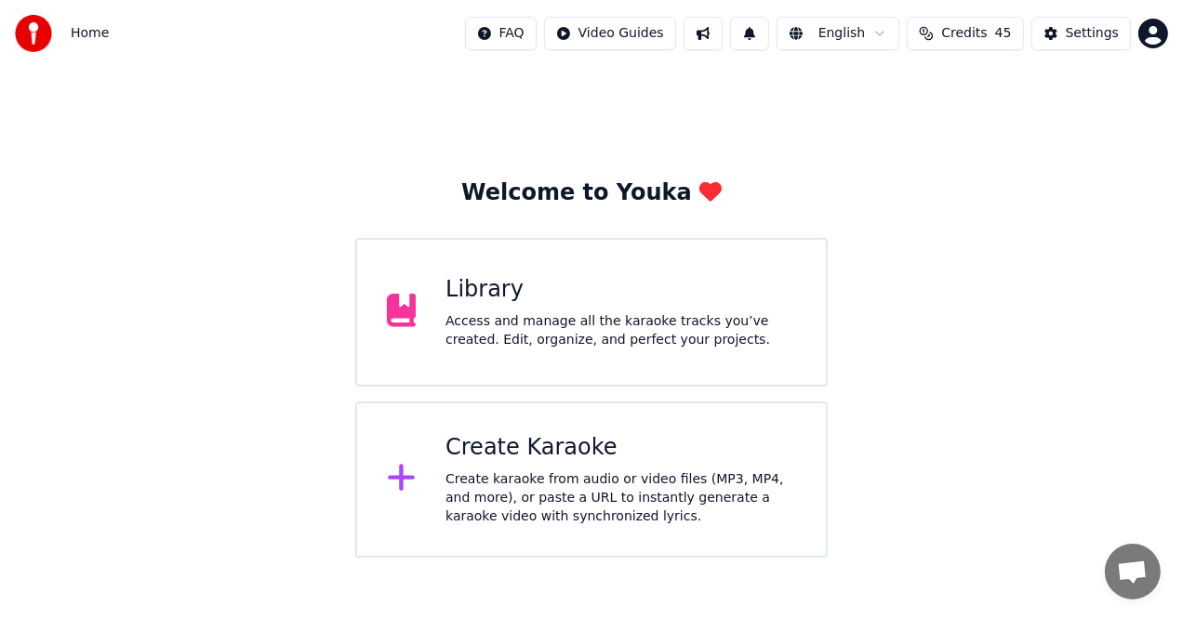
click at [614, 310] on div "Library Access and manage all the karaoke tracks you’ve created. Edit, organize…" at bounding box center [620, 312] width 351 height 74
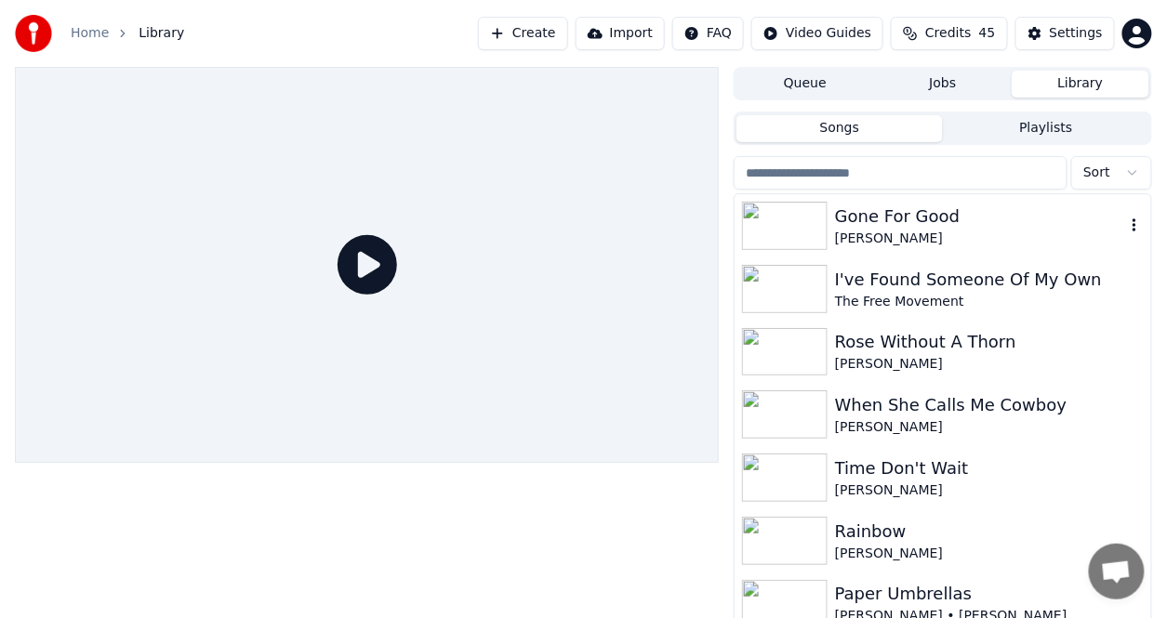
click at [923, 213] on div "Gone For Good" at bounding box center [980, 217] width 290 height 26
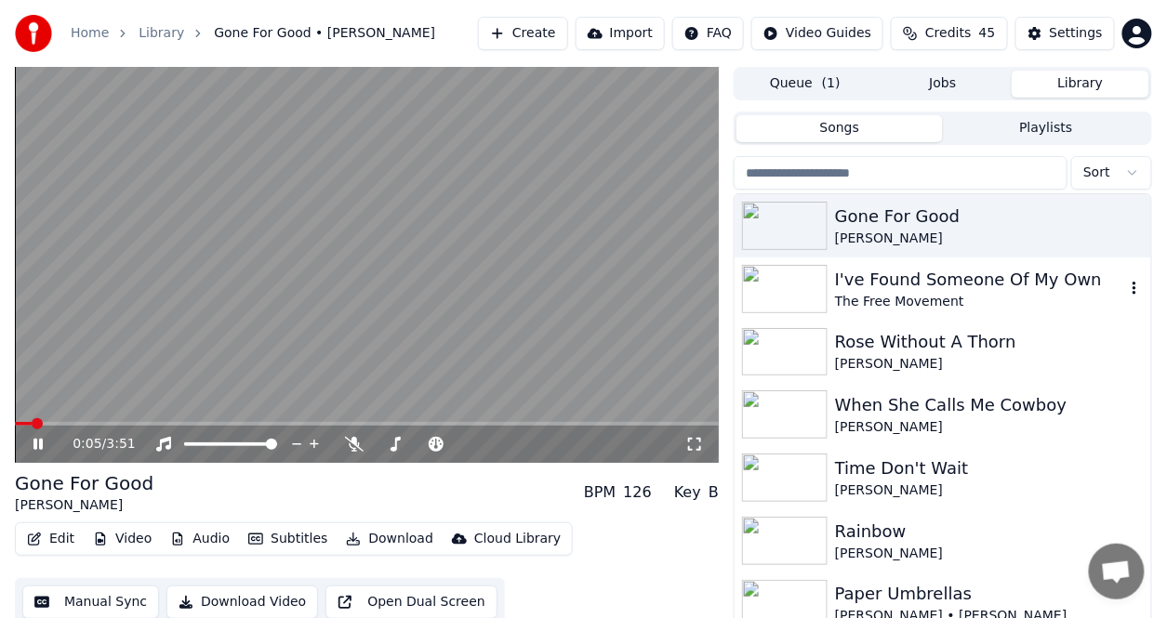
click at [843, 277] on div "I've Found Someone Of My Own" at bounding box center [980, 280] width 290 height 26
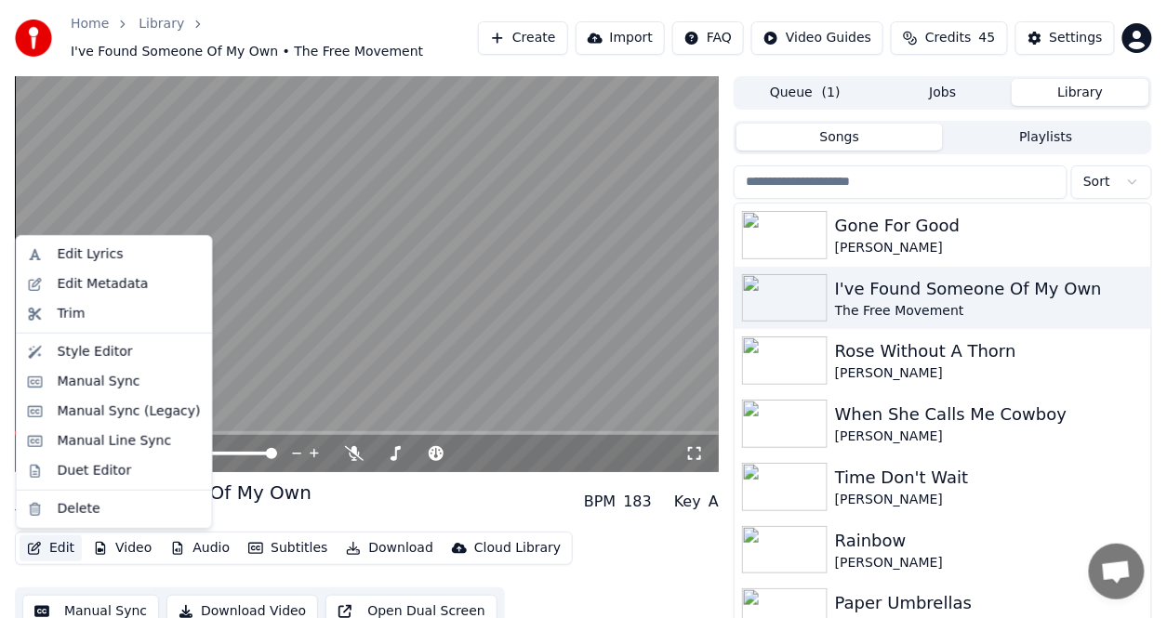
click at [56, 552] on button "Edit" at bounding box center [51, 549] width 62 height 26
click at [85, 353] on div "Style Editor" at bounding box center [95, 352] width 75 height 19
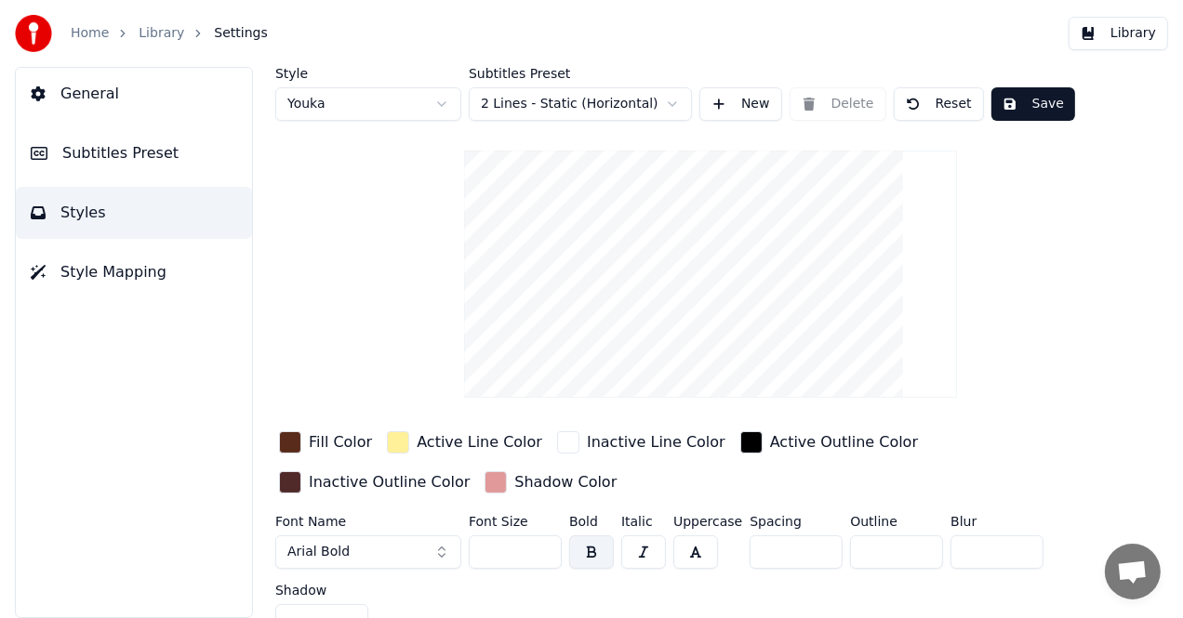
click at [768, 107] on button "New" at bounding box center [740, 103] width 83 height 33
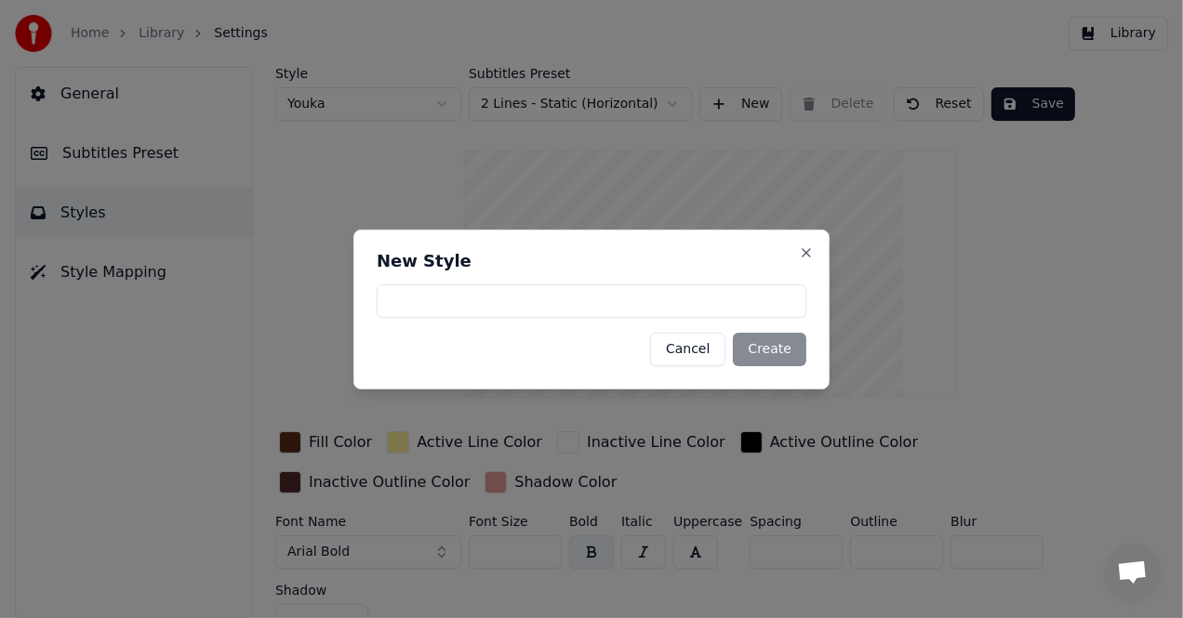
click at [772, 357] on div "Cancel Create" at bounding box center [592, 349] width 430 height 33
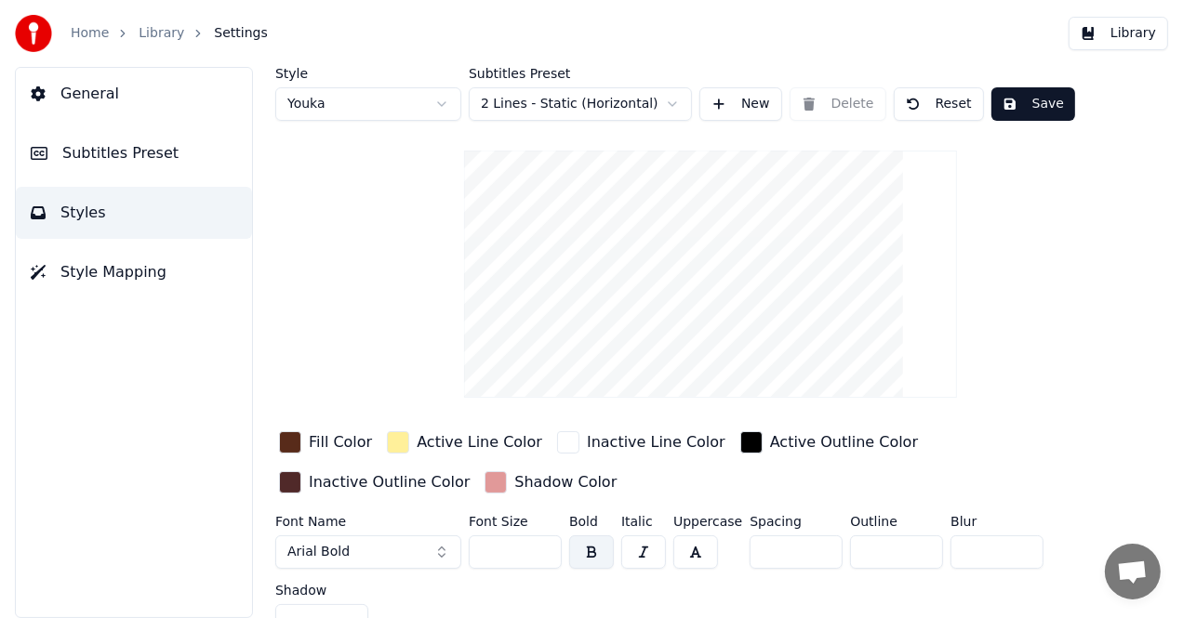
click at [393, 443] on div "button" at bounding box center [398, 443] width 22 height 22
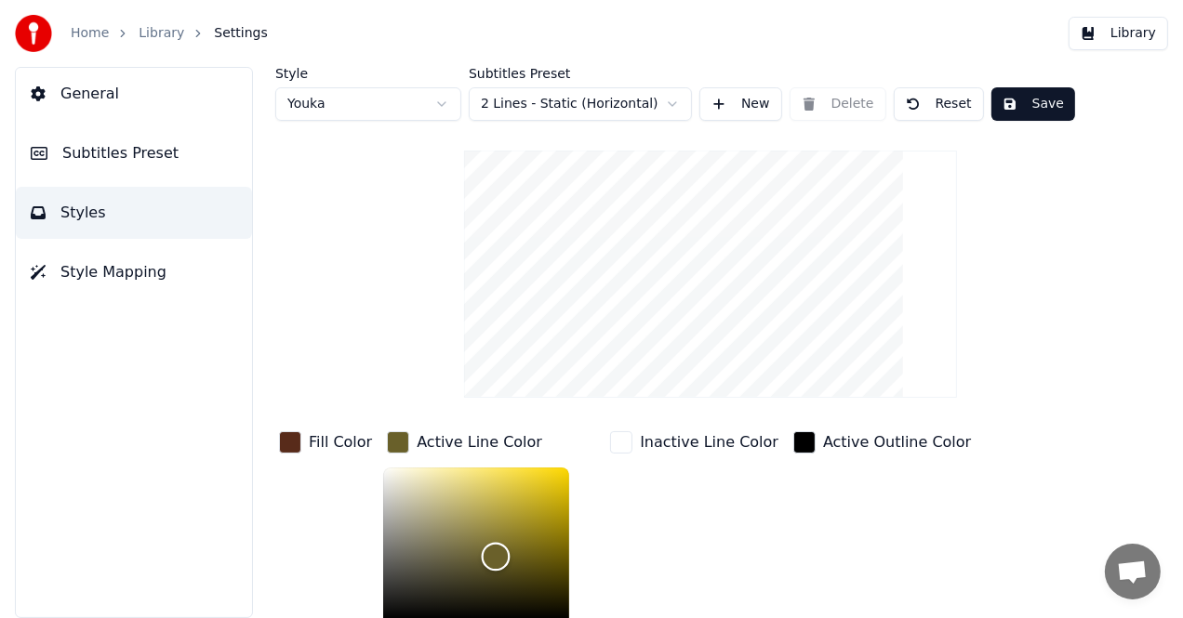
type input "*******"
drag, startPoint x: 448, startPoint y: 462, endPoint x: 490, endPoint y: 555, distance: 102.0
click at [490, 555] on div "Color" at bounding box center [496, 556] width 29 height 29
click at [1025, 106] on button "Save" at bounding box center [1033, 103] width 84 height 33
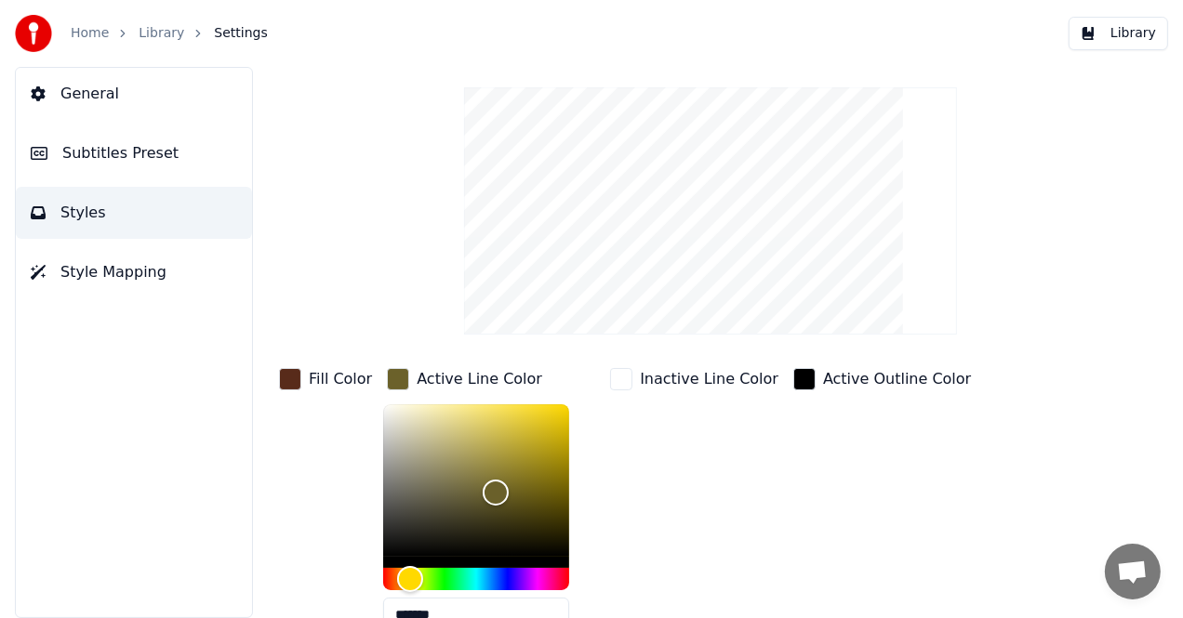
scroll to position [93, 0]
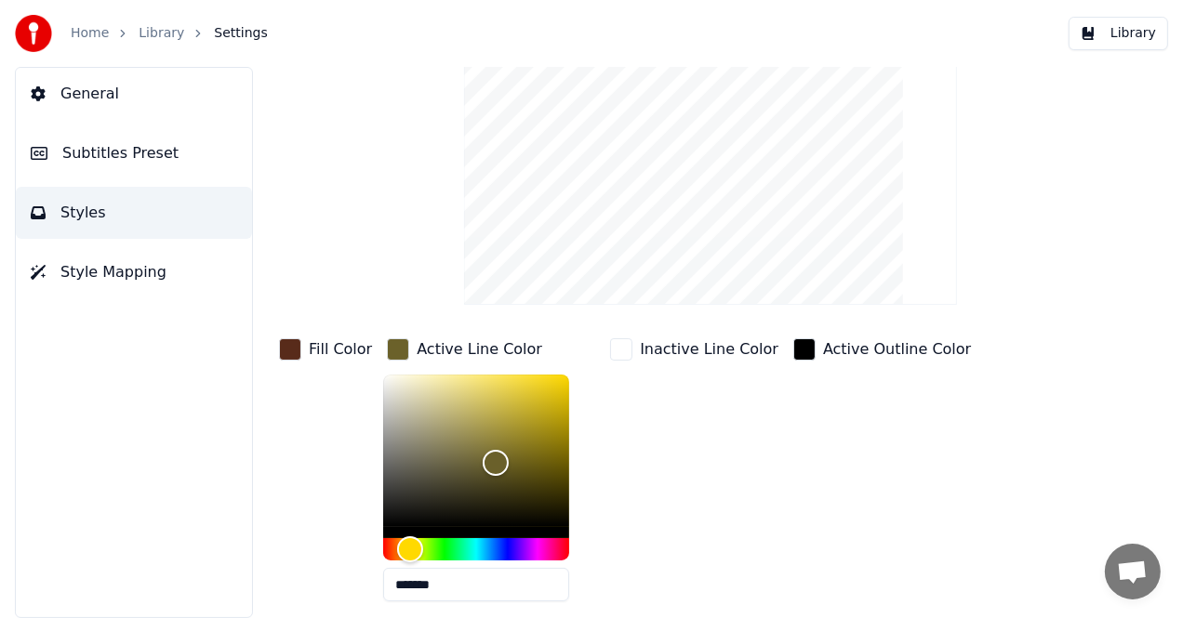
click at [125, 155] on span "Subtitles Preset" at bounding box center [120, 153] width 116 height 22
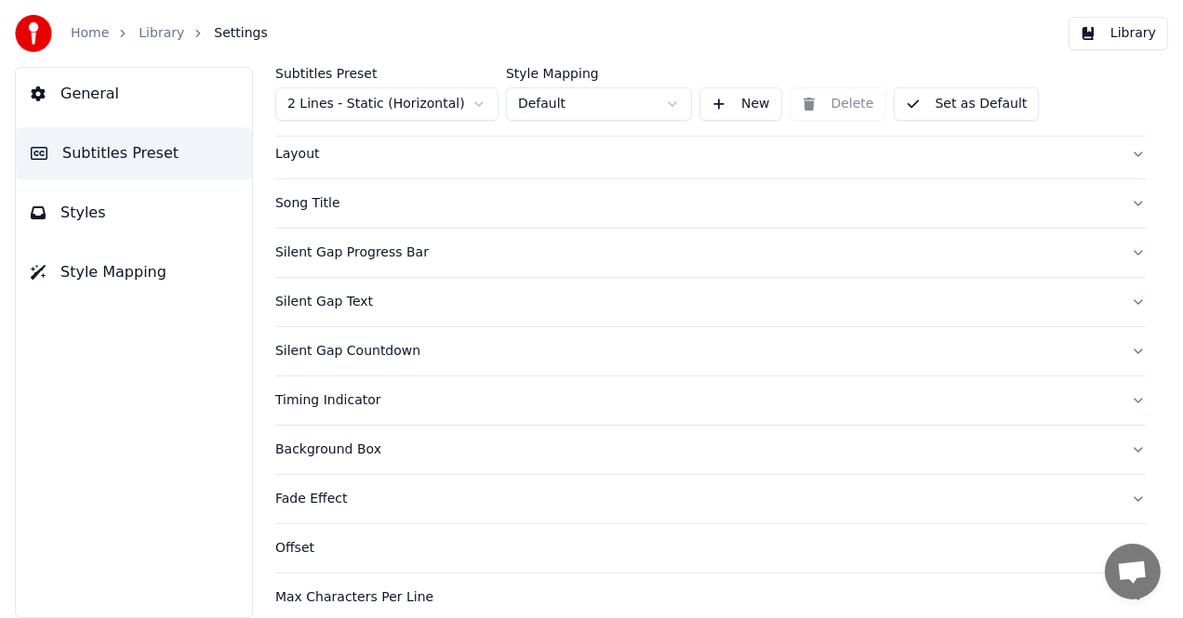
click at [331, 219] on button "Song Title" at bounding box center [710, 203] width 870 height 48
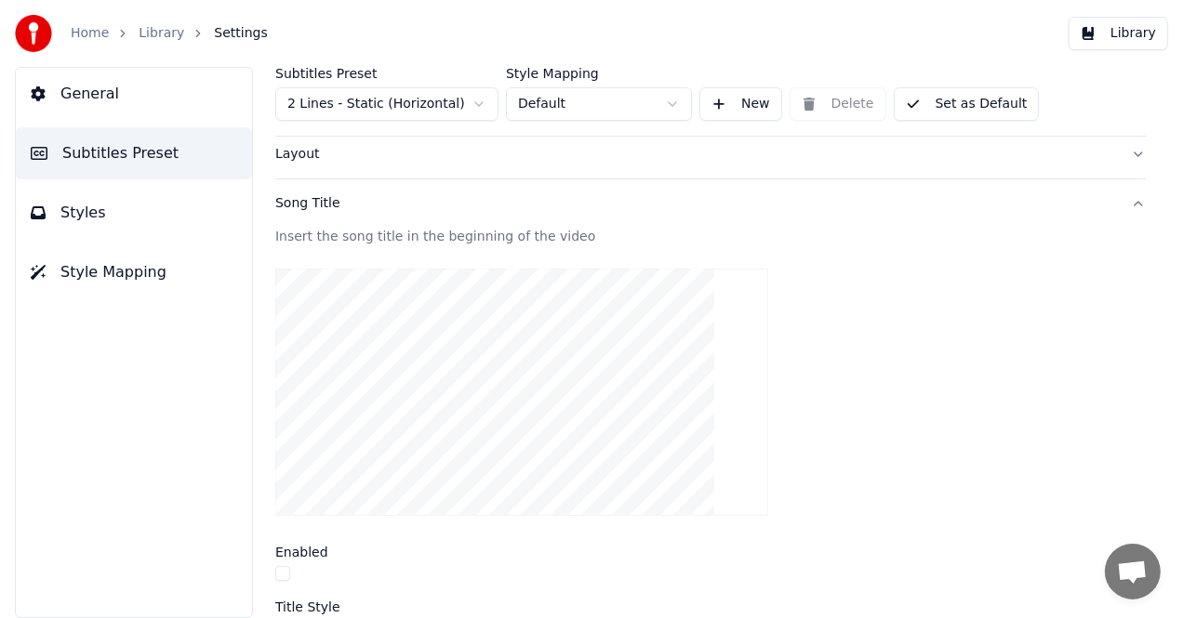
click at [464, 237] on div "Insert the song title in the beginning of the video" at bounding box center [710, 237] width 870 height 19
click at [576, 240] on div "Insert the song title in the beginning of the video" at bounding box center [710, 237] width 870 height 19
click at [760, 99] on button "New" at bounding box center [740, 103] width 83 height 33
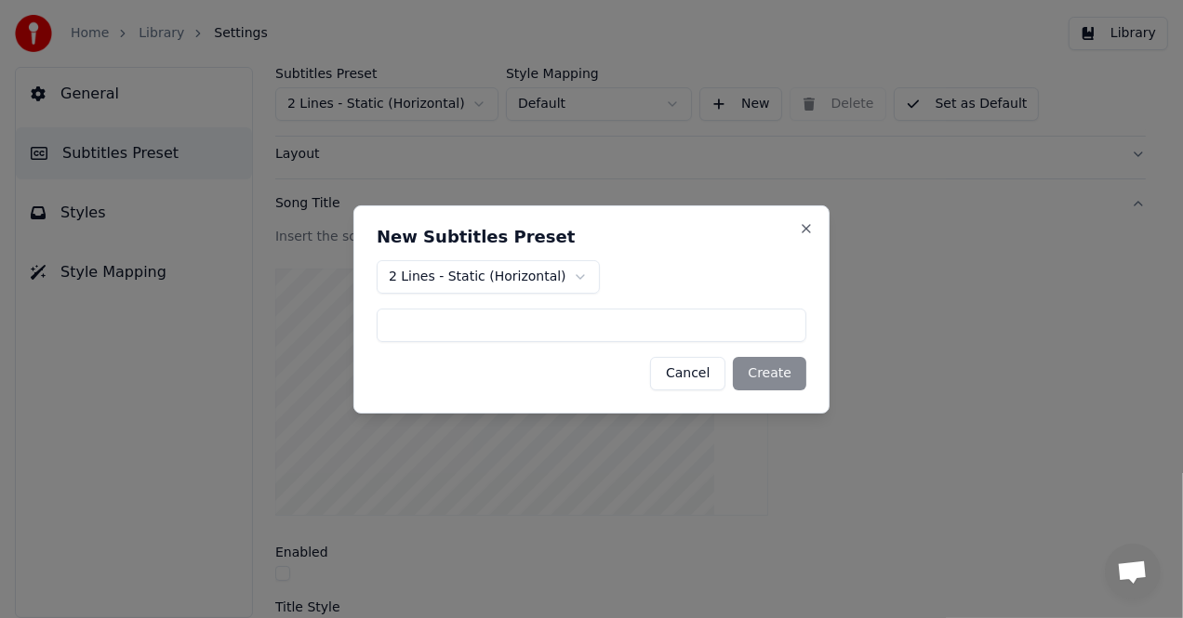
click at [700, 373] on button "Cancel" at bounding box center [687, 373] width 75 height 33
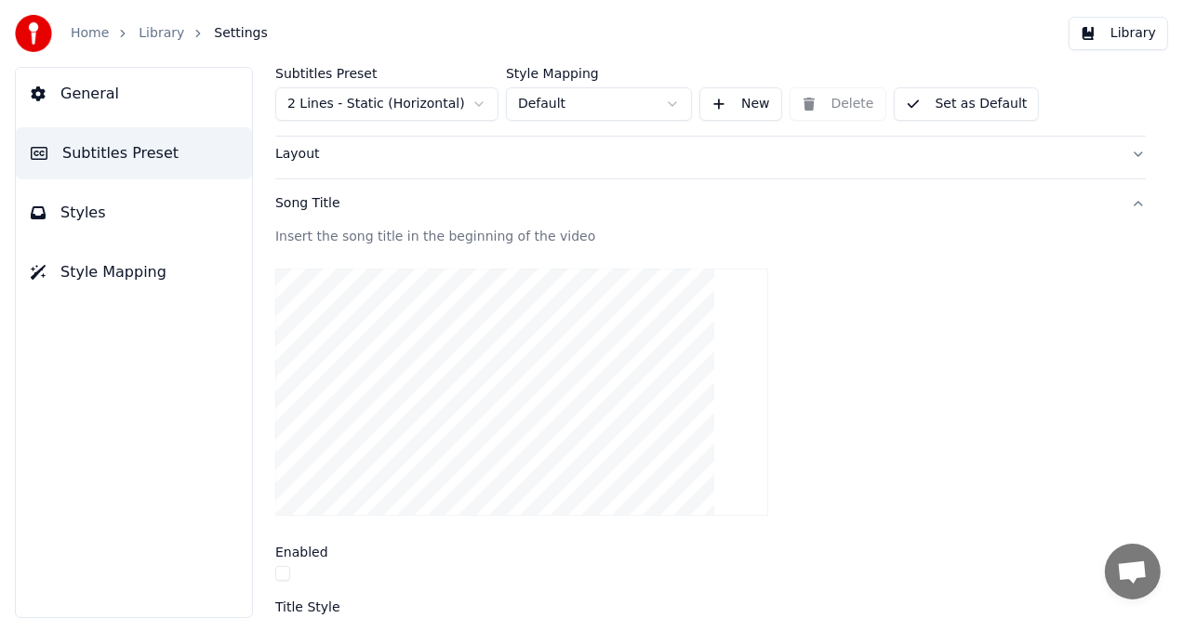
click at [468, 239] on div "Insert the song title in the beginning of the video" at bounding box center [710, 237] width 870 height 19
click at [339, 206] on div "Song Title" at bounding box center [695, 203] width 841 height 19
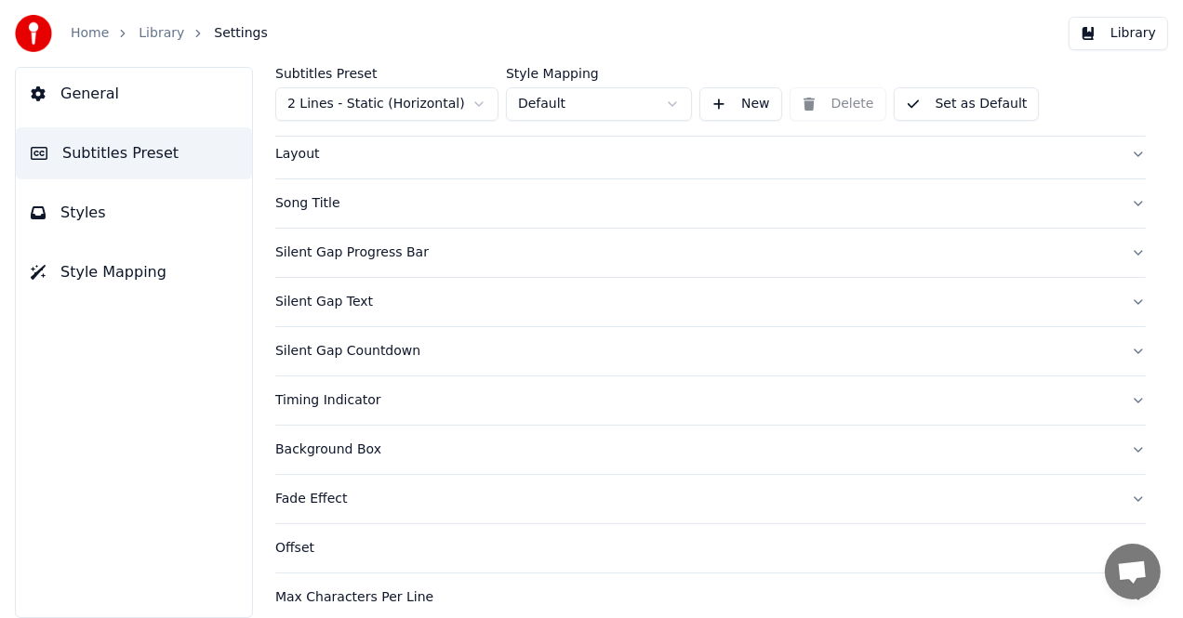
click at [337, 206] on div "Song Title" at bounding box center [695, 203] width 841 height 19
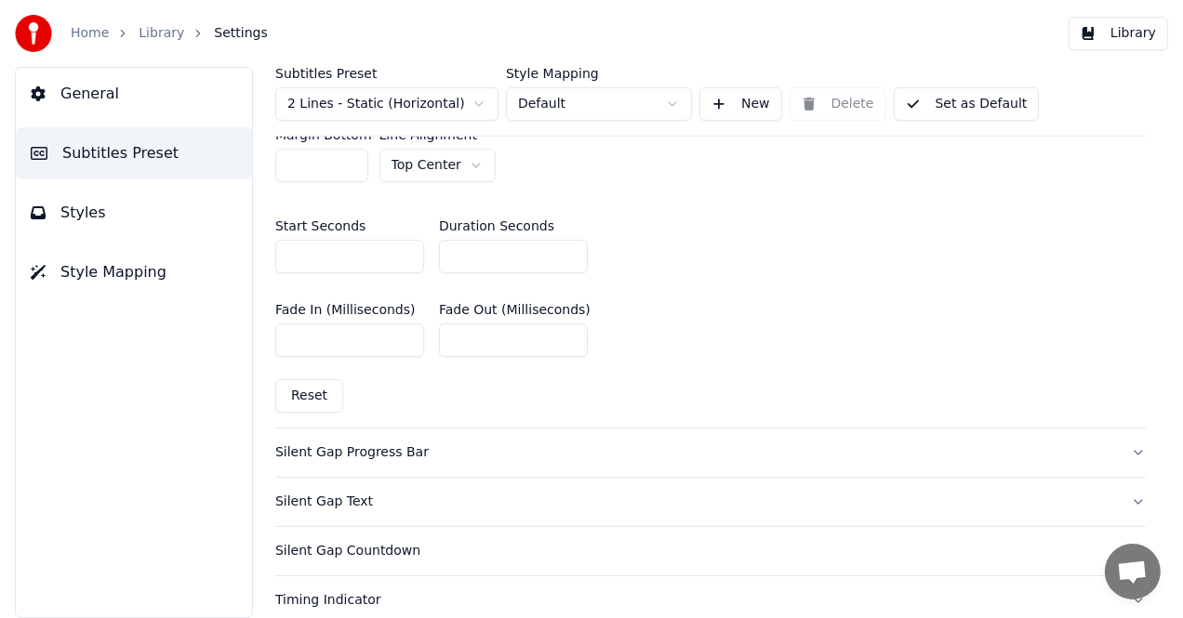
scroll to position [942, 0]
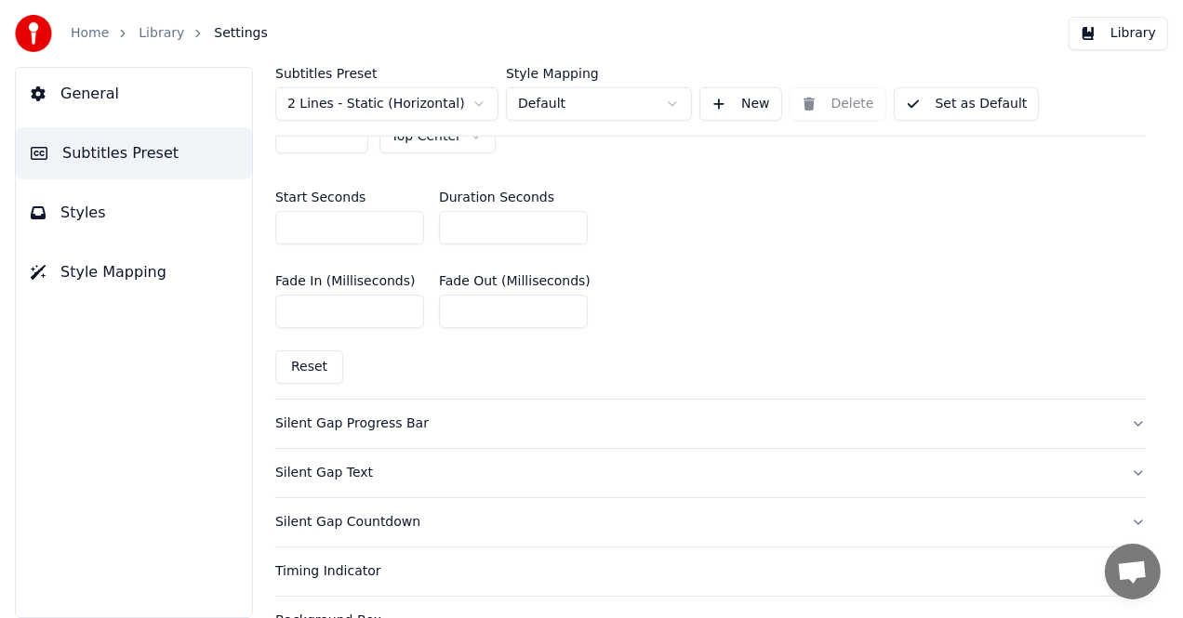
click at [322, 359] on button "Reset" at bounding box center [309, 367] width 68 height 33
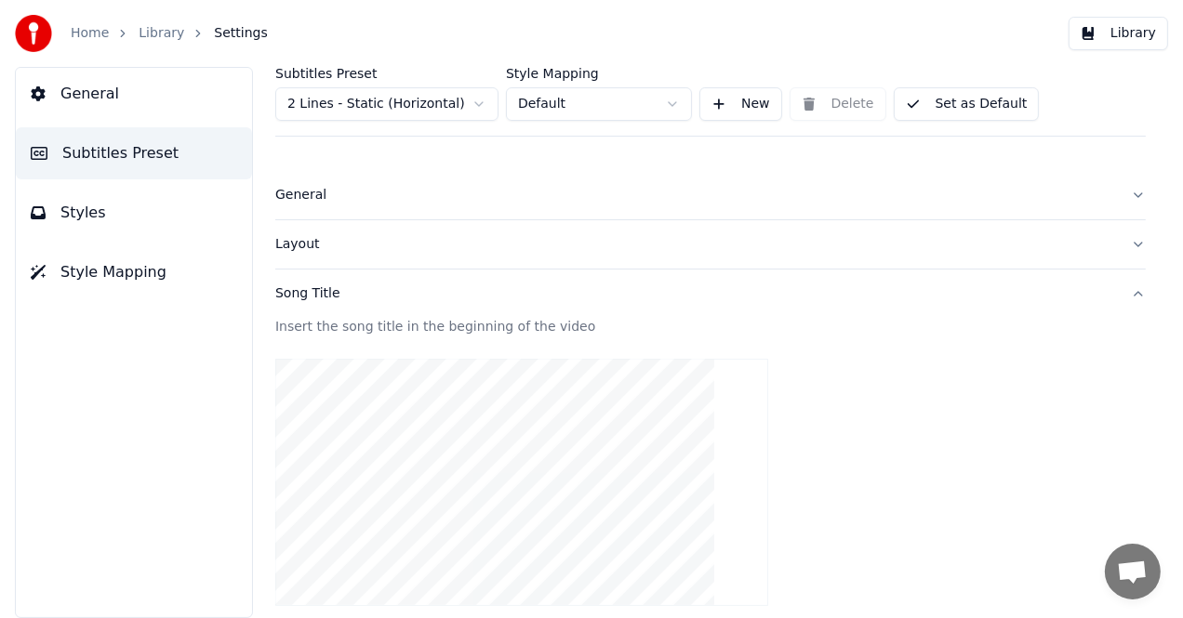
scroll to position [0, 0]
click at [902, 107] on button "Set as Default" at bounding box center [967, 103] width 146 height 33
click at [902, 107] on button "Done" at bounding box center [938, 103] width 88 height 33
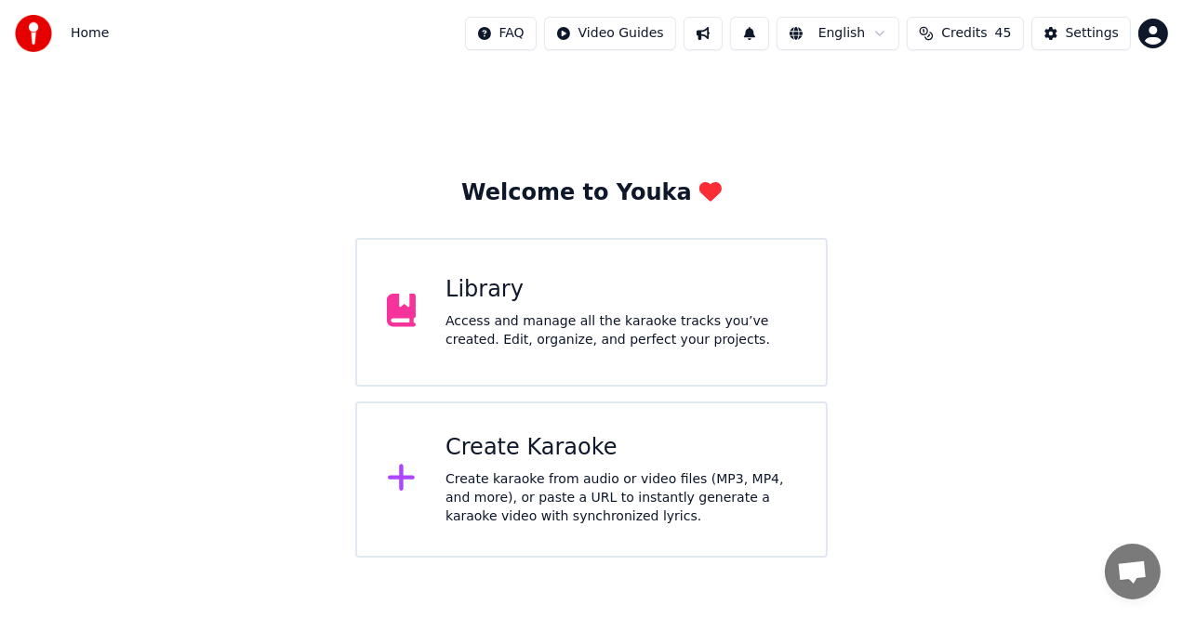
click at [686, 289] on div "Library" at bounding box center [620, 290] width 351 height 30
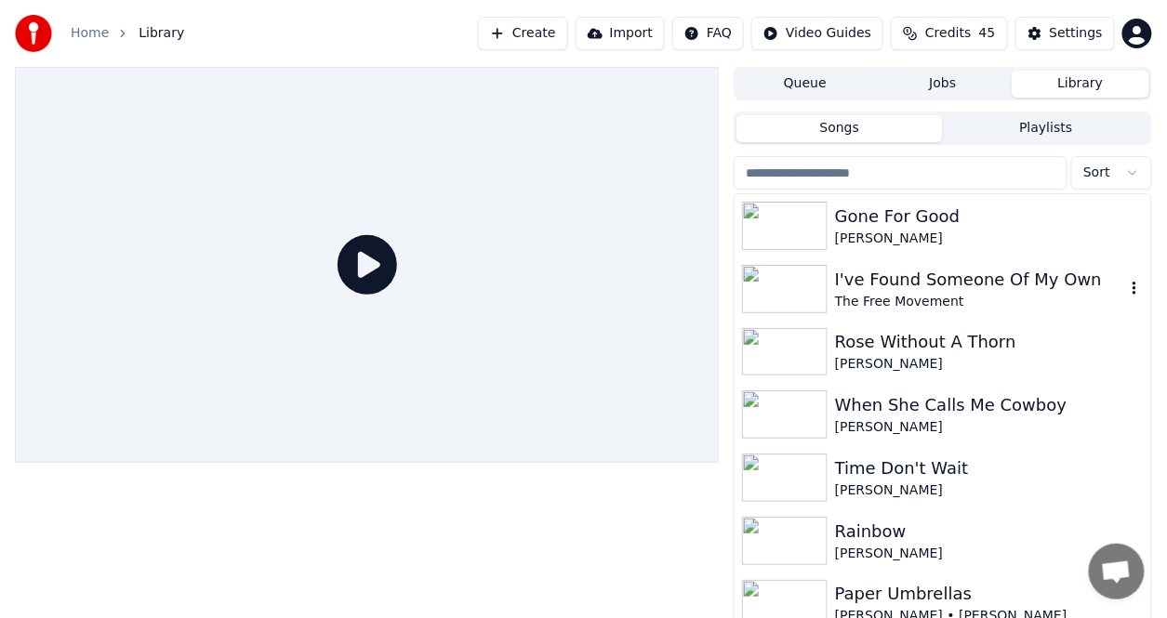
click at [866, 288] on div "I've Found Someone Of My Own" at bounding box center [980, 280] width 290 height 26
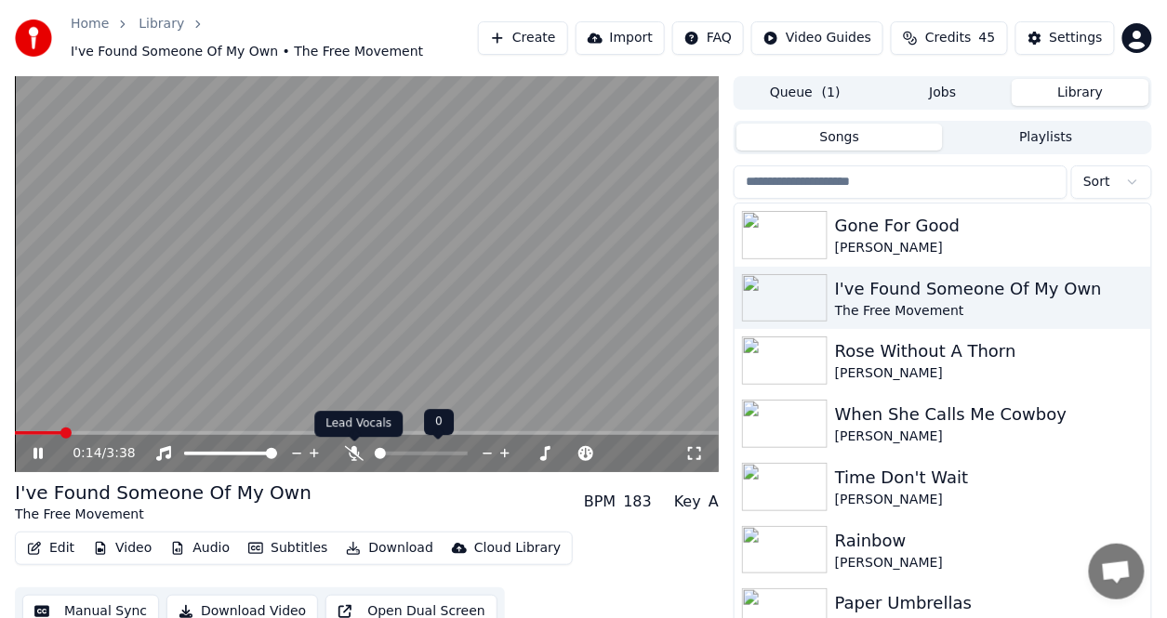
click at [353, 447] on body "Home Library I've Found Someone Of My Own • The Free Movement Create Import FAQ…" at bounding box center [583, 309] width 1167 height 618
click at [15, 439] on span at bounding box center [20, 433] width 11 height 11
click at [350, 445] on span at bounding box center [354, 441] width 9 height 9
click at [352, 450] on icon at bounding box center [354, 453] width 19 height 15
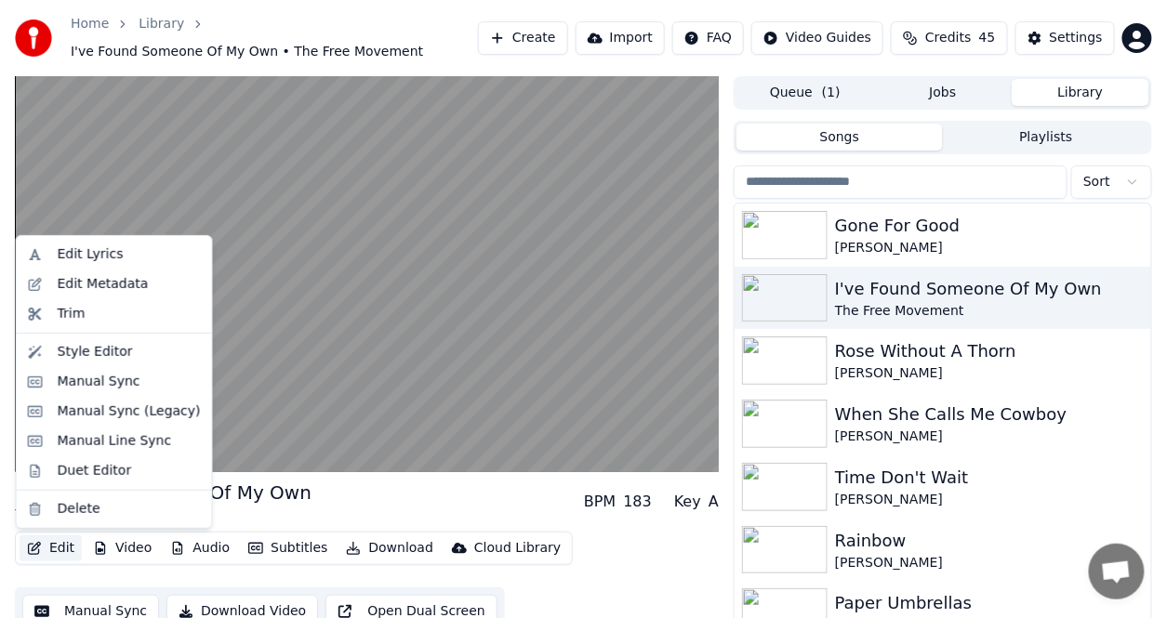
click at [54, 550] on button "Edit" at bounding box center [51, 549] width 62 height 26
click at [107, 352] on div "Style Editor" at bounding box center [95, 352] width 75 height 19
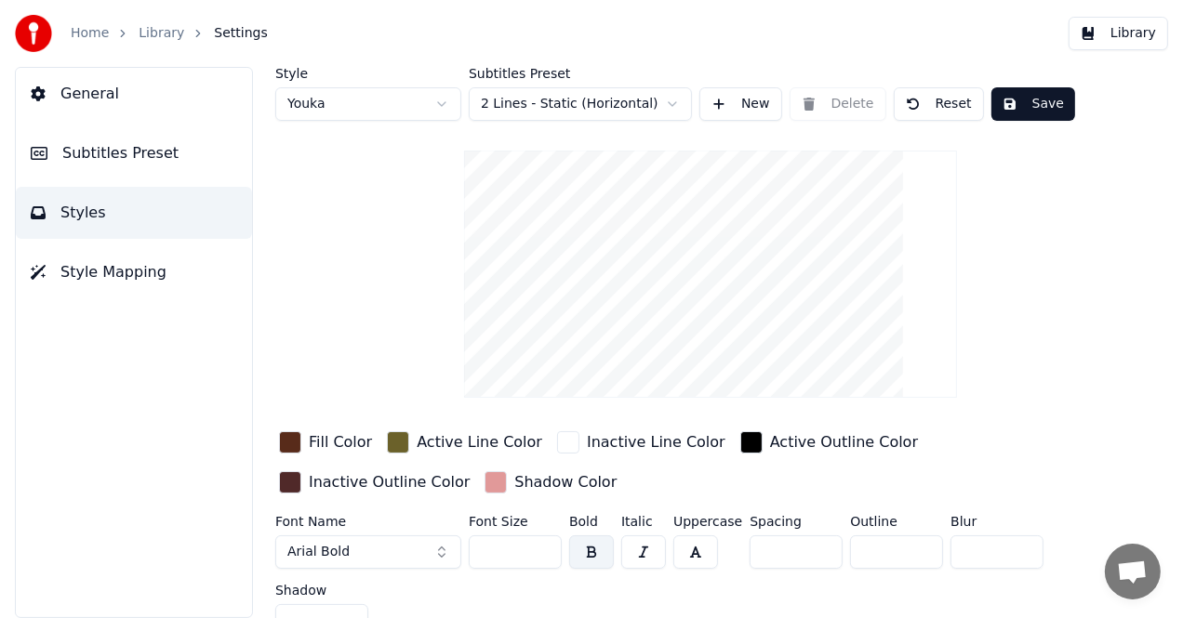
click at [671, 102] on html "Home Library Settings Library General Subtitles Preset Styles Style Mapping Sty…" at bounding box center [591, 309] width 1183 height 618
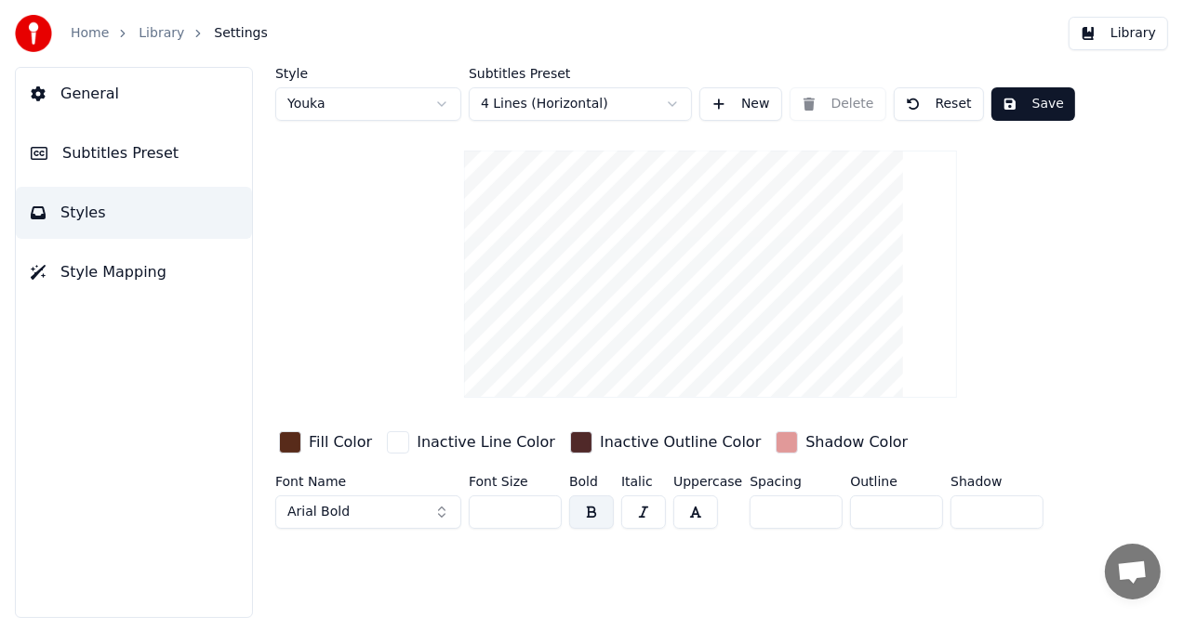
click at [939, 102] on button "Reset" at bounding box center [939, 103] width 90 height 33
click at [1005, 103] on button "Save" at bounding box center [1031, 103] width 84 height 33
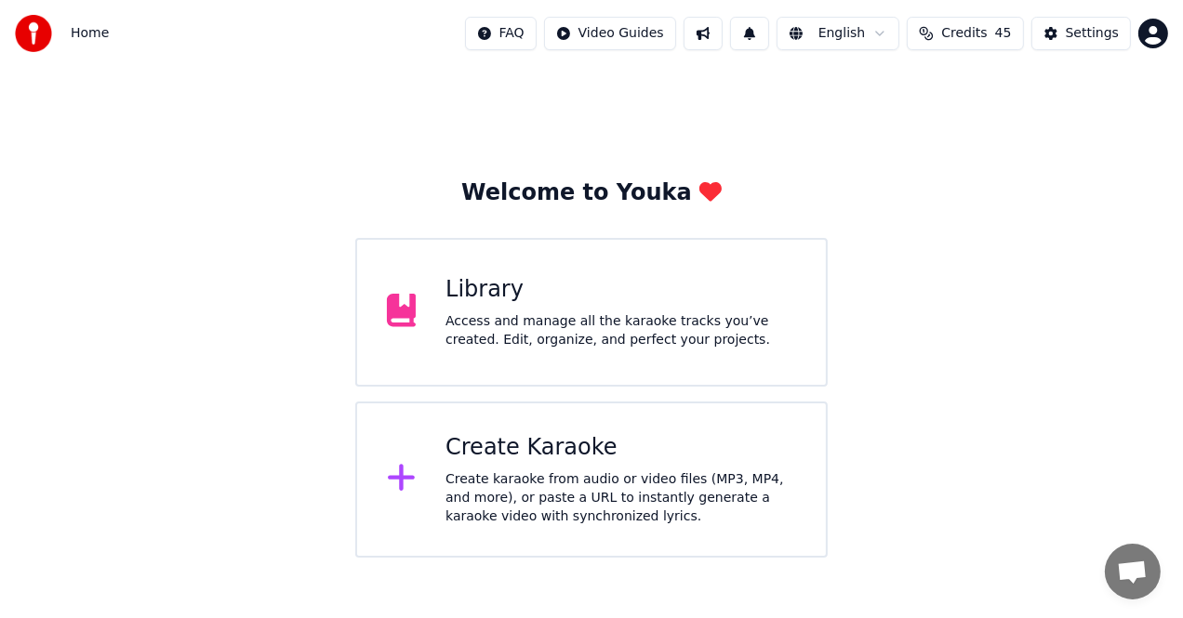
click at [634, 275] on div "Library" at bounding box center [620, 290] width 351 height 30
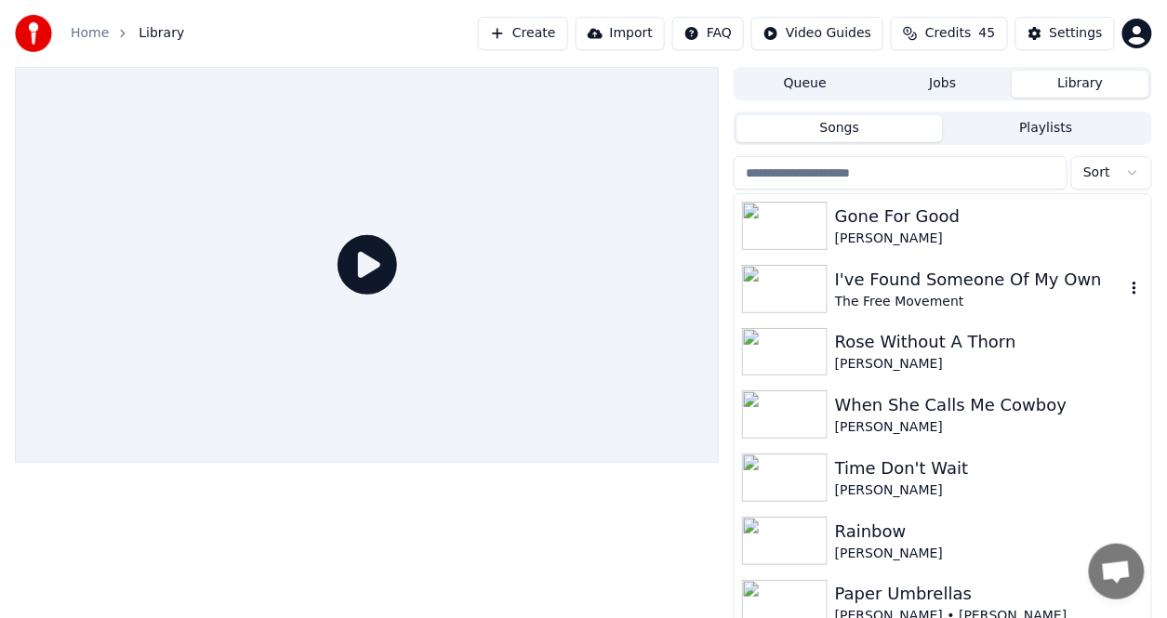
click at [1014, 275] on div "I've Found Someone Of My Own" at bounding box center [980, 280] width 290 height 26
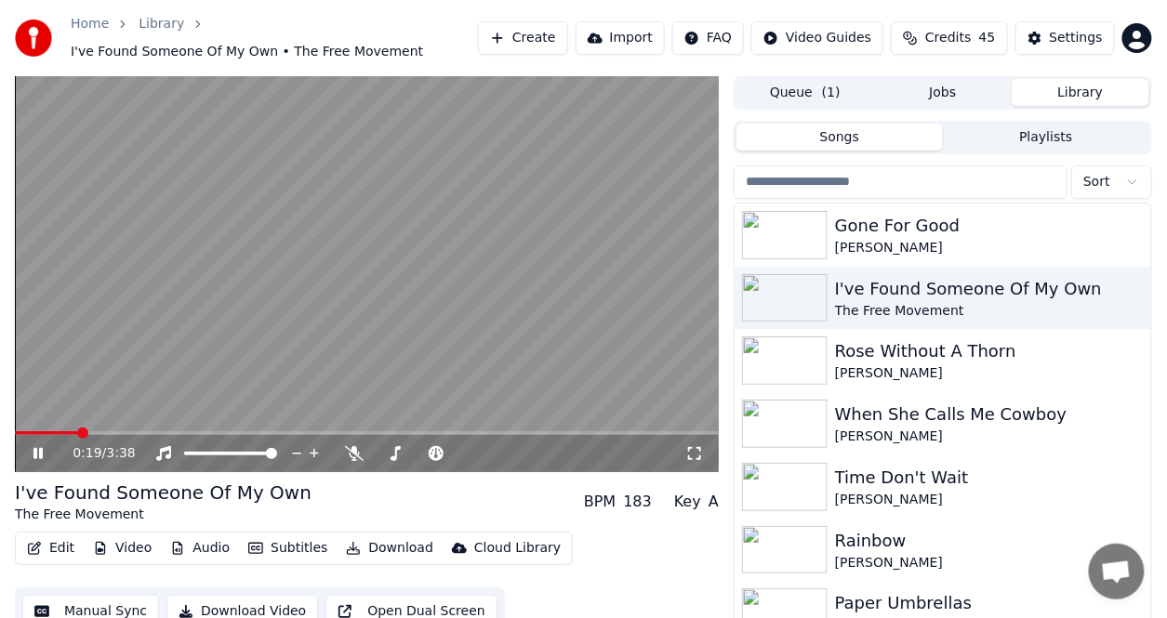
click at [54, 549] on button "Edit" at bounding box center [51, 549] width 62 height 26
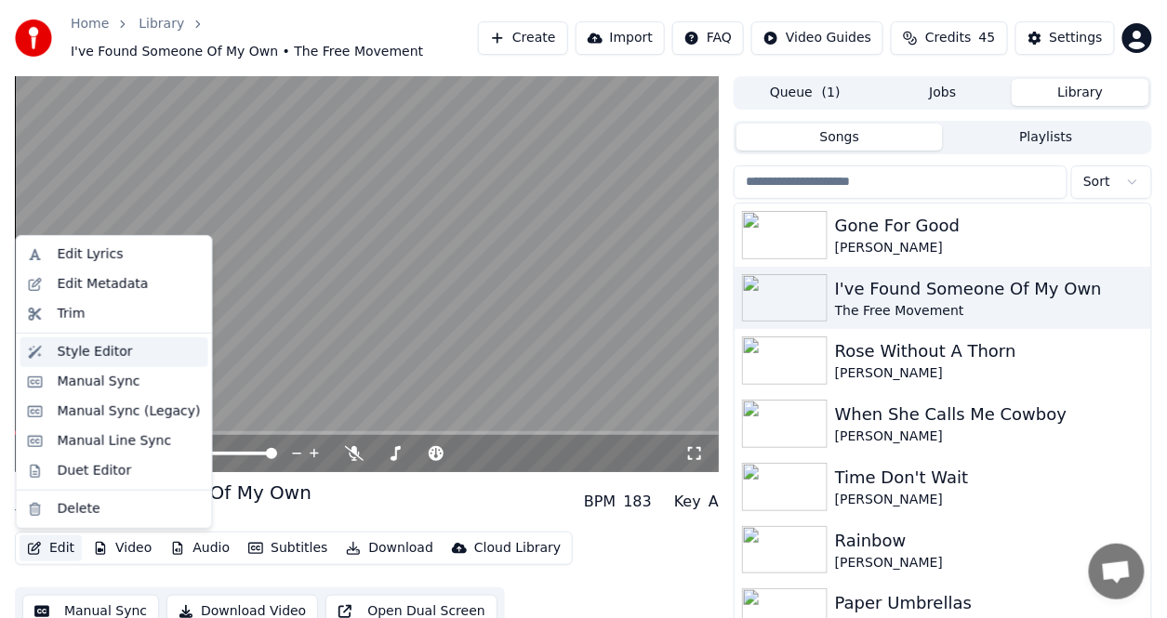
click at [109, 356] on div "Style Editor" at bounding box center [95, 352] width 75 height 19
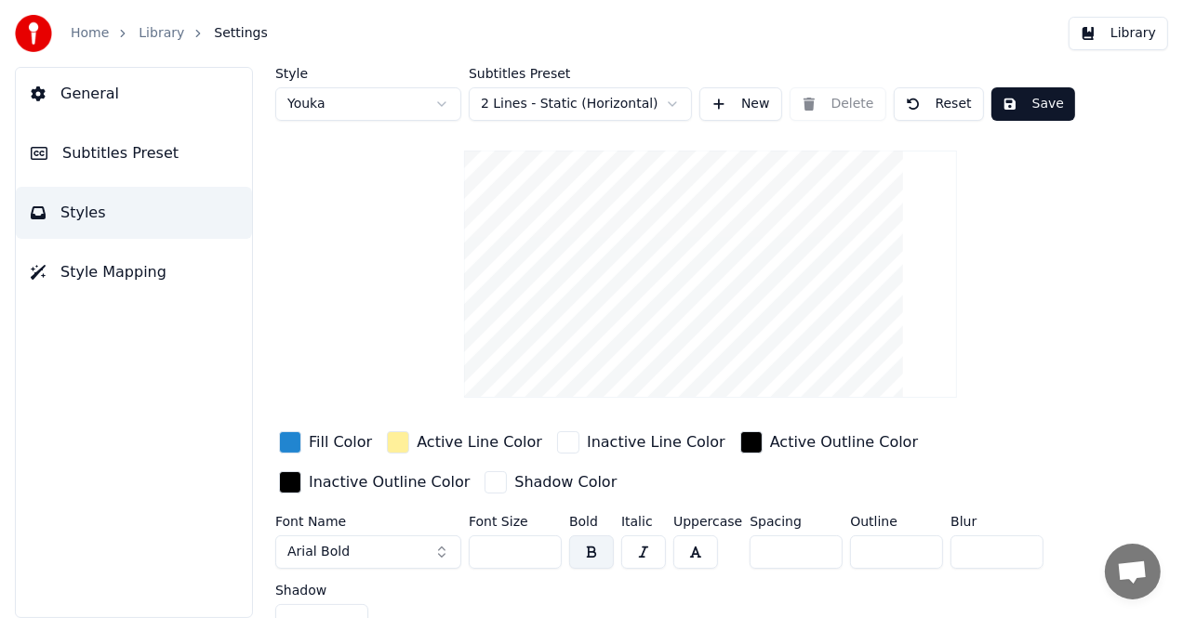
click at [746, 107] on button "New" at bounding box center [740, 103] width 83 height 33
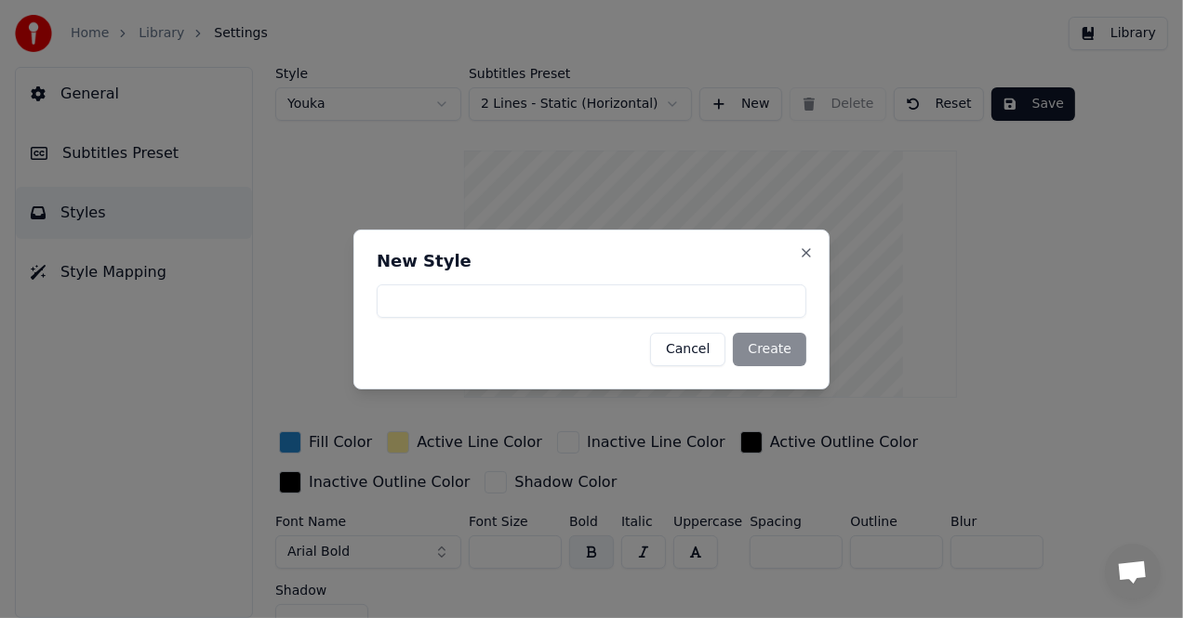
click at [762, 352] on div "Cancel Create" at bounding box center [592, 349] width 430 height 33
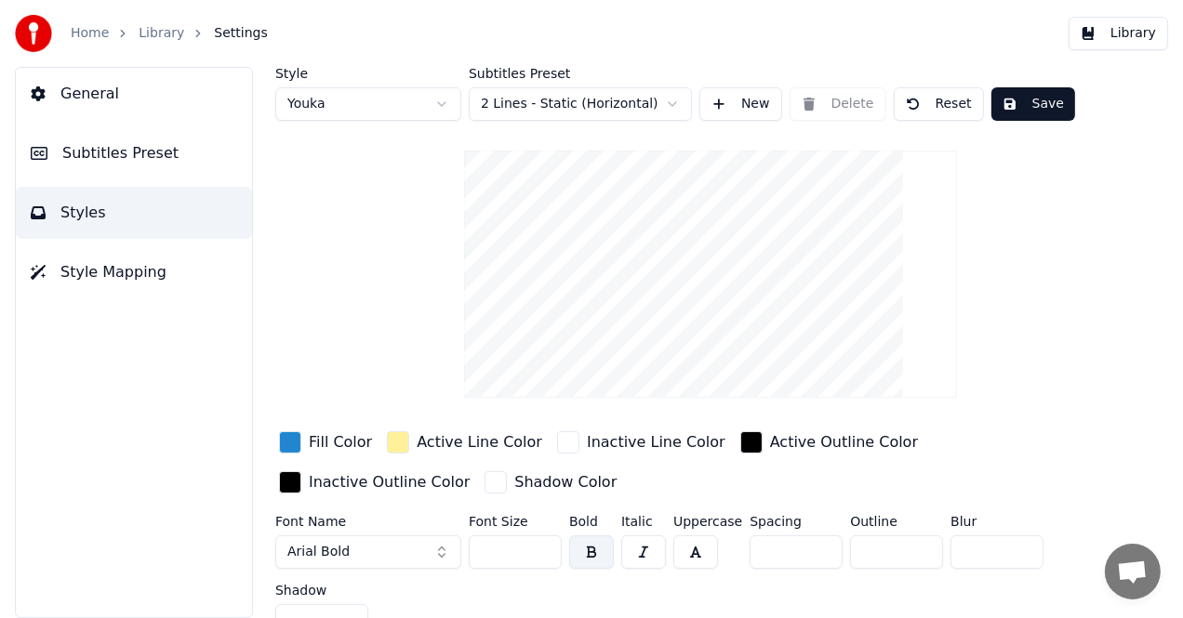
click at [672, 103] on html "Home Library Settings Library General Subtitles Preset Styles Style Mapping Sty…" at bounding box center [591, 309] width 1183 height 618
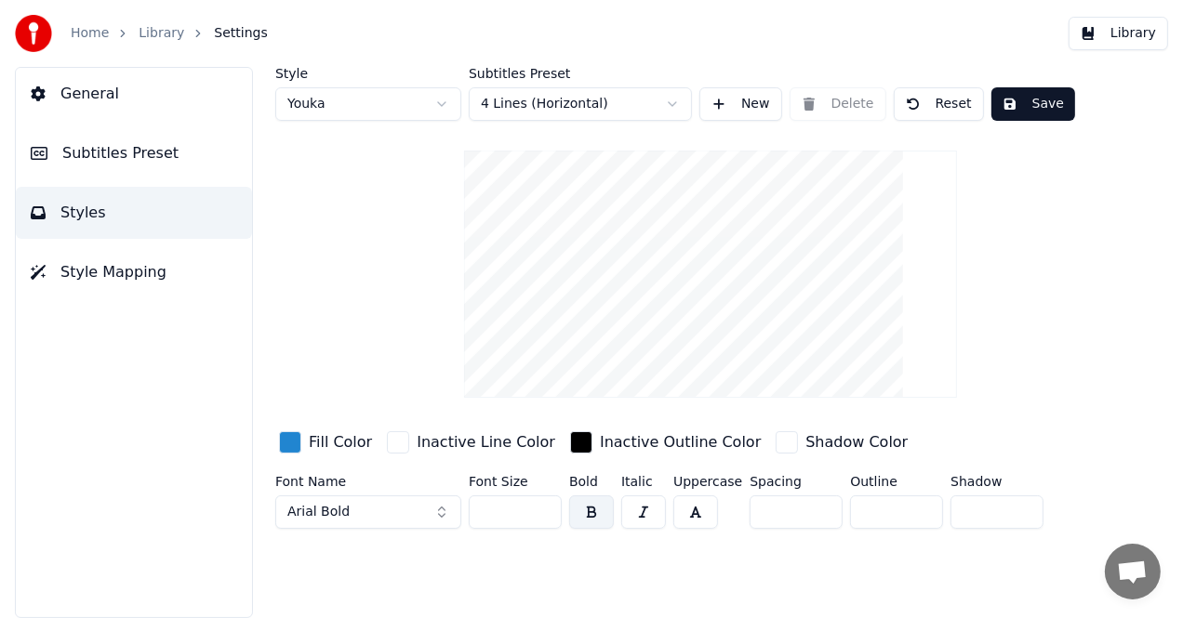
click at [300, 443] on div "button" at bounding box center [290, 443] width 22 height 22
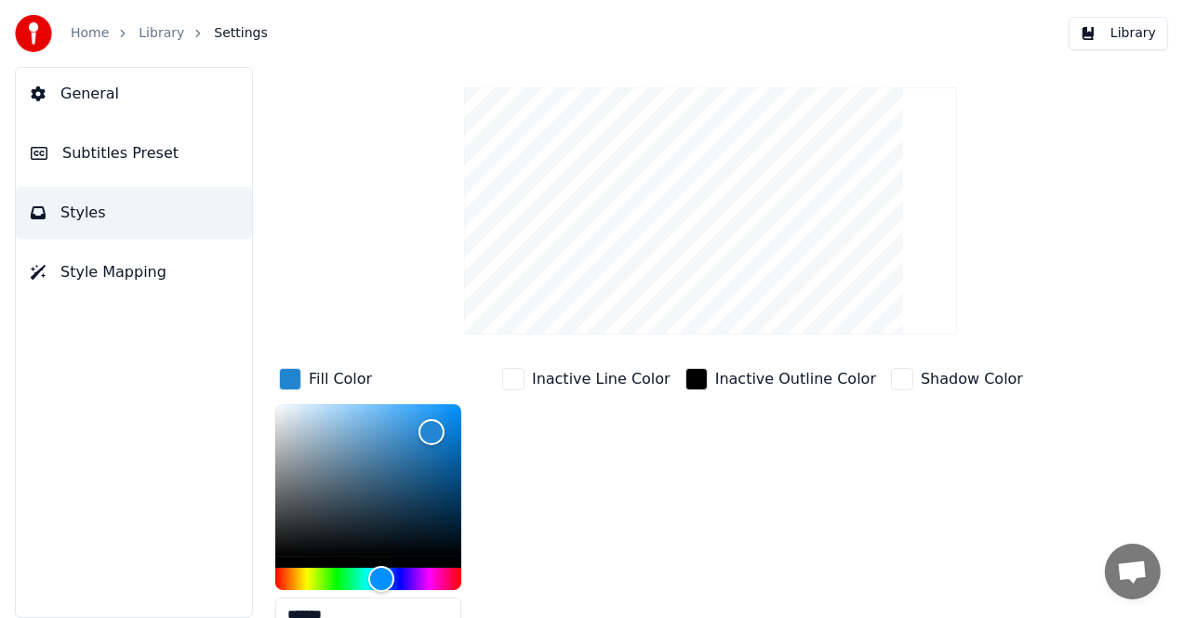
scroll to position [93, 0]
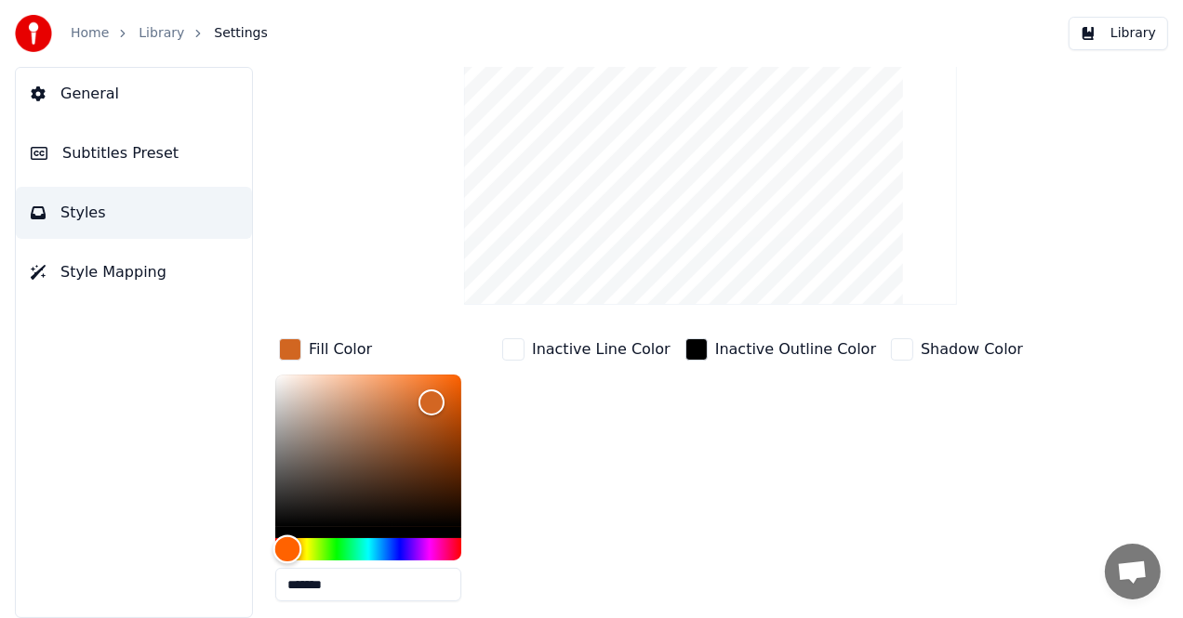
drag, startPoint x: 376, startPoint y: 541, endPoint x: 287, endPoint y: 554, distance: 89.3
click at [287, 554] on div "Hue" at bounding box center [287, 550] width 29 height 29
drag, startPoint x: 429, startPoint y: 402, endPoint x: 369, endPoint y: 456, distance: 80.3
click at [369, 456] on div "Color" at bounding box center [369, 457] width 29 height 29
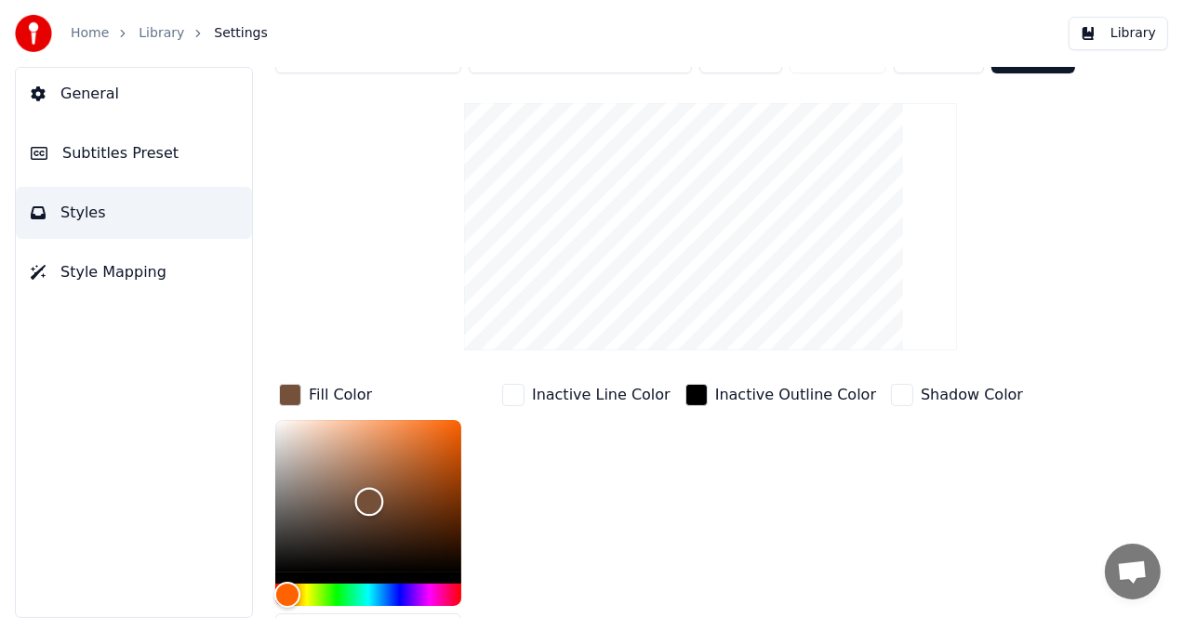
scroll to position [0, 0]
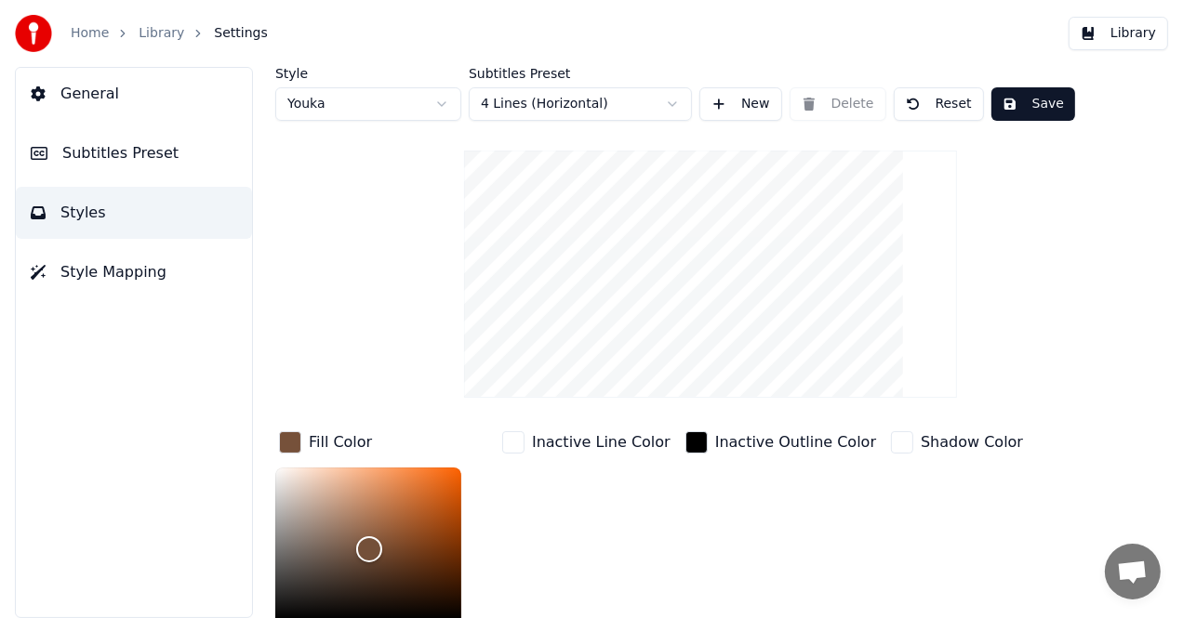
click at [940, 103] on button "Reset" at bounding box center [939, 103] width 90 height 33
type input "*******"
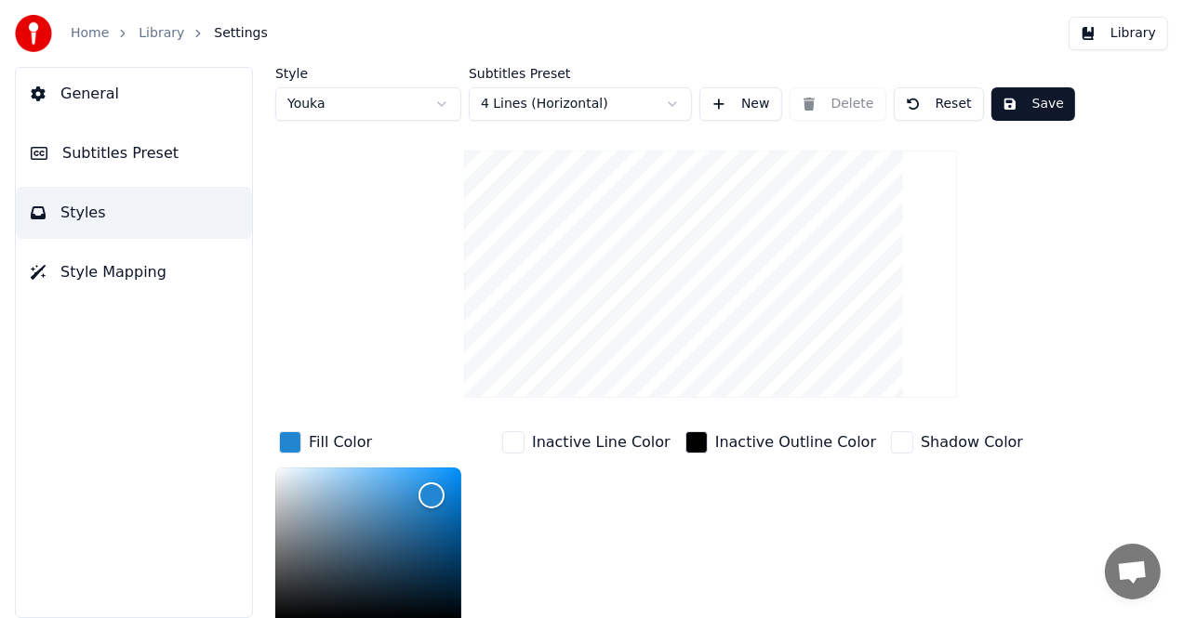
click at [1030, 109] on button "Save" at bounding box center [1033, 103] width 84 height 33
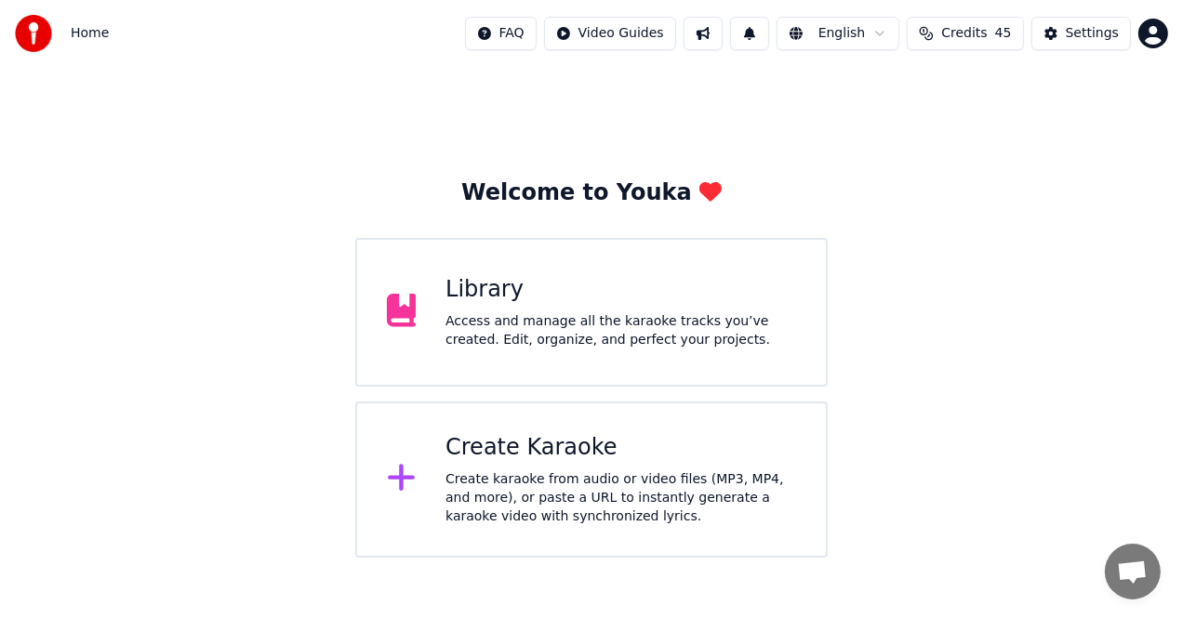
click at [618, 338] on div "Access and manage all the karaoke tracks you’ve created. Edit, organize, and pe…" at bounding box center [620, 330] width 351 height 37
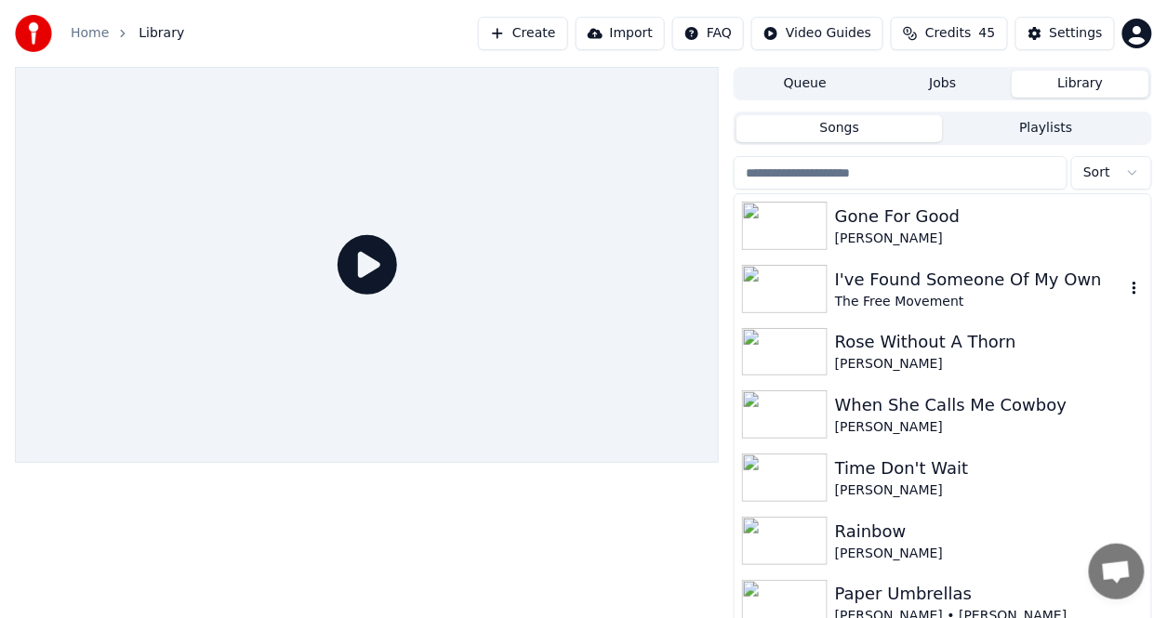
click at [948, 284] on div "I've Found Someone Of My Own" at bounding box center [980, 280] width 290 height 26
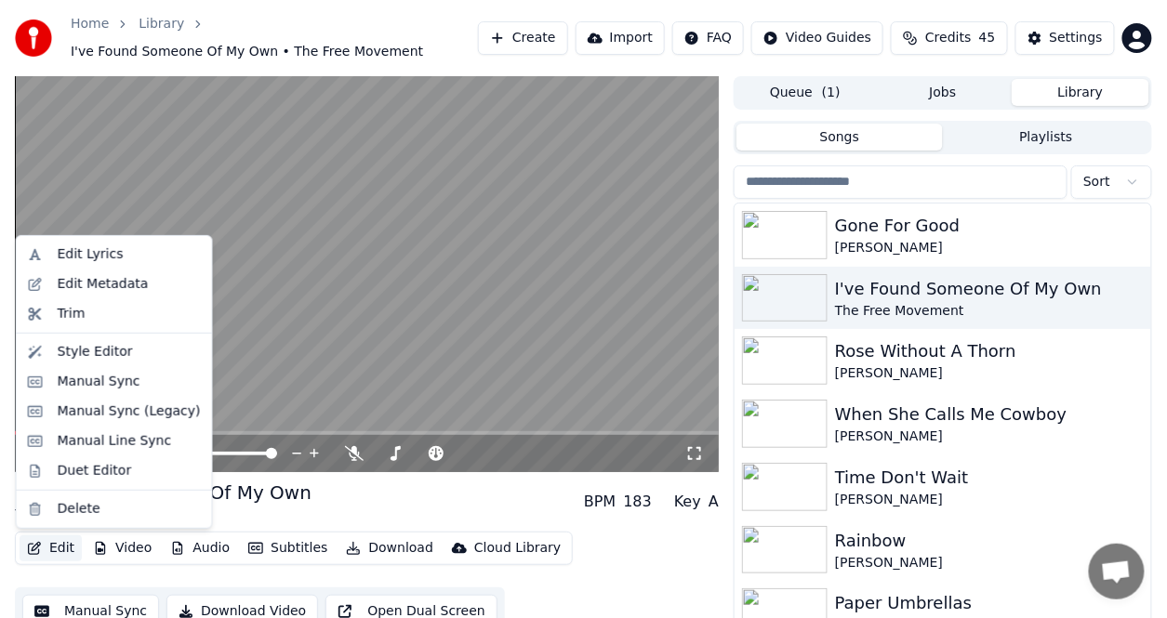
click at [69, 548] on button "Edit" at bounding box center [51, 549] width 62 height 26
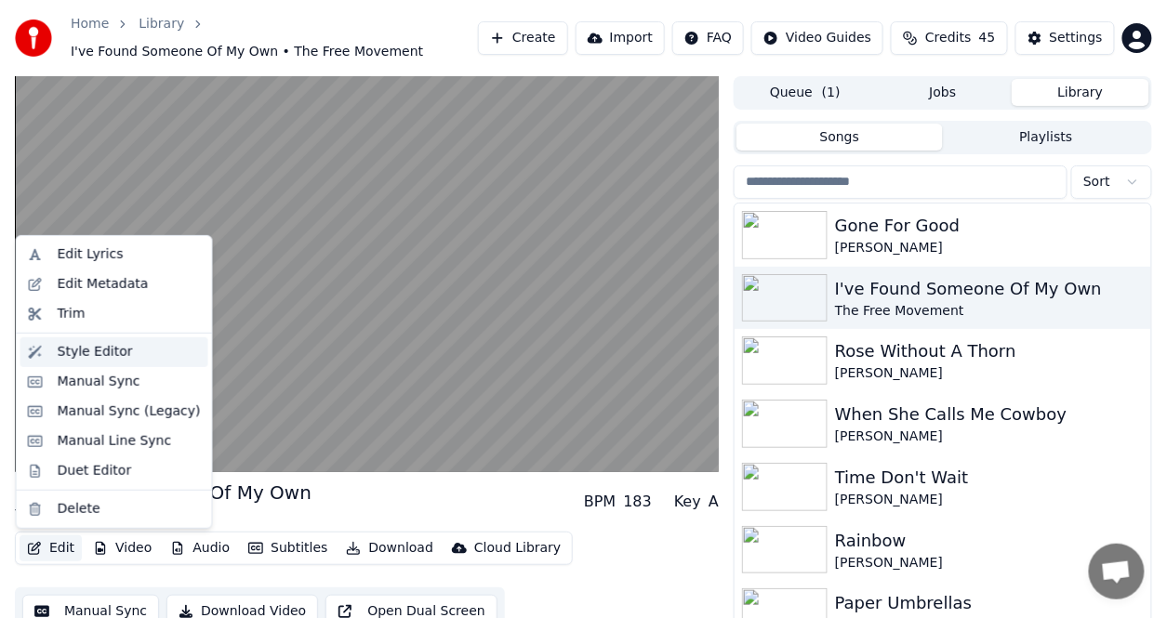
click at [95, 348] on div "Style Editor" at bounding box center [95, 352] width 75 height 19
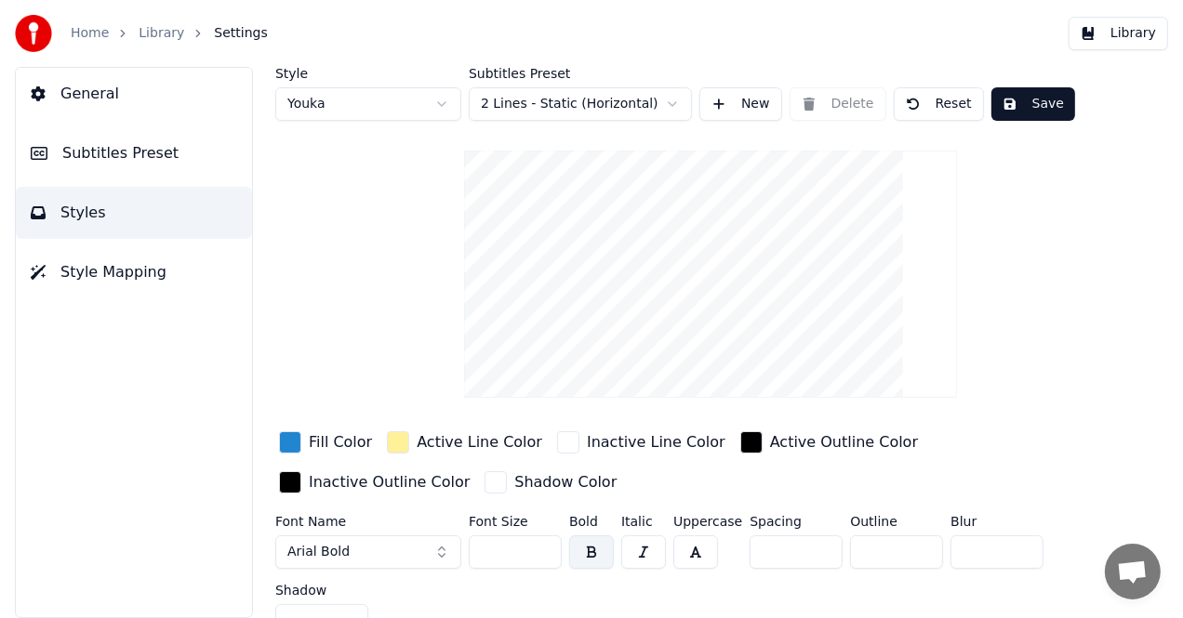
click at [940, 101] on button "Reset" at bounding box center [939, 103] width 90 height 33
click at [940, 101] on button "Done" at bounding box center [938, 103] width 88 height 33
click at [944, 101] on button "Done" at bounding box center [938, 103] width 88 height 33
click at [675, 105] on html "Home Library Settings Library General Subtitles Preset Styles Style Mapping Sty…" at bounding box center [591, 309] width 1183 height 618
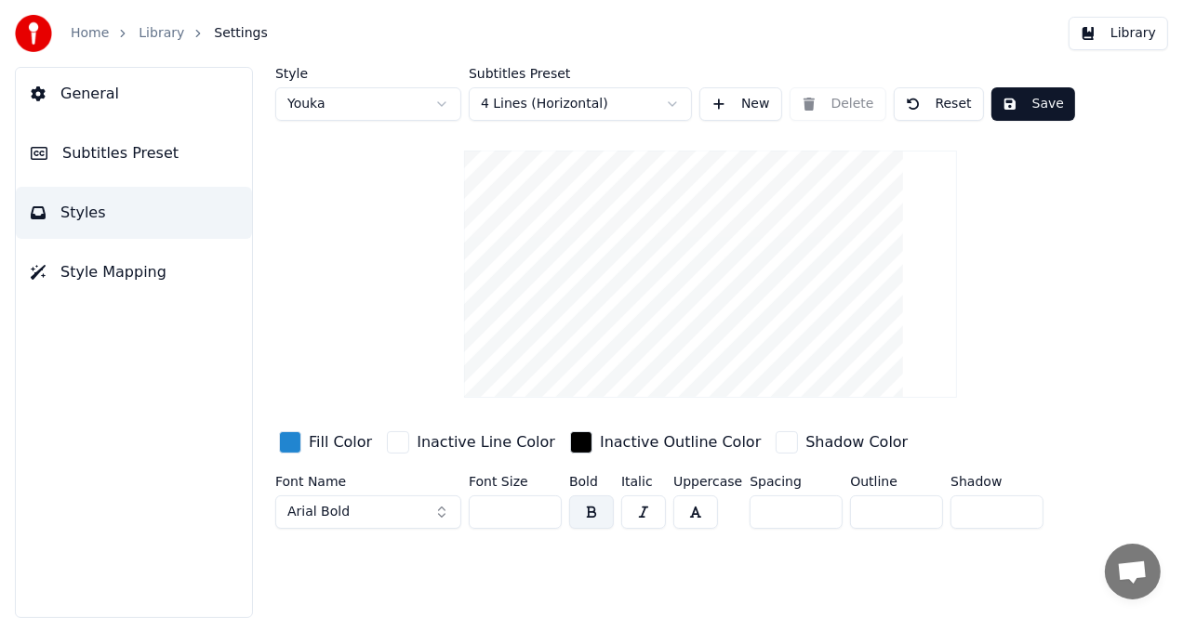
click at [928, 106] on button "Reset" at bounding box center [939, 103] width 90 height 33
click at [280, 444] on div "button" at bounding box center [290, 443] width 22 height 22
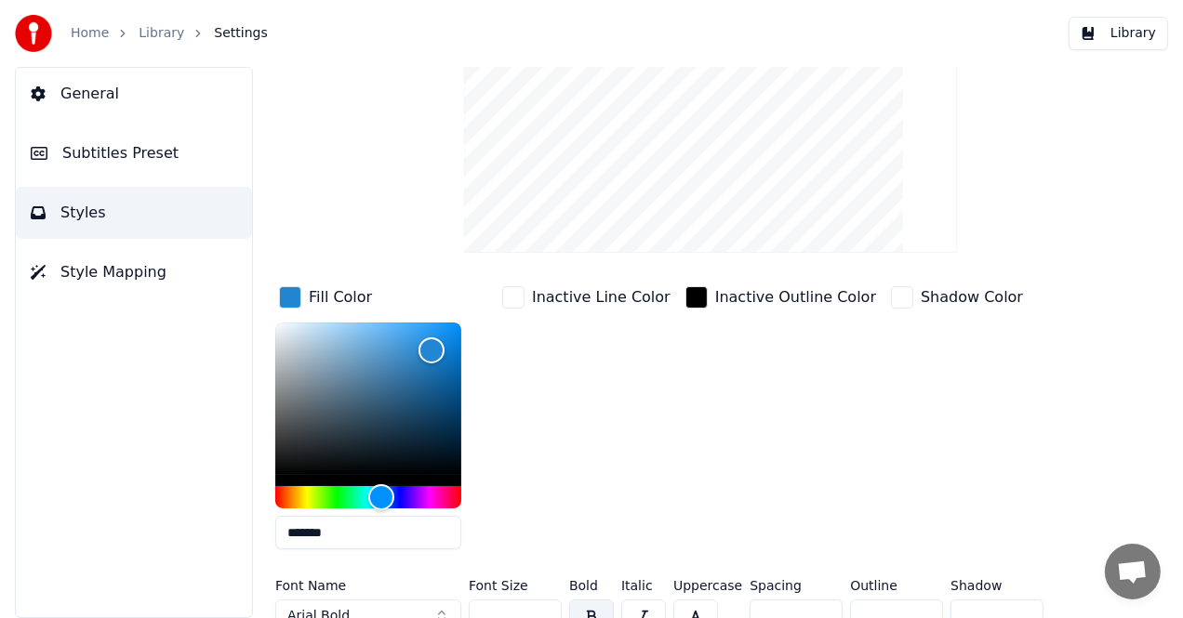
scroll to position [166, 0]
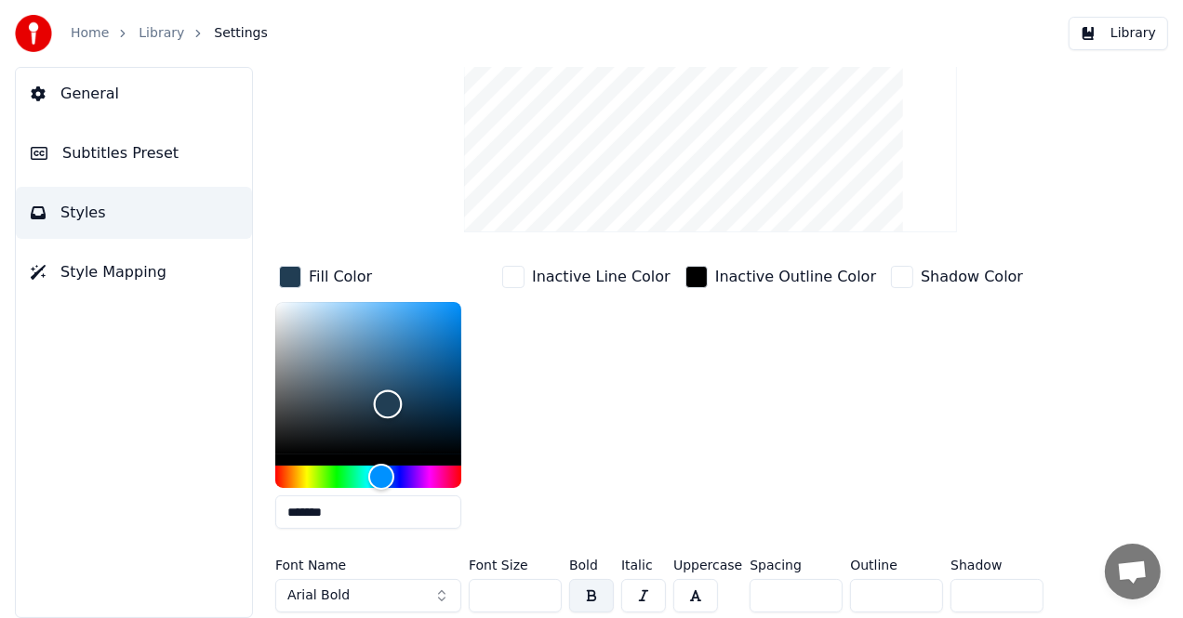
drag, startPoint x: 429, startPoint y: 338, endPoint x: 382, endPoint y: 403, distance: 80.0
click at [382, 403] on div "Color" at bounding box center [388, 405] width 29 height 29
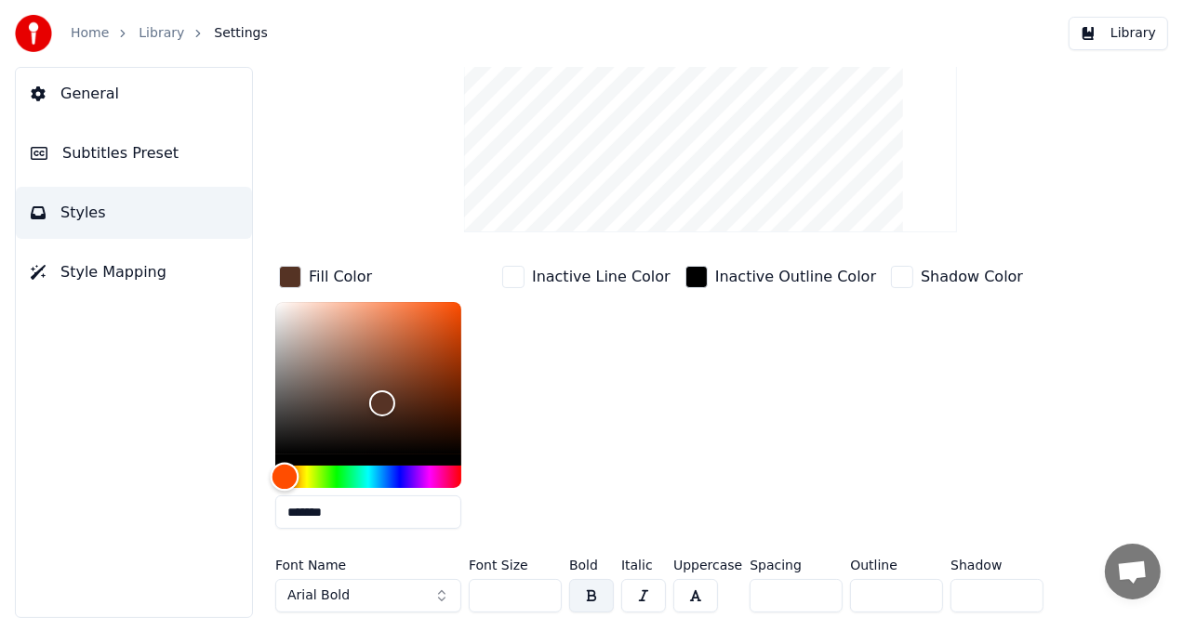
drag, startPoint x: 386, startPoint y: 479, endPoint x: 285, endPoint y: 467, distance: 102.1
click at [285, 467] on div "Hue" at bounding box center [285, 477] width 29 height 29
click at [366, 393] on div "Color" at bounding box center [366, 394] width 29 height 29
type input "*******"
click at [366, 392] on div "Color" at bounding box center [366, 393] width 29 height 29
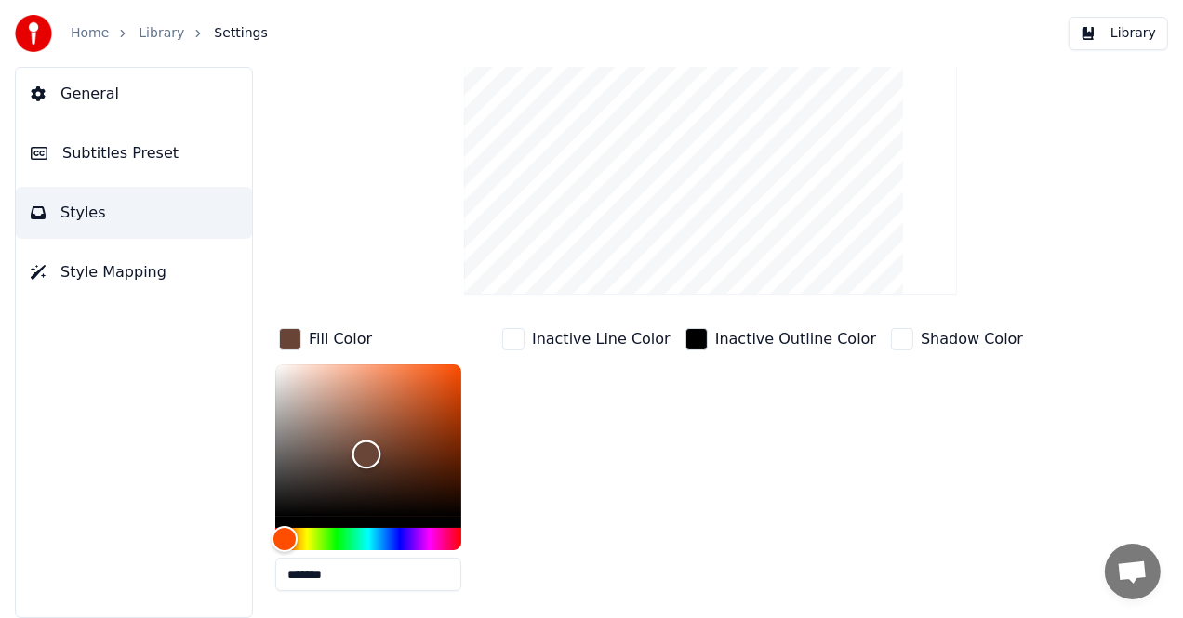
scroll to position [0, 0]
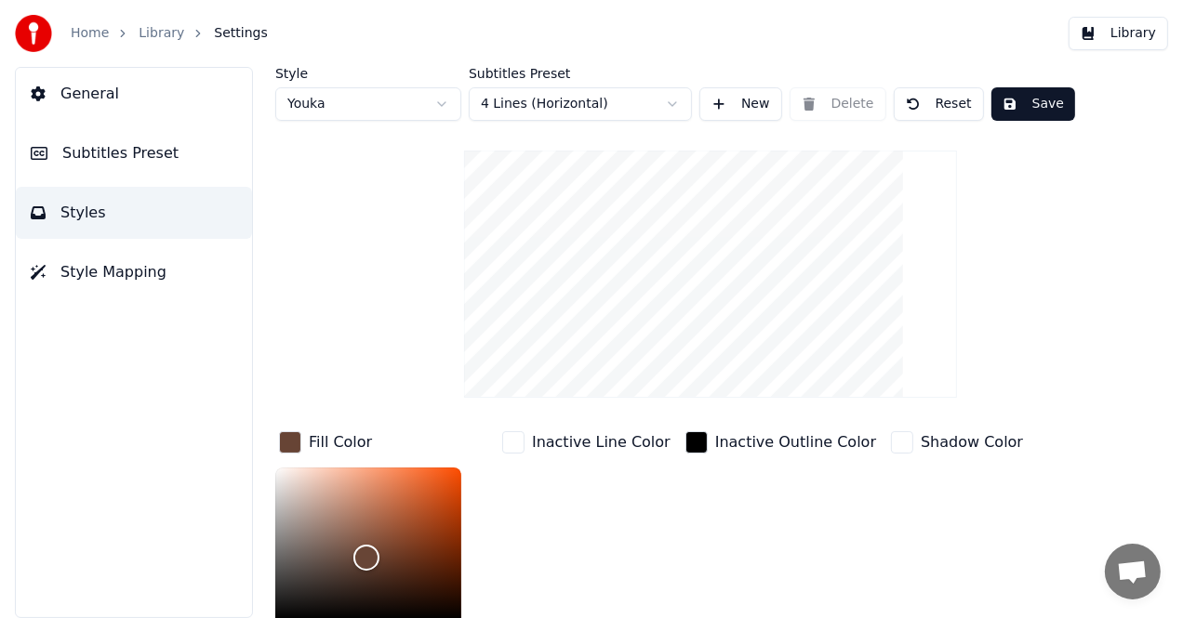
click at [1040, 100] on button "Save" at bounding box center [1033, 103] width 84 height 33
click at [62, 48] on div at bounding box center [39, 33] width 48 height 37
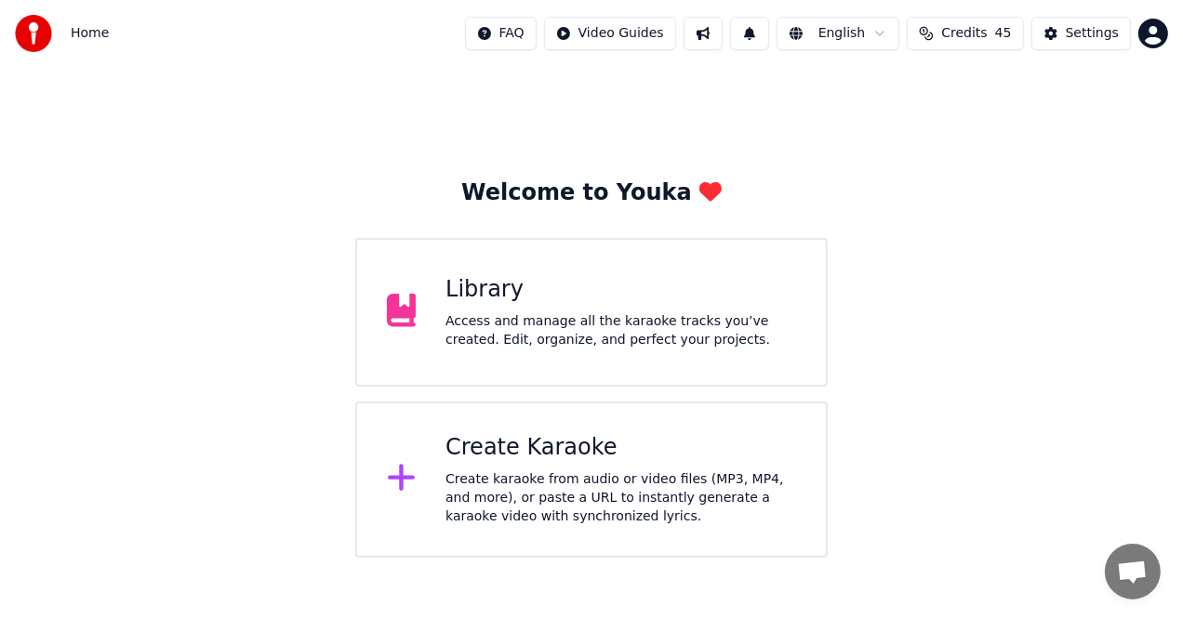
click at [445, 276] on div "Library Access and manage all the karaoke tracks you’ve created. Edit, organize…" at bounding box center [591, 312] width 473 height 149
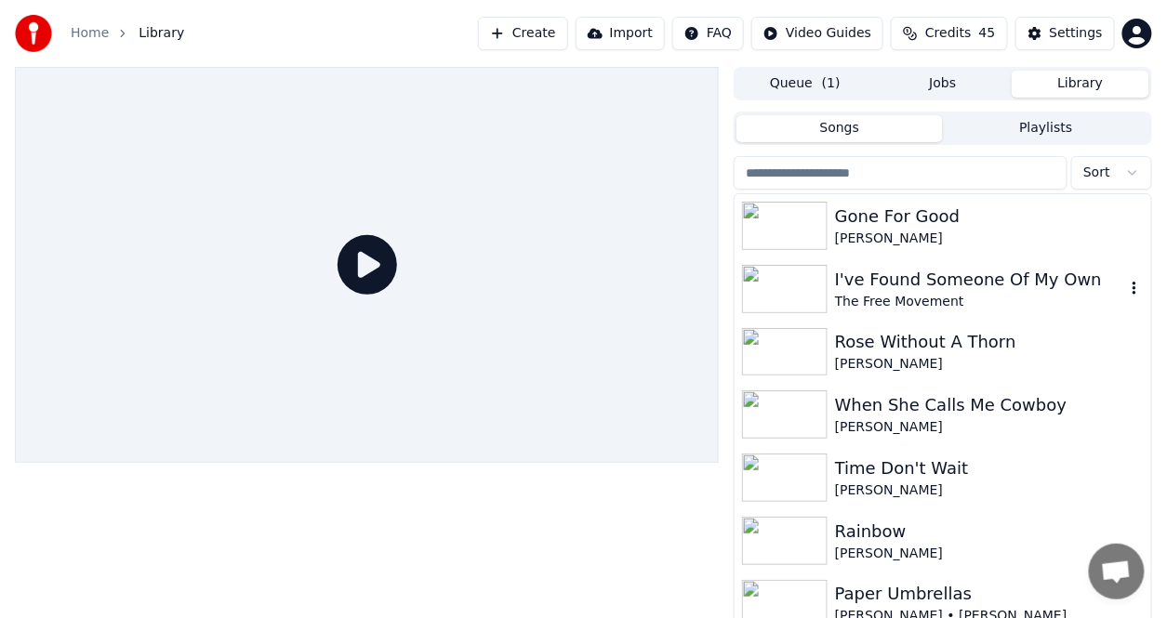
click at [932, 279] on div "I've Found Someone Of My Own" at bounding box center [980, 280] width 290 height 26
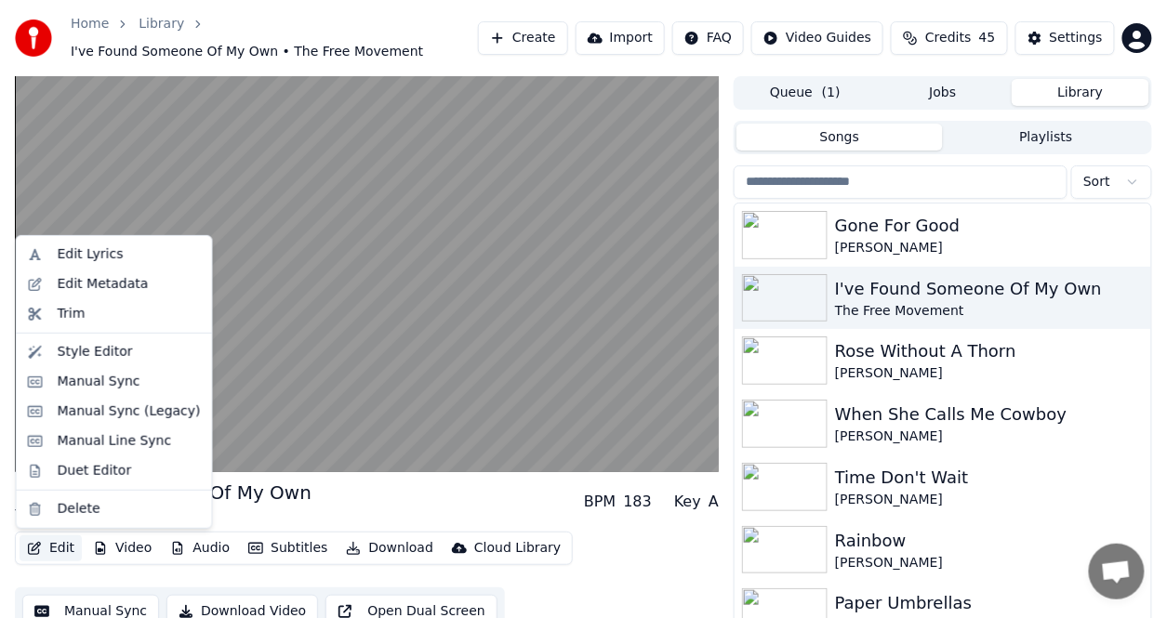
click at [56, 555] on button "Edit" at bounding box center [51, 549] width 62 height 26
click at [111, 350] on div "Style Editor" at bounding box center [95, 352] width 75 height 19
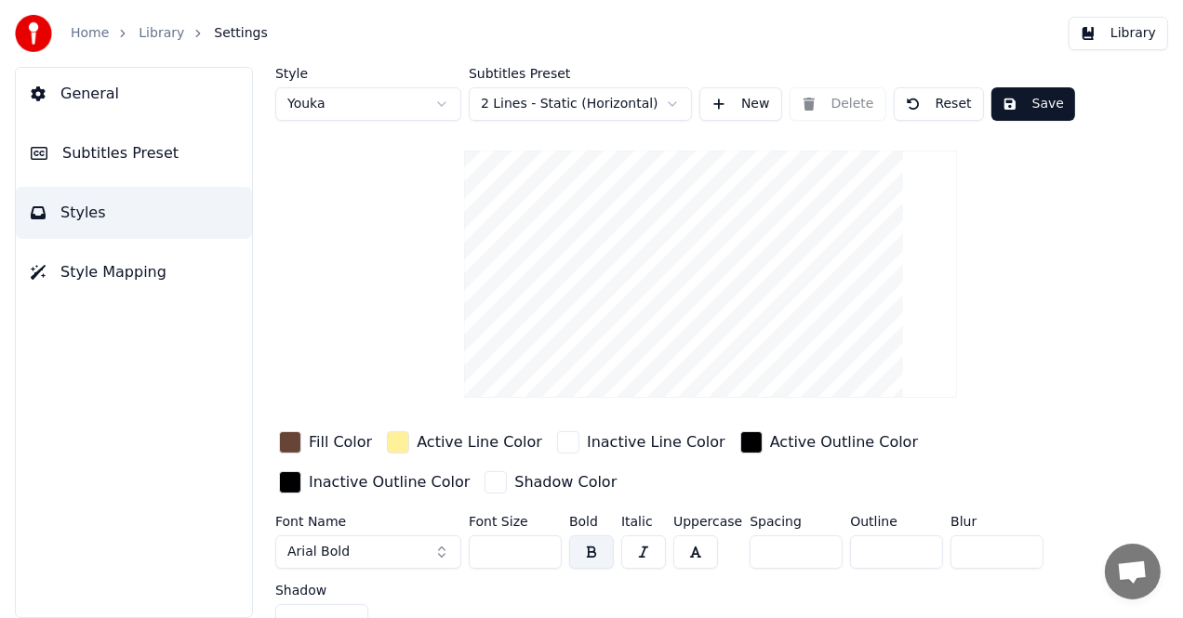
click at [108, 98] on span "General" at bounding box center [89, 94] width 59 height 22
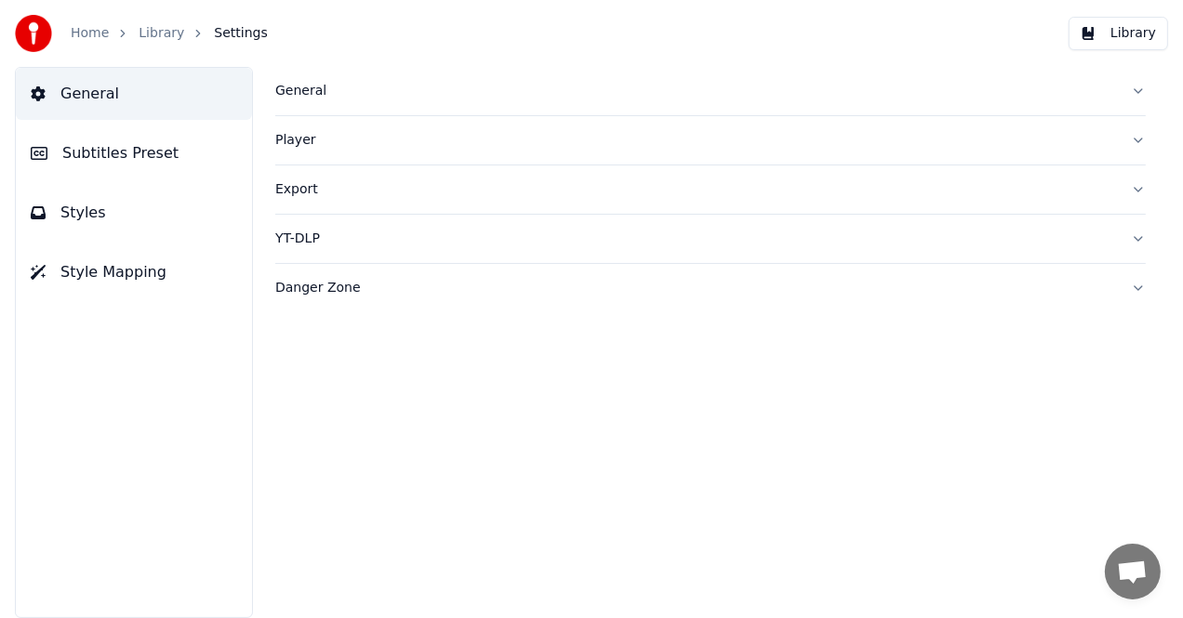
click at [113, 156] on span "Subtitles Preset" at bounding box center [120, 153] width 116 height 22
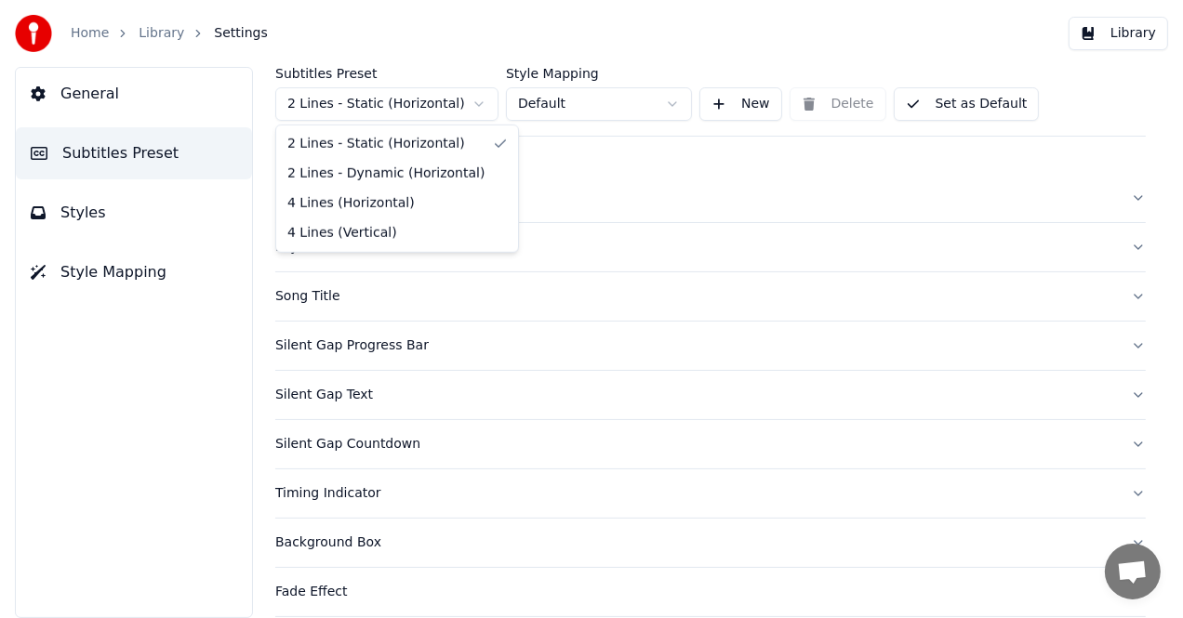
click at [480, 100] on html "Home Library Settings Library General Subtitles Preset Styles Style Mapping Sub…" at bounding box center [591, 309] width 1183 height 618
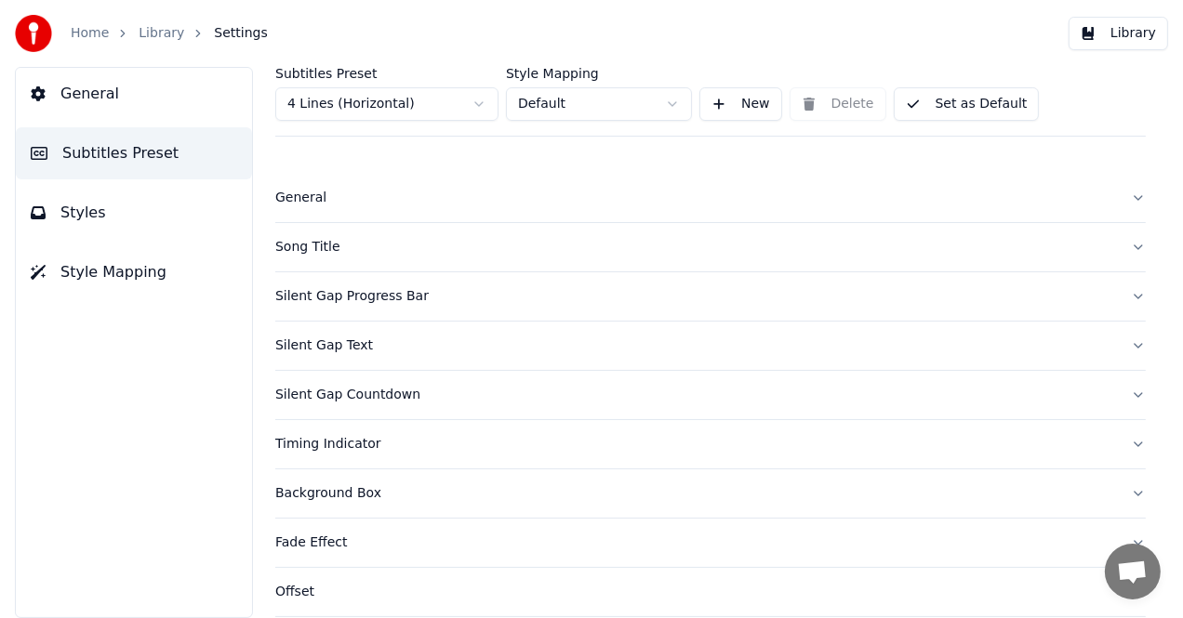
click at [740, 105] on button "New" at bounding box center [740, 103] width 83 height 33
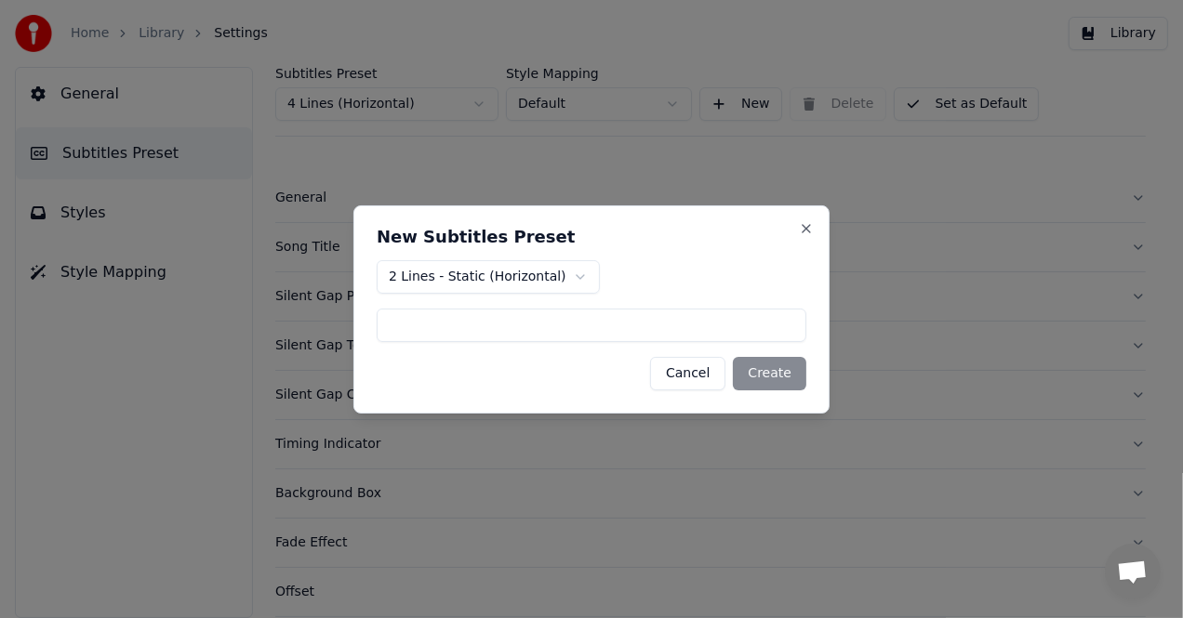
click at [684, 325] on input at bounding box center [592, 325] width 430 height 33
click at [767, 372] on div "Cancel Create" at bounding box center [592, 373] width 430 height 33
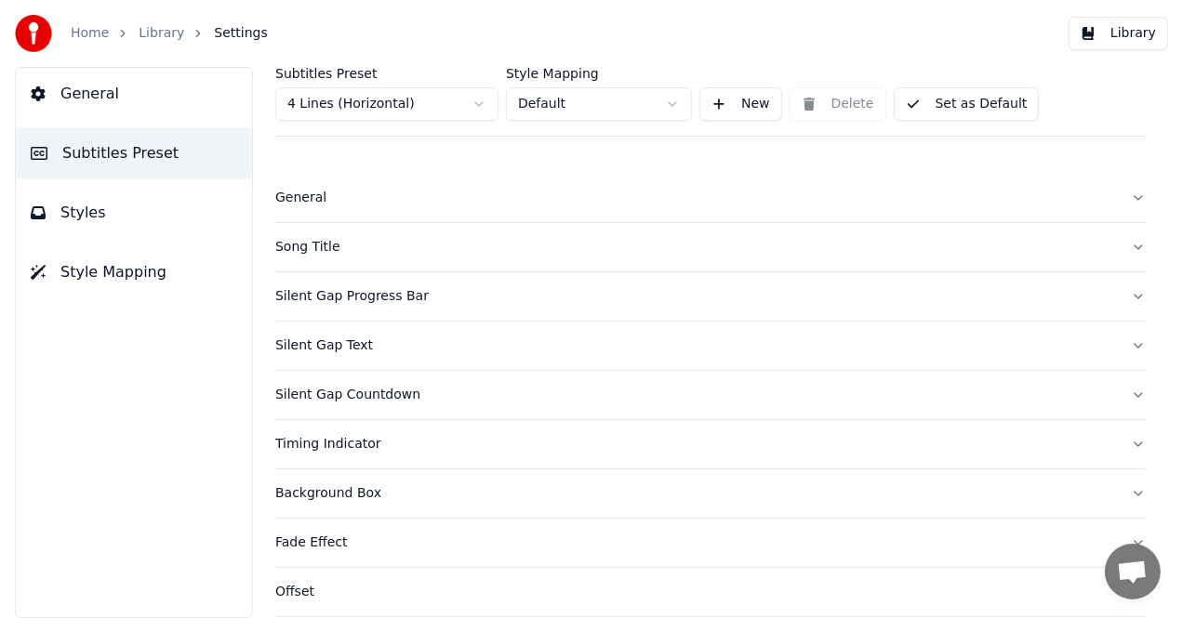
click at [913, 105] on button "Set as Default" at bounding box center [967, 103] width 146 height 33
click at [924, 102] on button "Done" at bounding box center [938, 103] width 88 height 33
click at [926, 102] on button "Done" at bounding box center [938, 103] width 88 height 33
click at [927, 102] on button "Done" at bounding box center [938, 103] width 88 height 33
click at [927, 102] on button "Set as Default" at bounding box center [967, 103] width 146 height 33
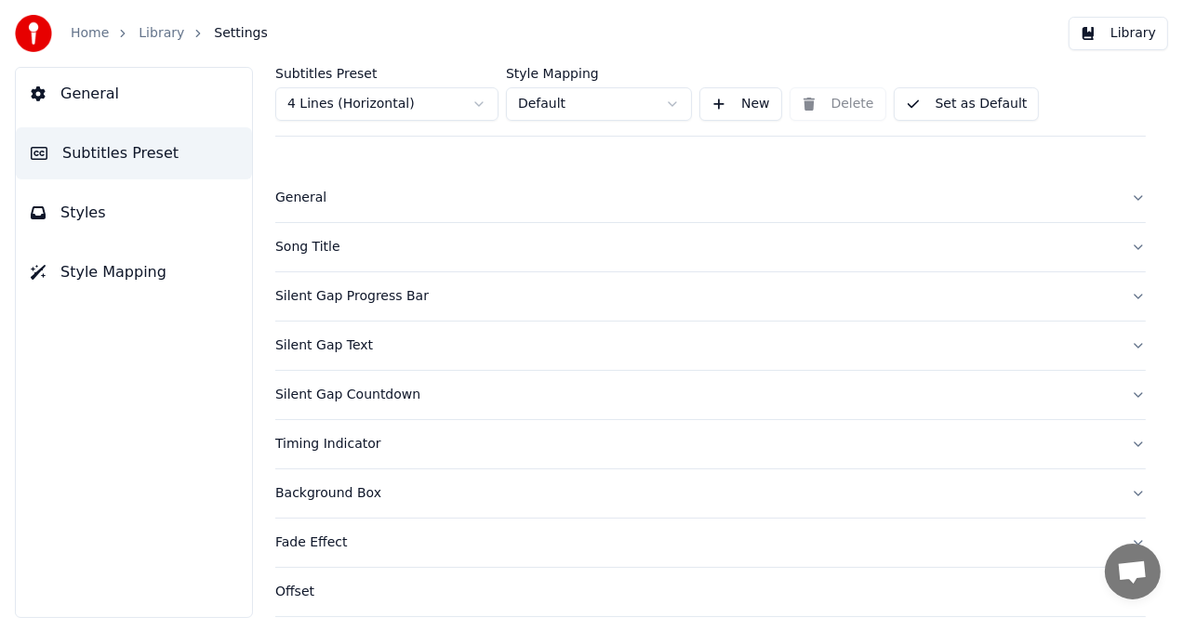
click at [85, 219] on span "Styles" at bounding box center [83, 213] width 46 height 22
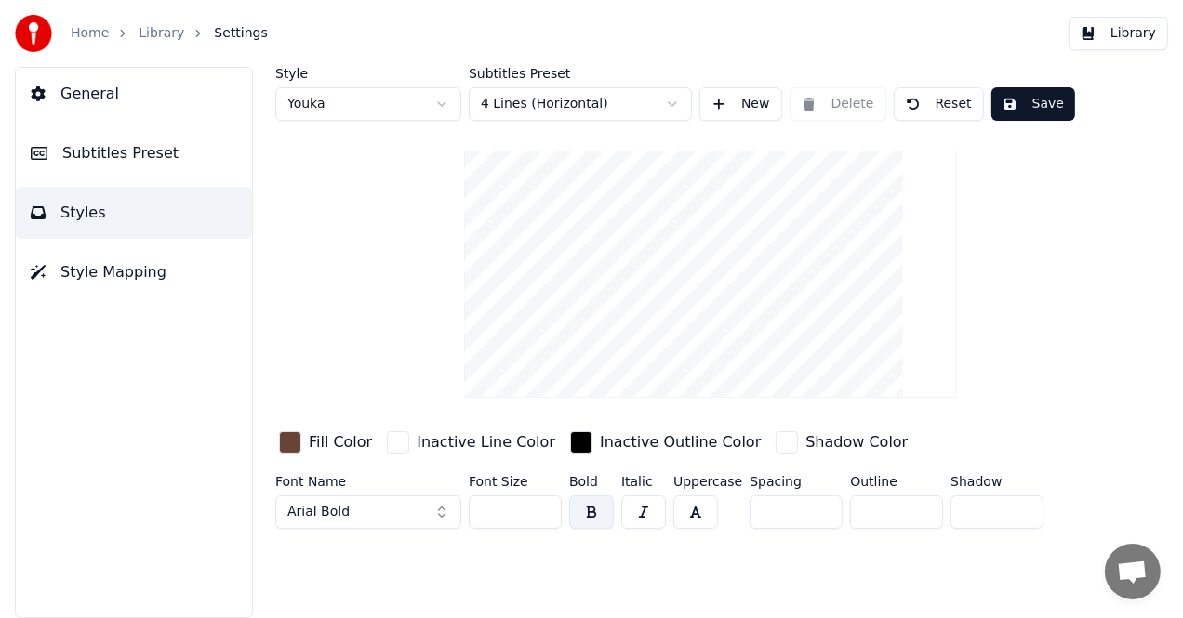
click at [1048, 102] on button "Save" at bounding box center [1033, 103] width 84 height 33
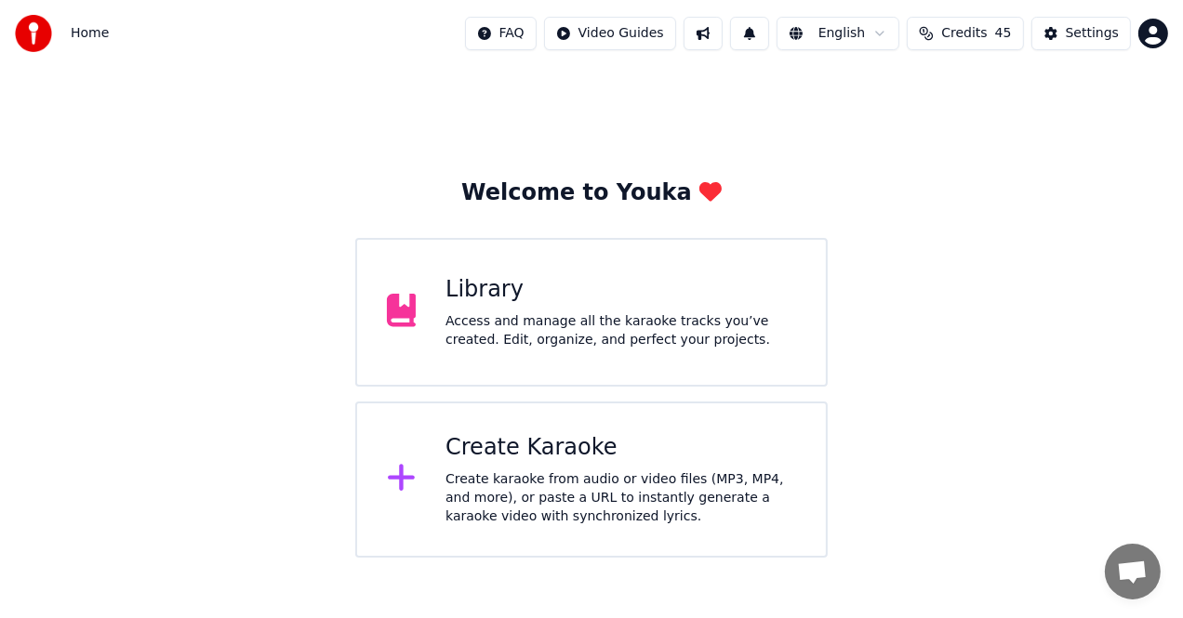
click at [658, 310] on div "Library Access and manage all the karaoke tracks you’ve created. Edit, organize…" at bounding box center [620, 312] width 351 height 74
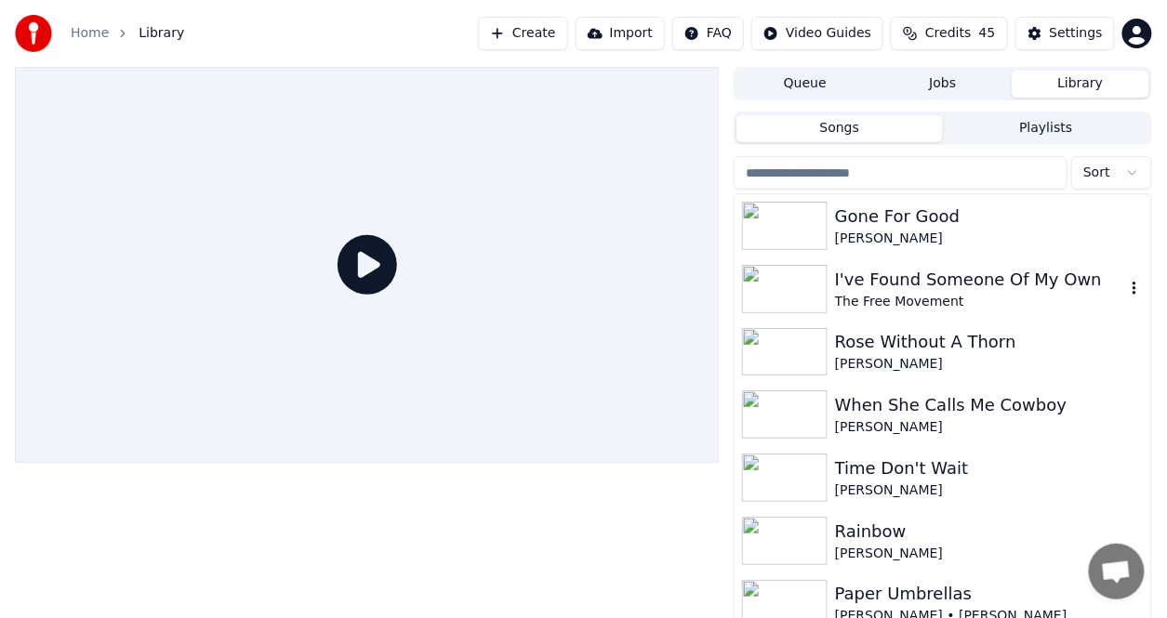
click at [883, 295] on div "The Free Movement" at bounding box center [980, 302] width 290 height 19
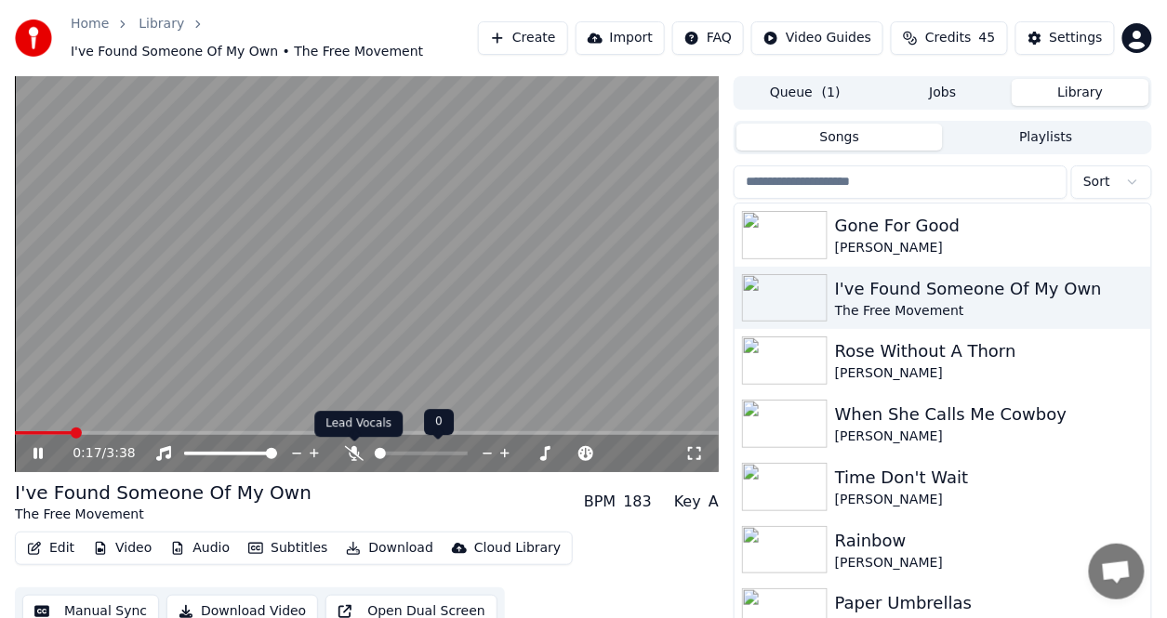
click at [347, 453] on icon at bounding box center [354, 453] width 19 height 15
click at [32, 454] on icon at bounding box center [51, 453] width 43 height 15
click at [32, 455] on icon at bounding box center [51, 453] width 43 height 15
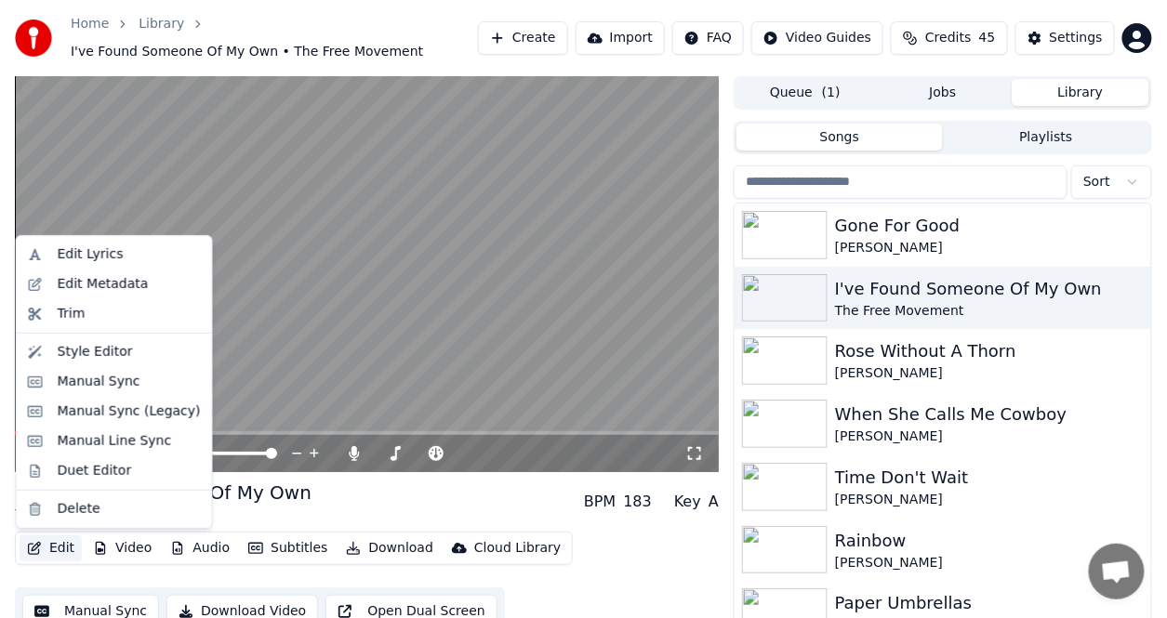
click at [68, 545] on button "Edit" at bounding box center [51, 549] width 62 height 26
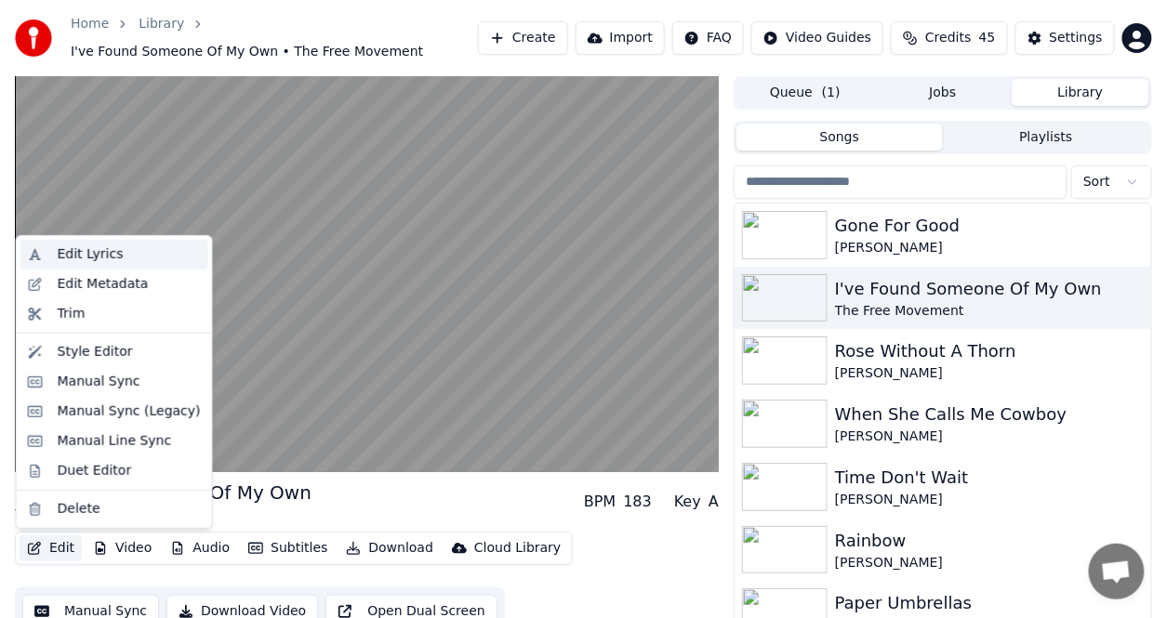
click at [91, 246] on div "Edit Lyrics" at bounding box center [91, 255] width 66 height 19
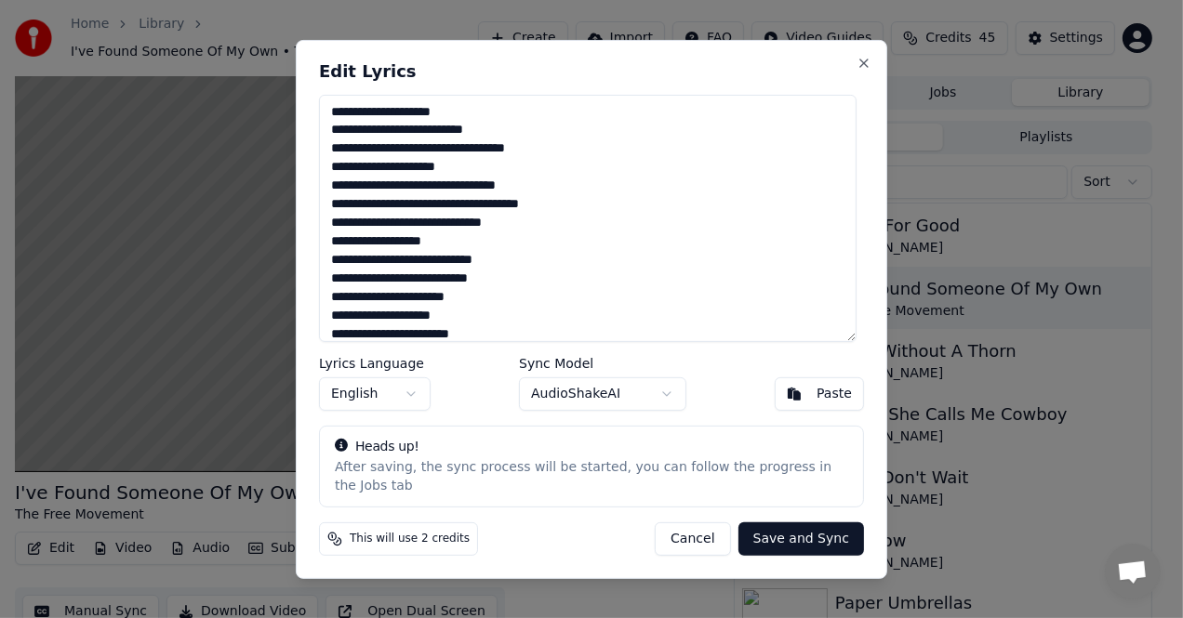
click at [337, 179] on textarea "**********" at bounding box center [588, 217] width 538 height 247
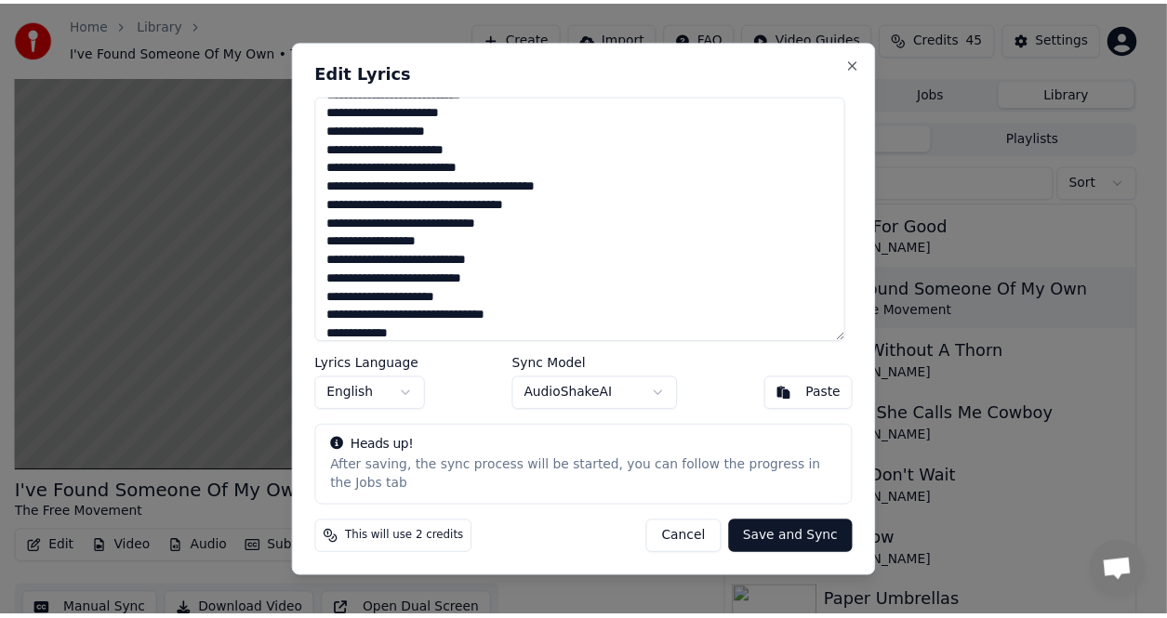
scroll to position [93, 0]
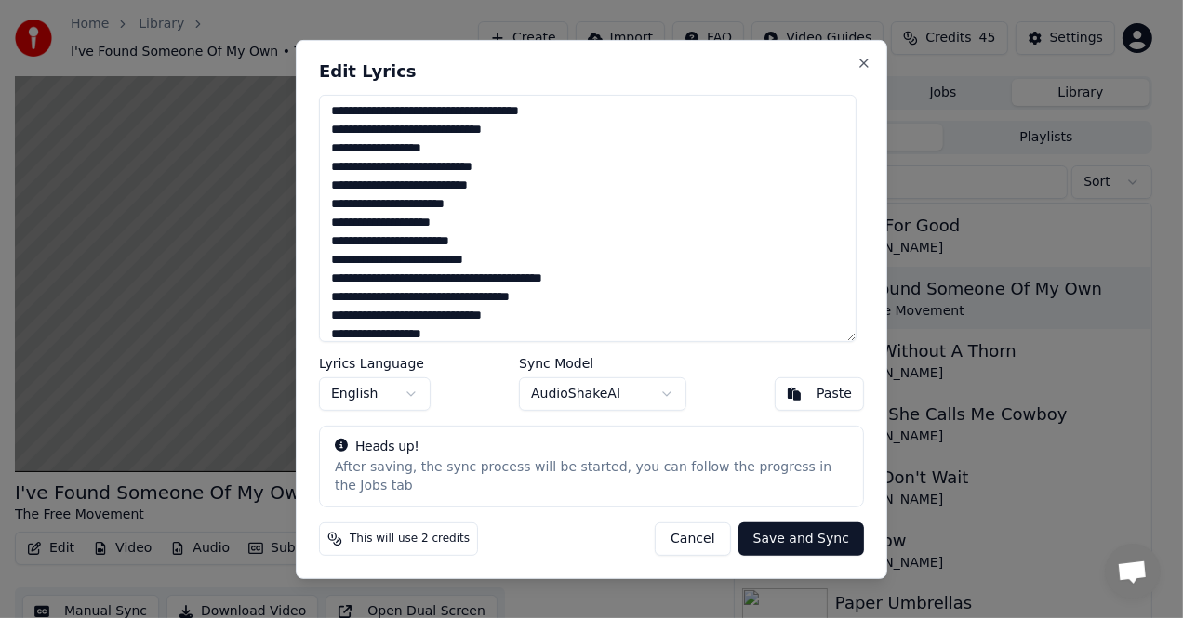
click at [765, 79] on h2 "Edit Lyrics" at bounding box center [591, 70] width 545 height 17
click at [858, 70] on button "Close" at bounding box center [864, 62] width 15 height 15
type textarea "**********"
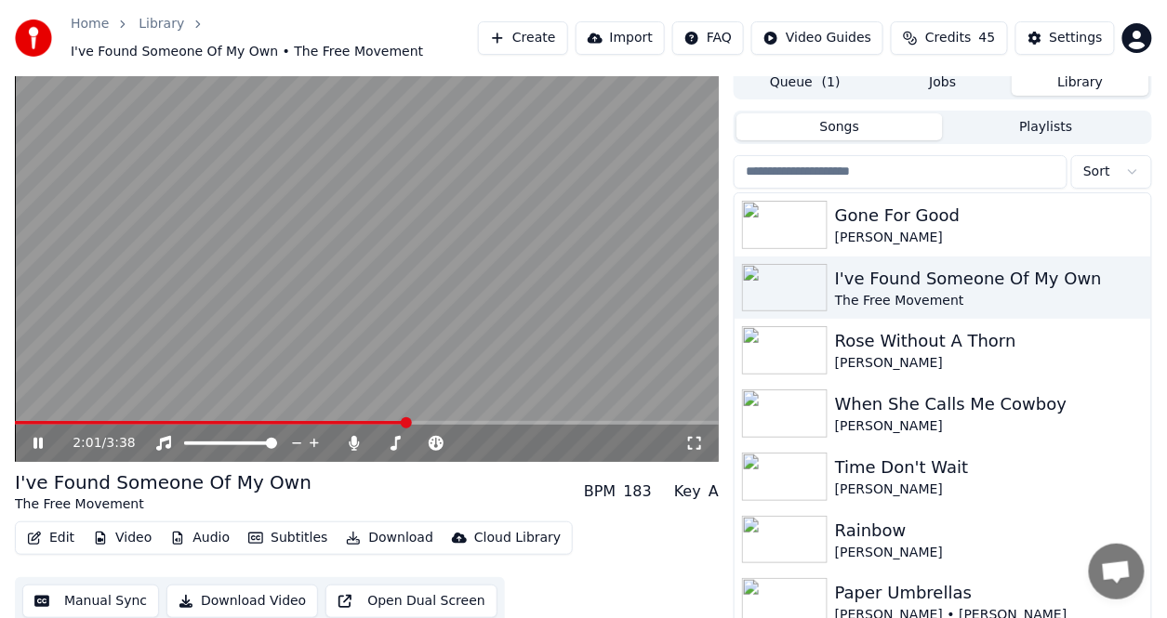
scroll to position [0, 0]
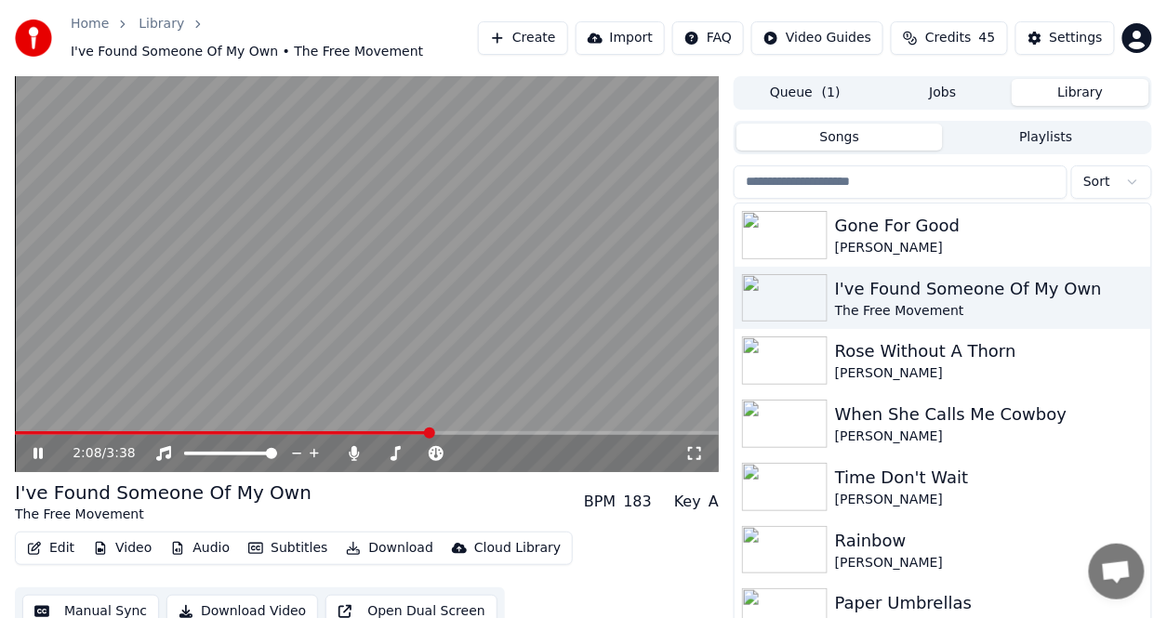
click at [39, 452] on icon at bounding box center [37, 453] width 9 height 11
click at [1035, 283] on div "I've Found Someone Of My Own" at bounding box center [980, 289] width 290 height 26
click at [1042, 286] on div "I've Found Someone Of My Own" at bounding box center [980, 289] width 290 height 26
click at [835, 295] on div "I've Found Someone Of My Own" at bounding box center [980, 289] width 290 height 26
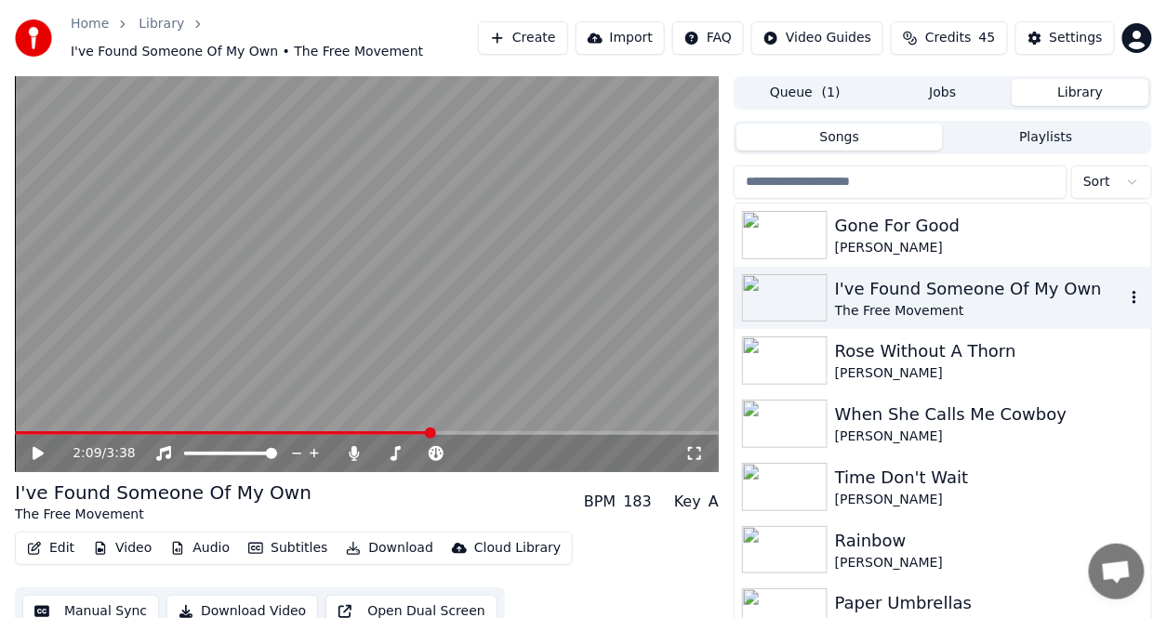
click at [837, 293] on div "I've Found Someone Of My Own" at bounding box center [980, 289] width 290 height 26
click at [36, 451] on icon at bounding box center [38, 453] width 11 height 13
click at [37, 450] on icon at bounding box center [51, 453] width 43 height 15
click at [37, 450] on icon at bounding box center [38, 453] width 11 height 13
click at [15, 439] on span at bounding box center [20, 433] width 11 height 11
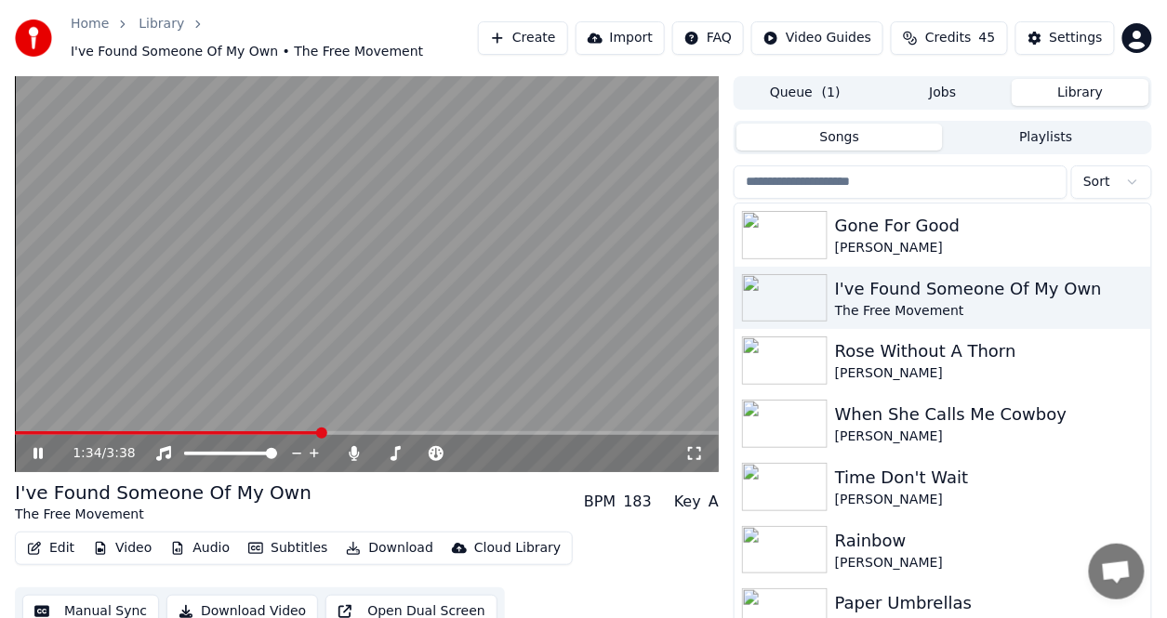
click at [376, 547] on button "Download" at bounding box center [390, 549] width 102 height 26
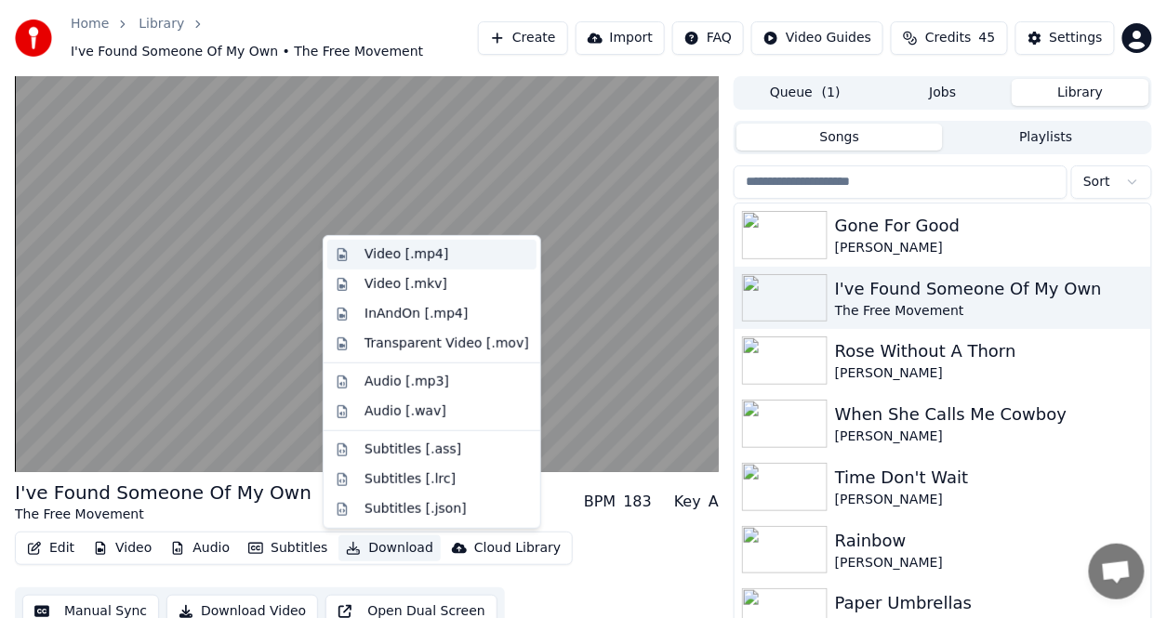
click at [383, 253] on div "Video [.mp4]" at bounding box center [407, 255] width 84 height 19
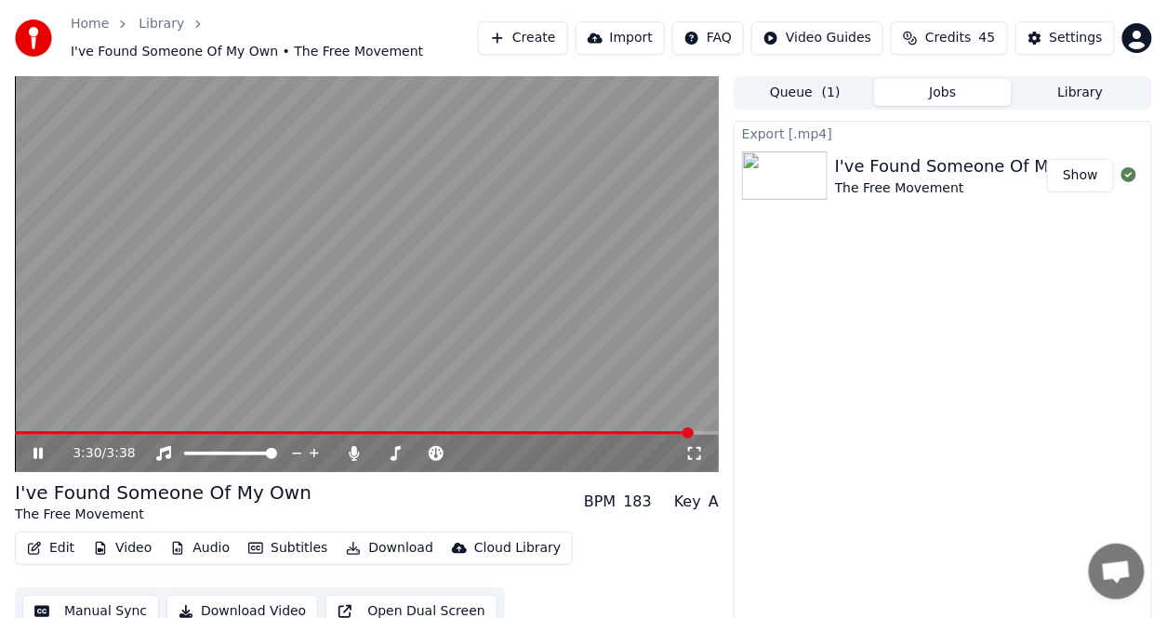
click at [1088, 173] on button "Show" at bounding box center [1080, 175] width 67 height 33
